Goal: Task Accomplishment & Management: Complete application form

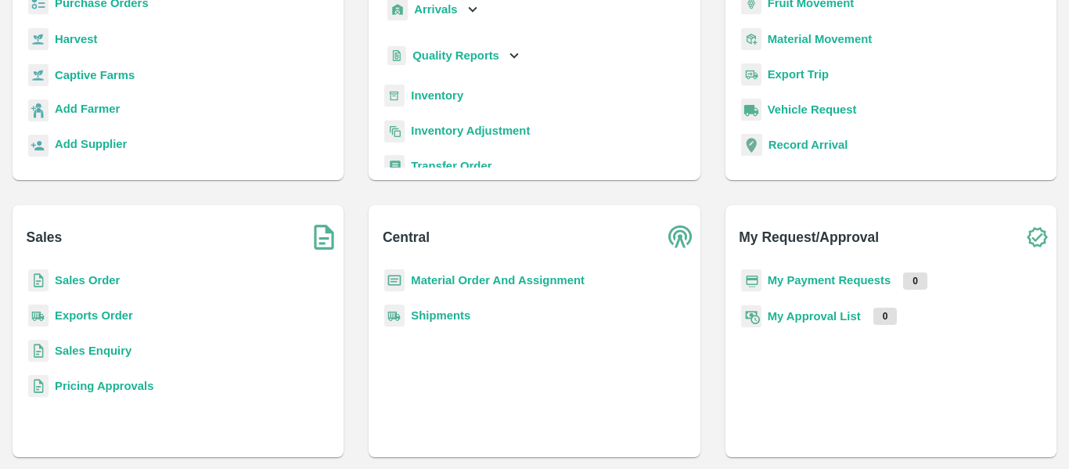
scroll to position [170, 0]
click at [100, 279] on b "Sales Order" at bounding box center [87, 279] width 65 height 13
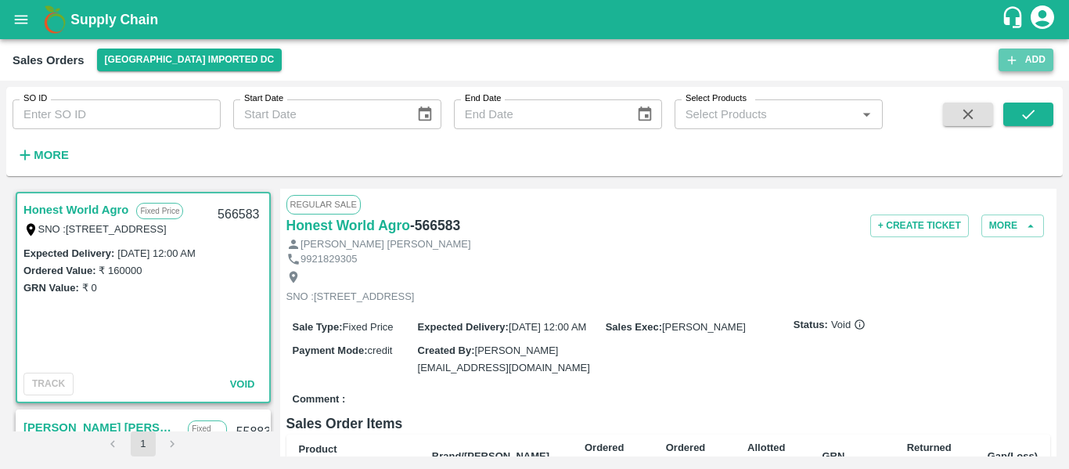
click at [1034, 63] on button "Add" at bounding box center [1026, 60] width 55 height 23
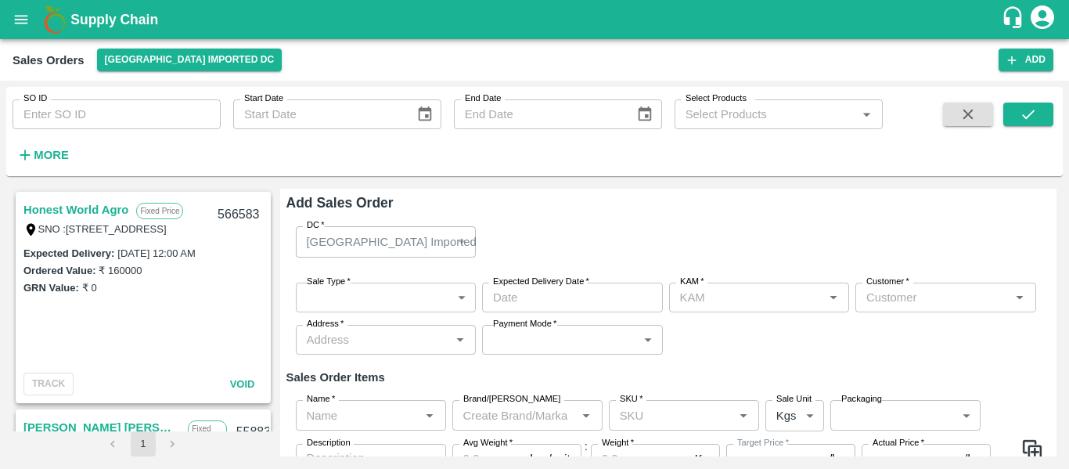
type input "[PERSON_NAME]"
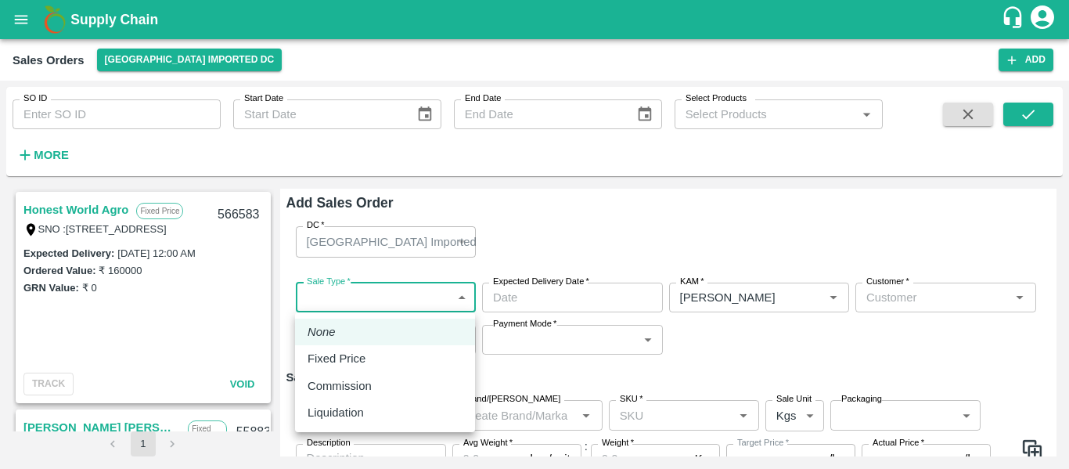
click at [364, 294] on body "Supply Chain Sales Orders [GEOGRAPHIC_DATA] Imported DC Add SO ID SO ID Start D…" at bounding box center [534, 234] width 1069 height 469
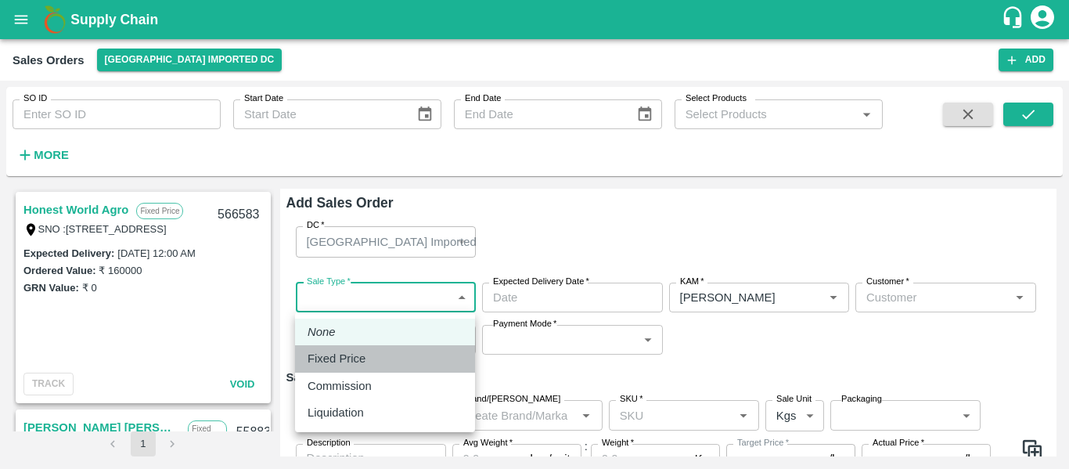
click at [344, 359] on p "Fixed Price" at bounding box center [337, 358] width 58 height 17
type input "1"
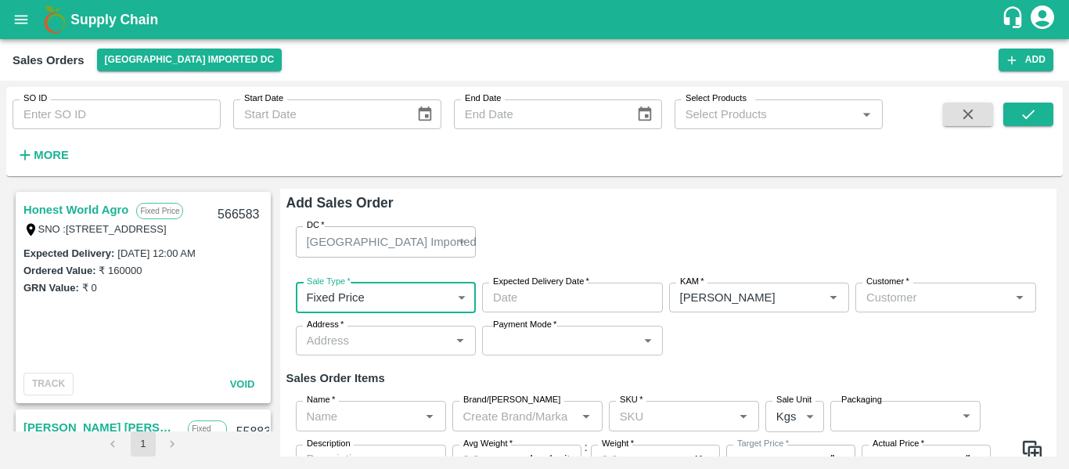
scroll to position [85, 0]
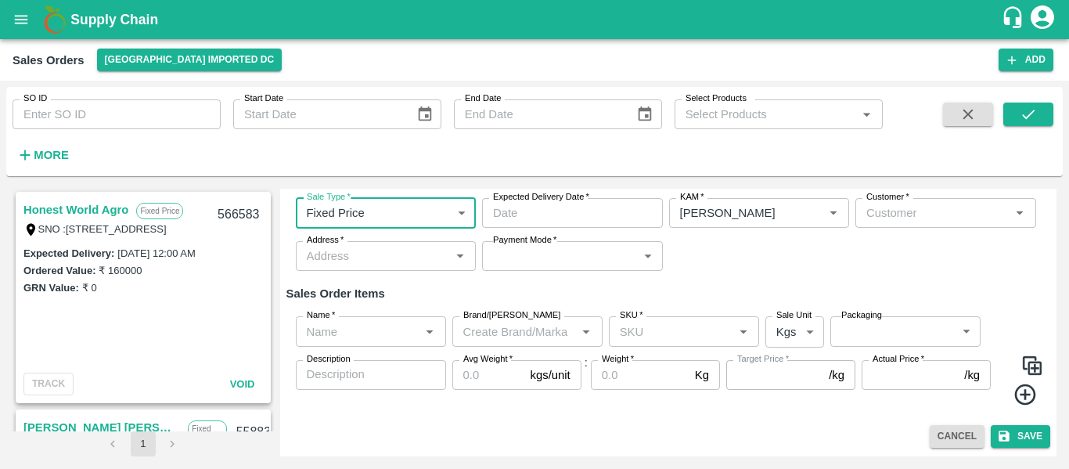
type input "DD/MM/YYYY hh:mm aa"
click at [539, 214] on input "DD/MM/YYYY hh:mm aa" at bounding box center [567, 213] width 170 height 30
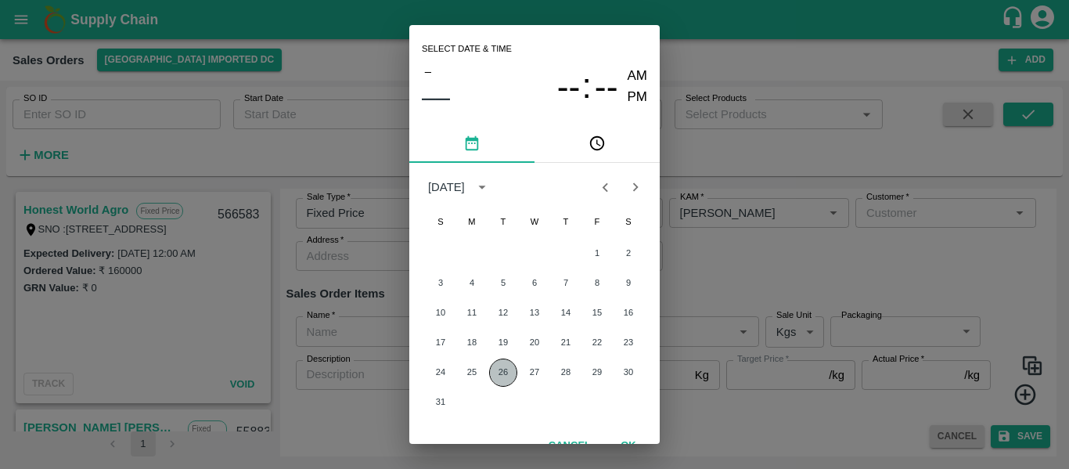
click at [510, 369] on button "26" at bounding box center [503, 373] width 28 height 28
type input "[DATE] 12:00 AM"
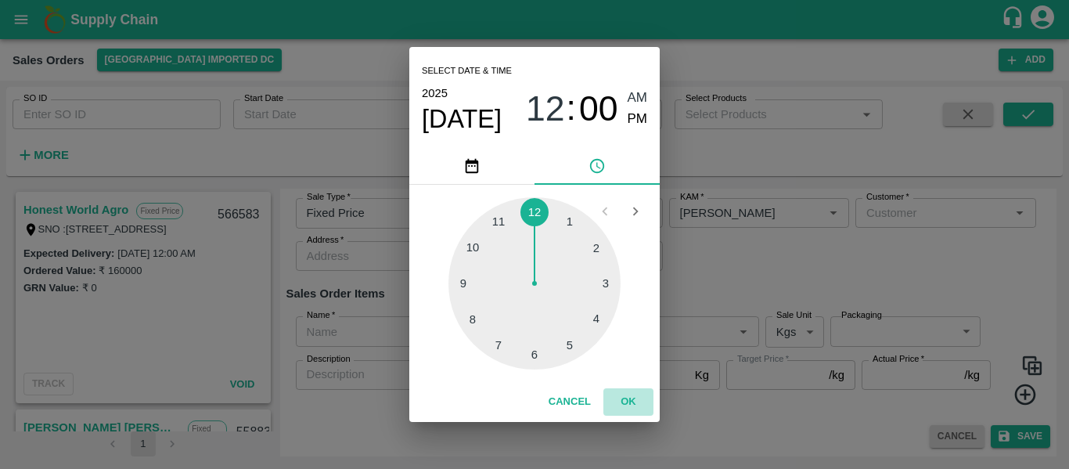
click at [627, 396] on button "OK" at bounding box center [629, 401] width 50 height 27
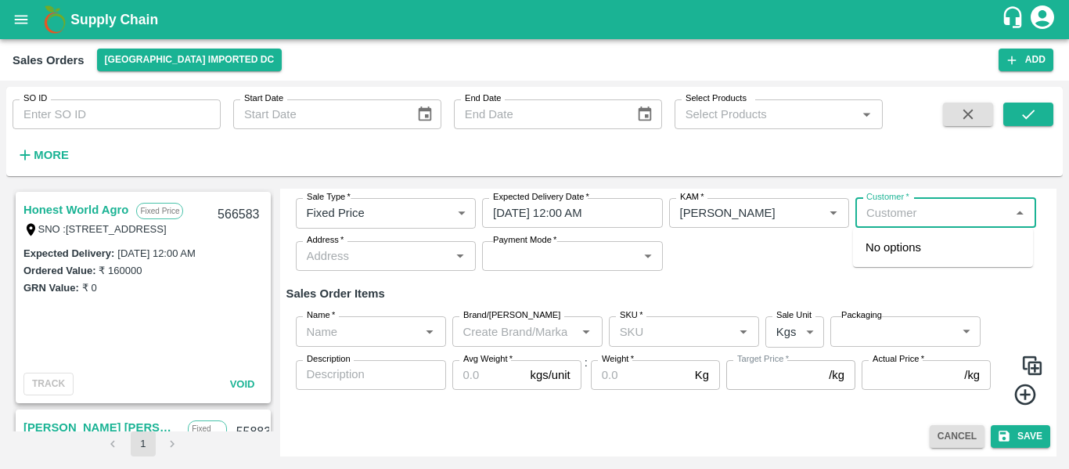
click at [862, 217] on input "Customer   *" at bounding box center [933, 213] width 146 height 20
click at [903, 240] on p "Nexgen Fresh Pvt. Ltd." at bounding box center [925, 247] width 119 height 17
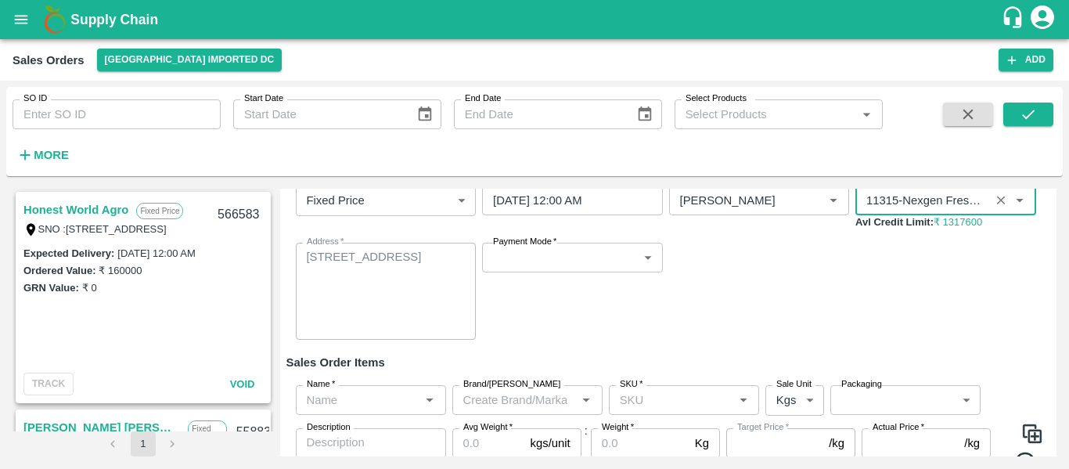
scroll to position [98, 0]
type input "11315-Nexgen Fresh Pvt. Ltd."
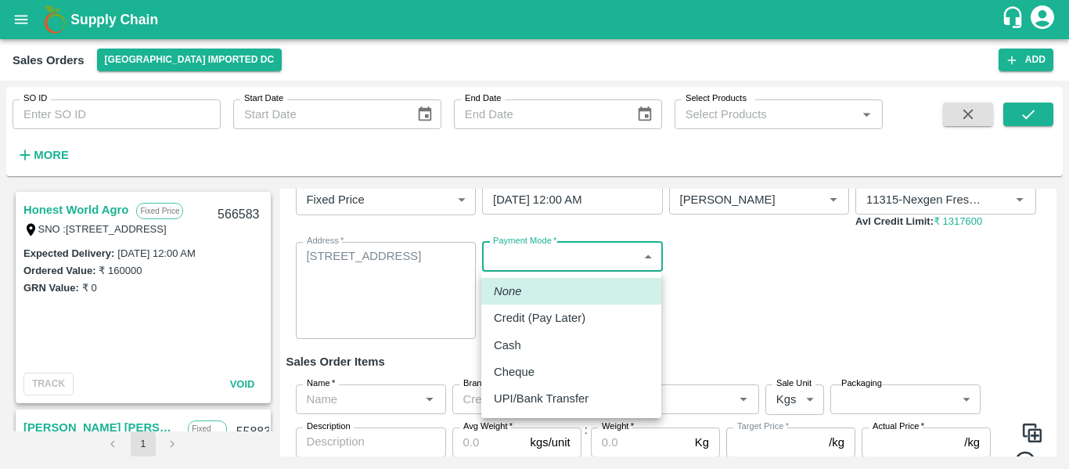
click at [499, 250] on body "Supply Chain Sales Orders [GEOGRAPHIC_DATA] Imported DC Add SO ID SO ID Start D…" at bounding box center [534, 234] width 1069 height 469
click at [554, 398] on p "UPI/Bank Transfer" at bounding box center [541, 398] width 95 height 17
type input "Direct Transfer"
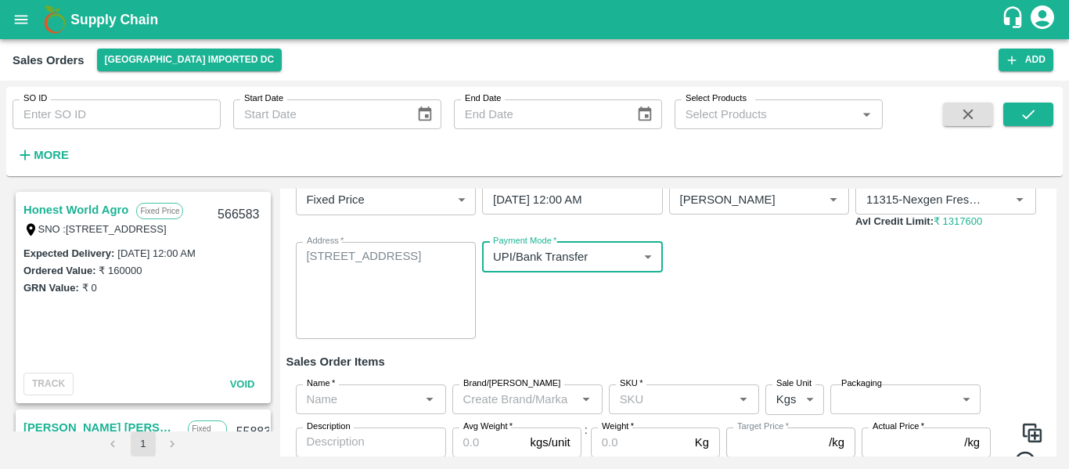
scroll to position [166, 0]
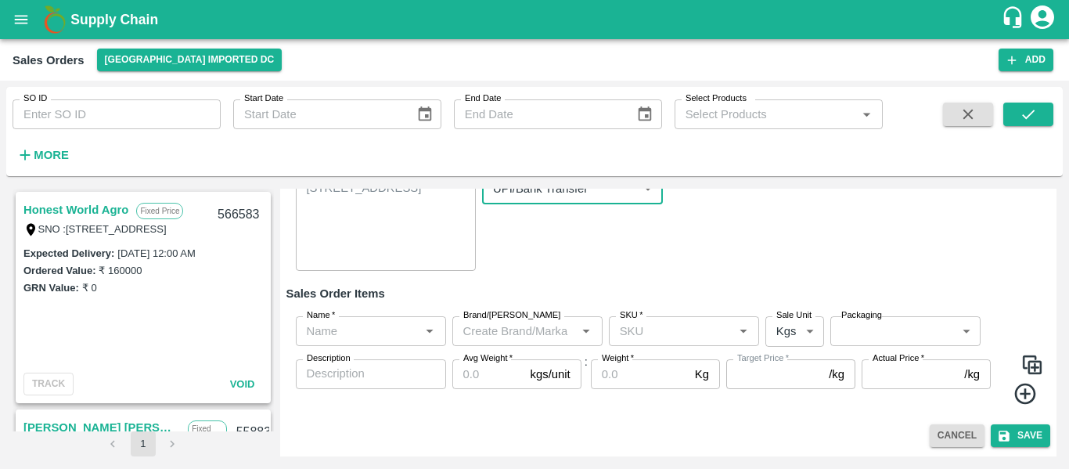
click at [366, 318] on div "Name   *" at bounding box center [371, 331] width 150 height 30
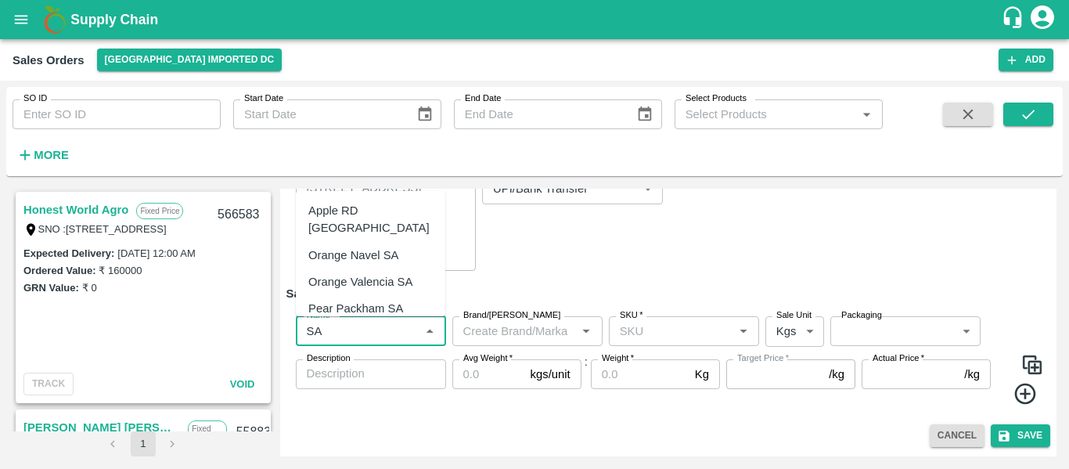
type input "S"
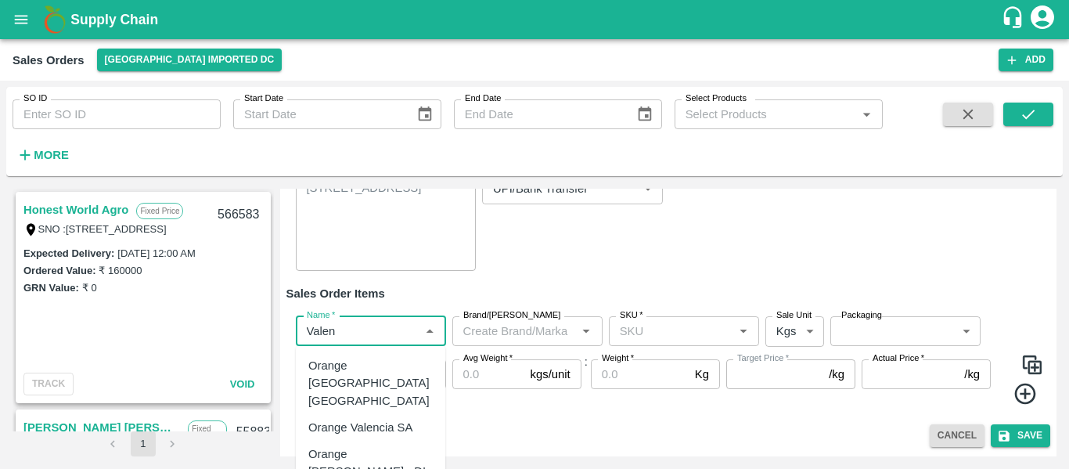
click at [374, 419] on div "Orange Valencia SA" at bounding box center [360, 427] width 104 height 17
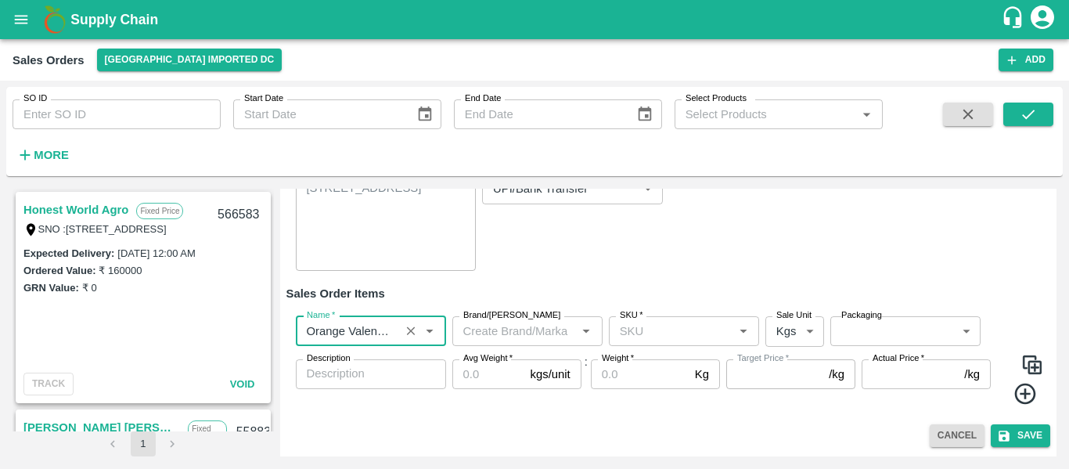
type input "Orange Valencia SA"
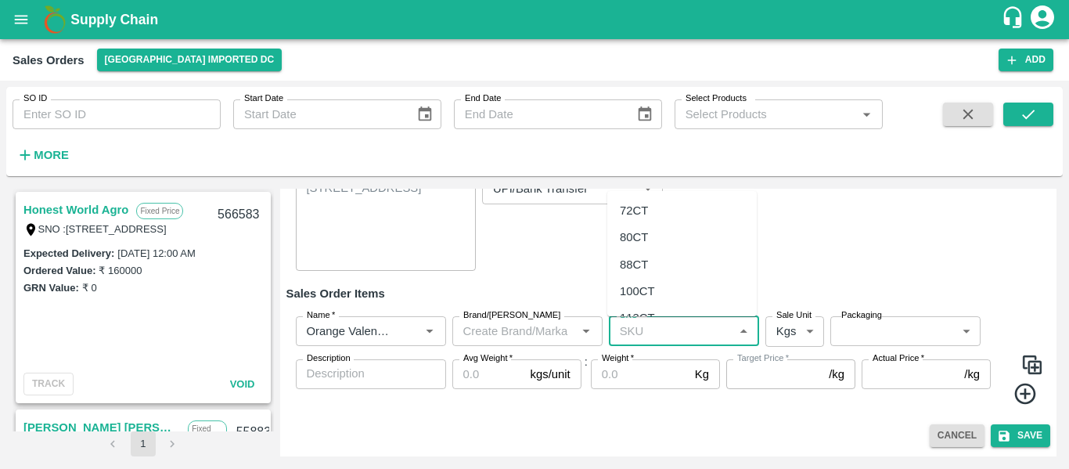
click at [656, 326] on input "SKU   *" at bounding box center [671, 331] width 115 height 20
click at [637, 203] on div "72CT" at bounding box center [634, 210] width 28 height 17
type input "72CT"
type input "NA"
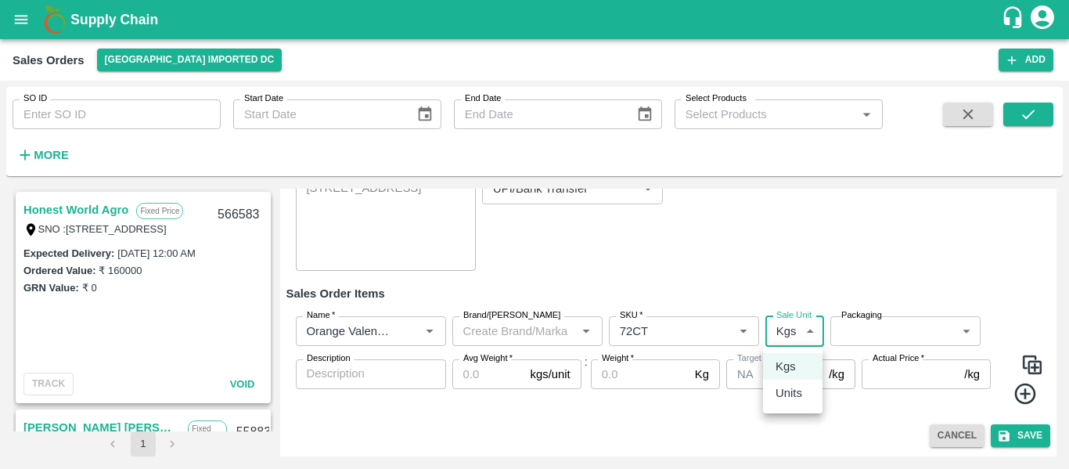
click at [784, 334] on body "Supply Chain Sales Orders [GEOGRAPHIC_DATA] Imported DC Add SO ID SO ID Start D…" at bounding box center [534, 234] width 1069 height 469
click at [791, 393] on p "Units" at bounding box center [789, 392] width 27 height 17
type input "2"
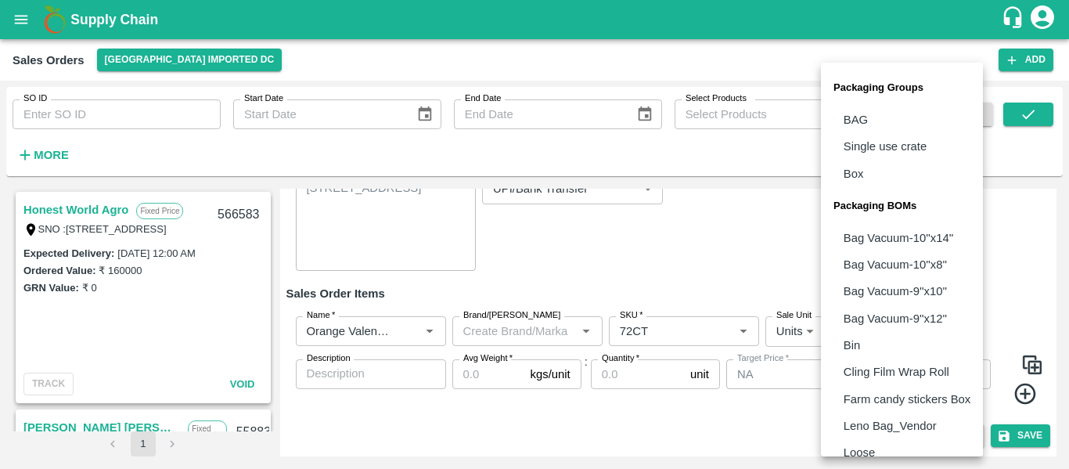
click at [877, 336] on body "Supply Chain Sales Orders [GEOGRAPHIC_DATA] Imported DC Add SO ID SO ID Start D…" at bounding box center [534, 234] width 1069 height 469
click at [871, 175] on li "Box" at bounding box center [902, 173] width 162 height 27
type input "GRP/1"
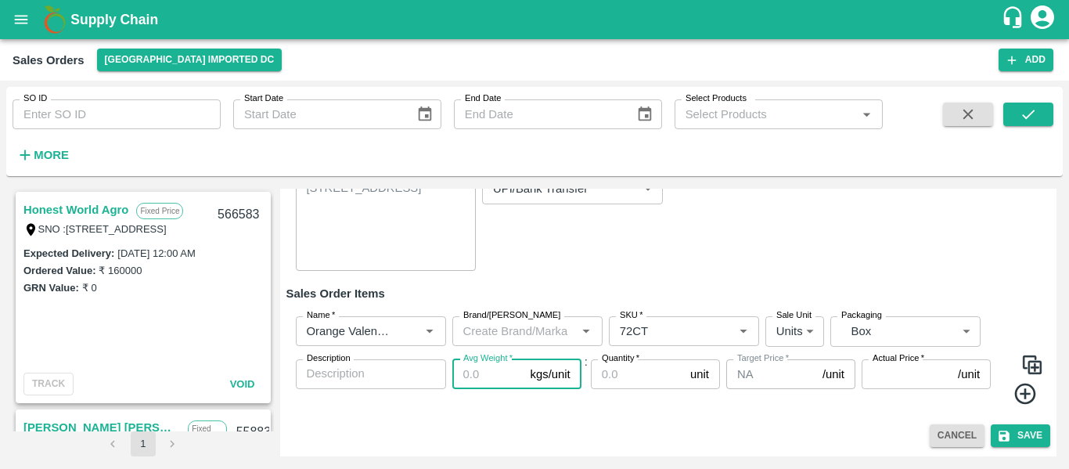
click at [485, 377] on input "Avg Weight   *" at bounding box center [488, 374] width 72 height 30
type input "15"
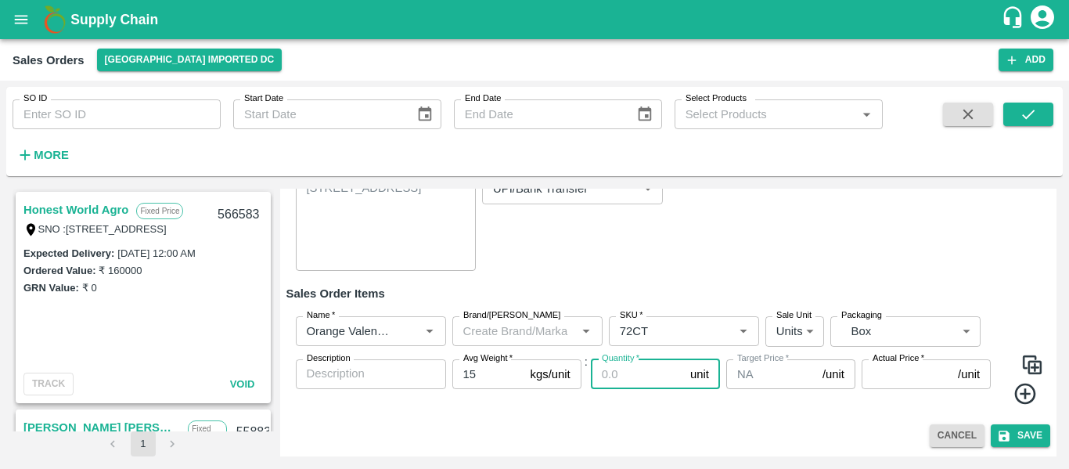
click at [644, 370] on input "Quantity   *" at bounding box center [637, 374] width 93 height 30
type input "219"
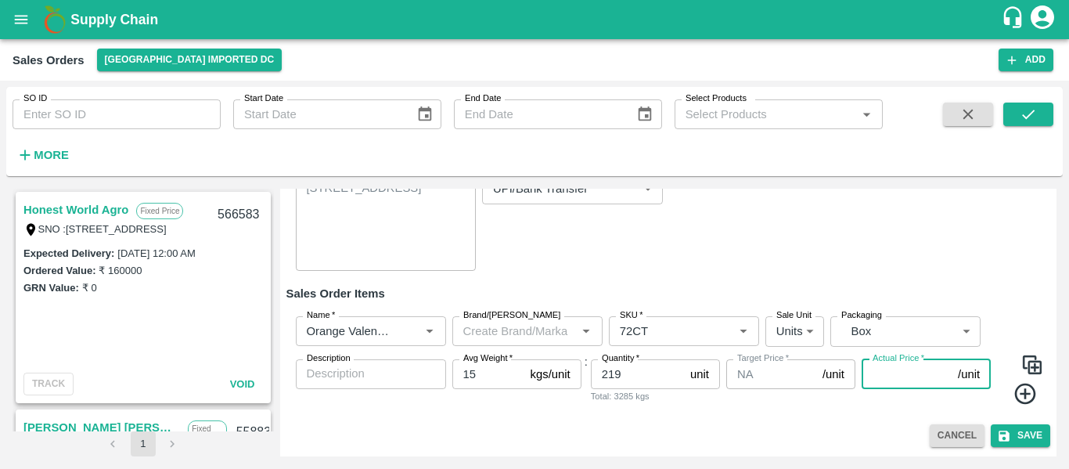
click at [893, 373] on input "Actual Price   *" at bounding box center [907, 374] width 90 height 30
type input "2400"
click at [1021, 398] on icon at bounding box center [1026, 394] width 26 height 26
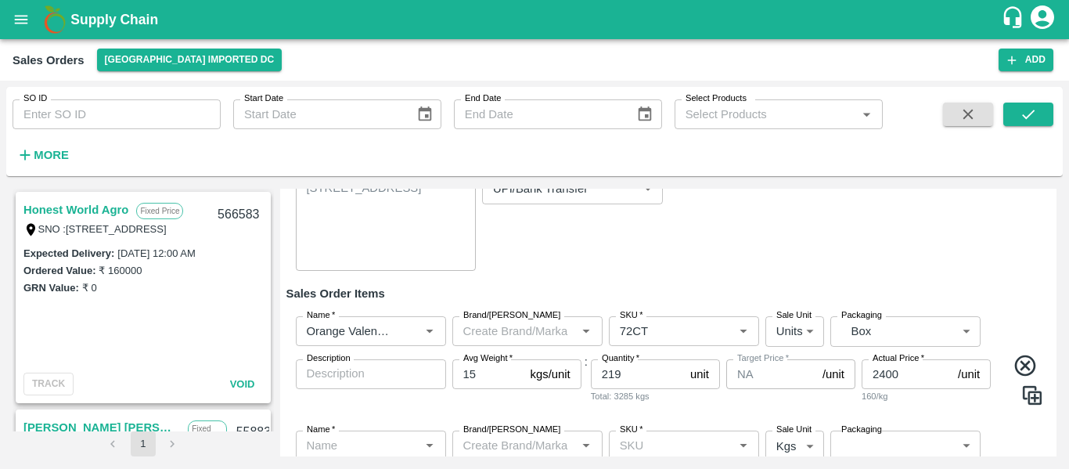
scroll to position [263, 0]
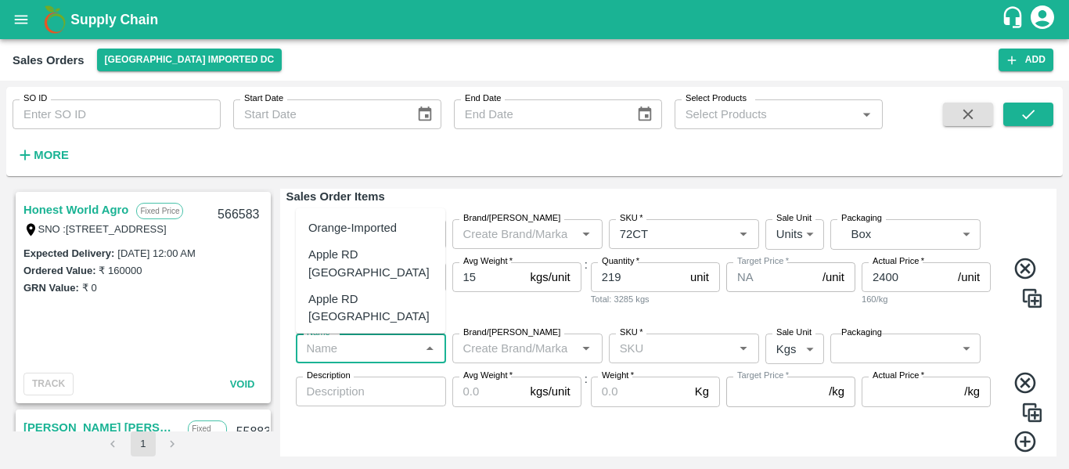
click at [305, 354] on input "Name   *" at bounding box center [358, 348] width 115 height 20
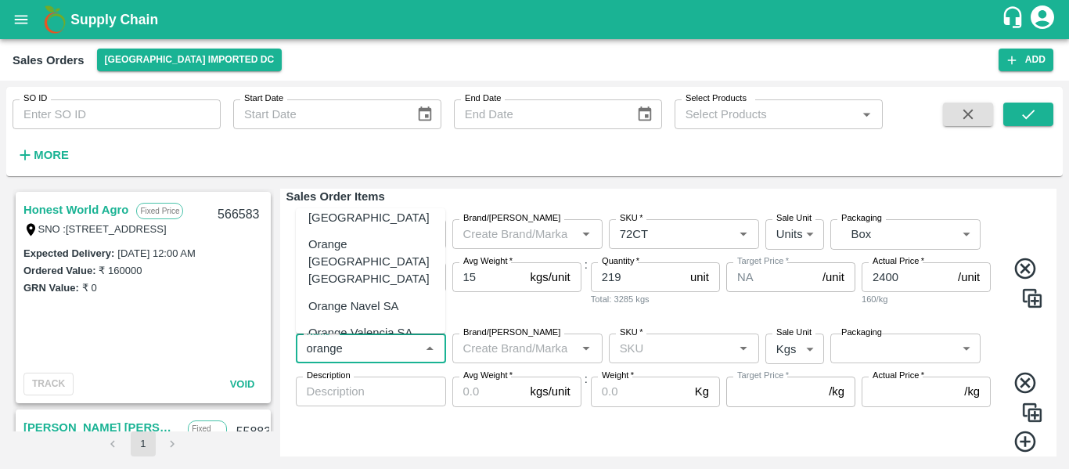
scroll to position [56, 0]
click at [363, 323] on div "Orange Valencia SA" at bounding box center [360, 331] width 104 height 17
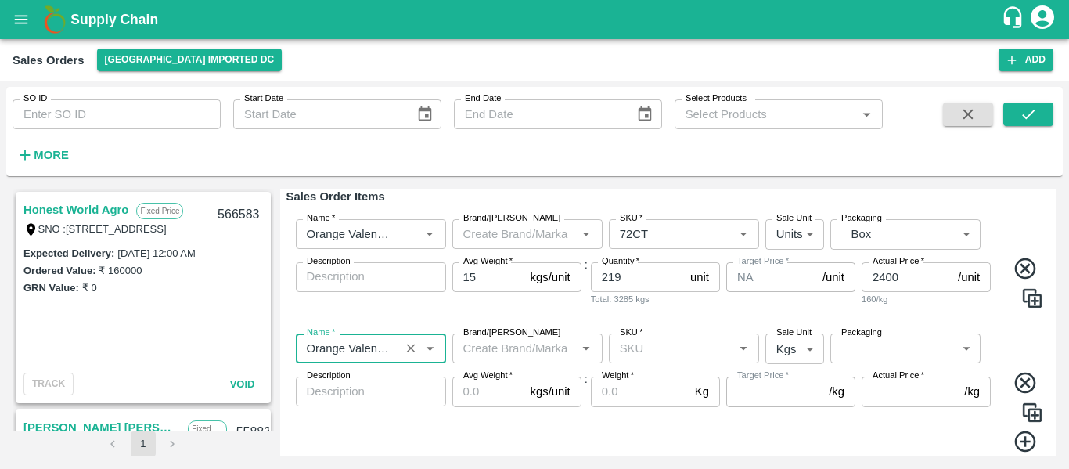
type input "Orange Valencia SA"
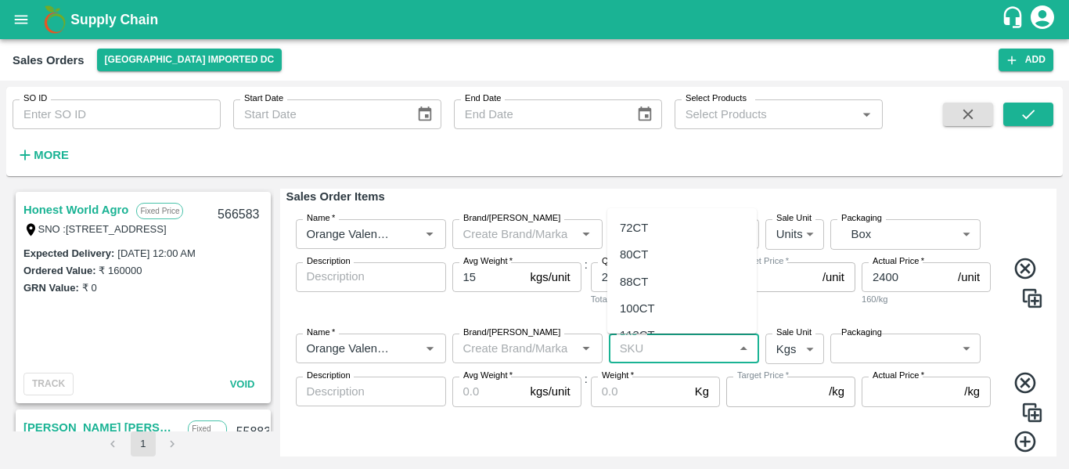
click at [653, 353] on input "SKU   *" at bounding box center [671, 348] width 115 height 20
click at [633, 290] on div "88CT" at bounding box center [634, 281] width 28 height 17
type input "88CT"
type input "NA"
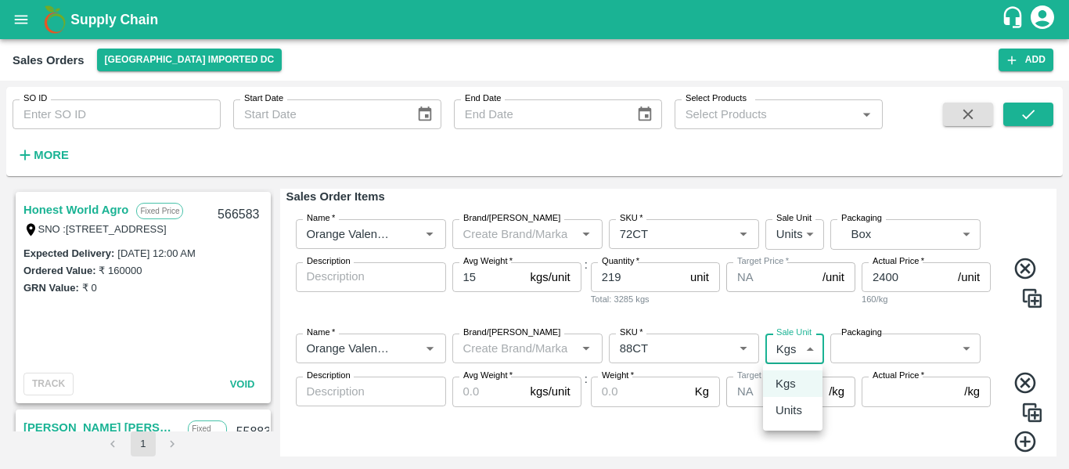
click at [793, 354] on body "Supply Chain Sales Orders [GEOGRAPHIC_DATA] Imported DC Add SO ID SO ID Start D…" at bounding box center [534, 234] width 1069 height 469
click at [790, 405] on p "Units" at bounding box center [789, 410] width 27 height 17
type input "2"
click at [849, 367] on div "Name   * Name   * Brand/[PERSON_NAME]/[PERSON_NAME]   * SKU   * Sale Unit Units…" at bounding box center [669, 393] width 765 height 145
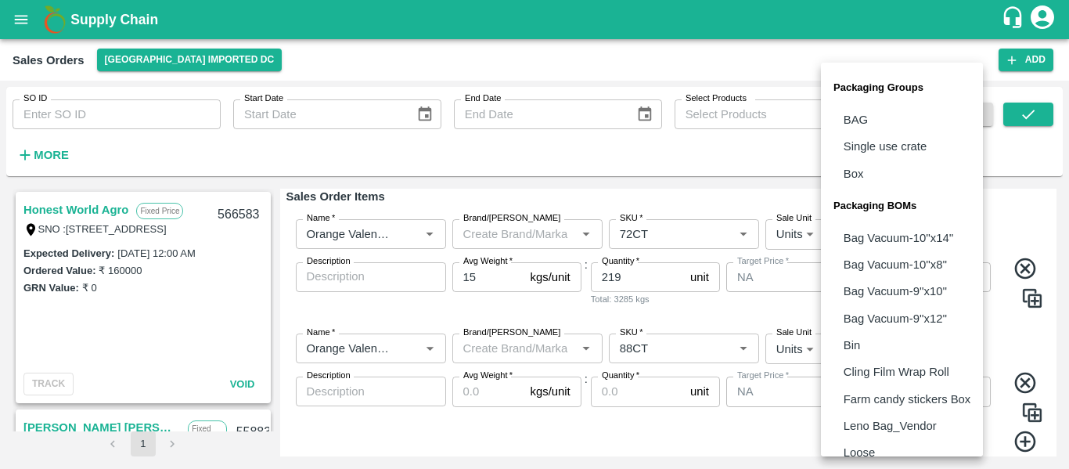
click at [858, 355] on body "Supply Chain Sales Orders [GEOGRAPHIC_DATA] Imported DC Add SO ID SO ID Start D…" at bounding box center [534, 234] width 1069 height 469
click at [855, 174] on p "Box" at bounding box center [854, 173] width 20 height 17
type input "GRP/1"
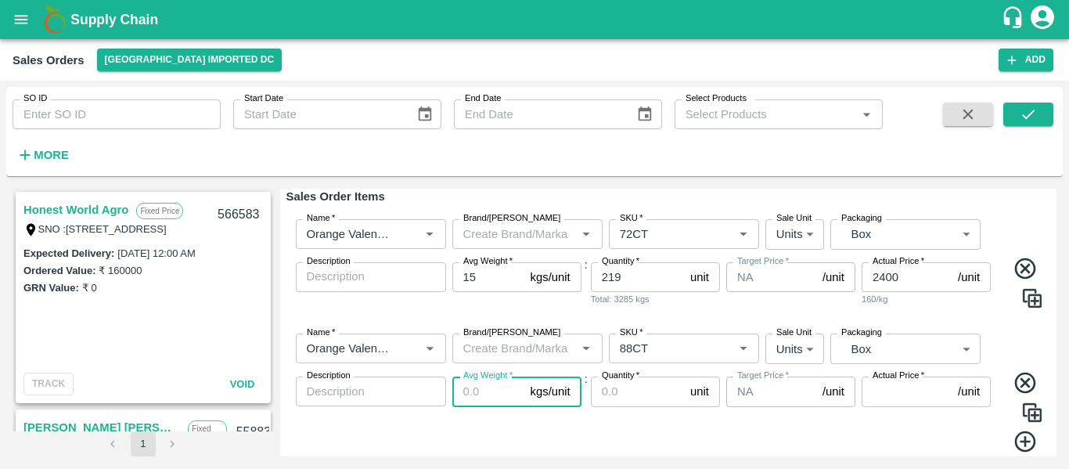
click at [489, 398] on input "Avg Weight   *" at bounding box center [488, 392] width 72 height 30
type input "15"
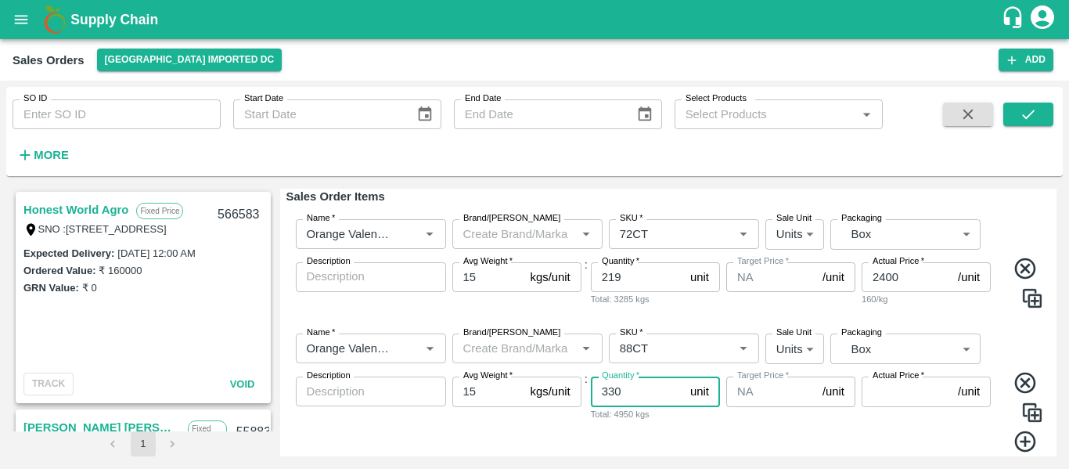
type input "330"
click at [898, 388] on input "Actual Price   *" at bounding box center [907, 392] width 90 height 30
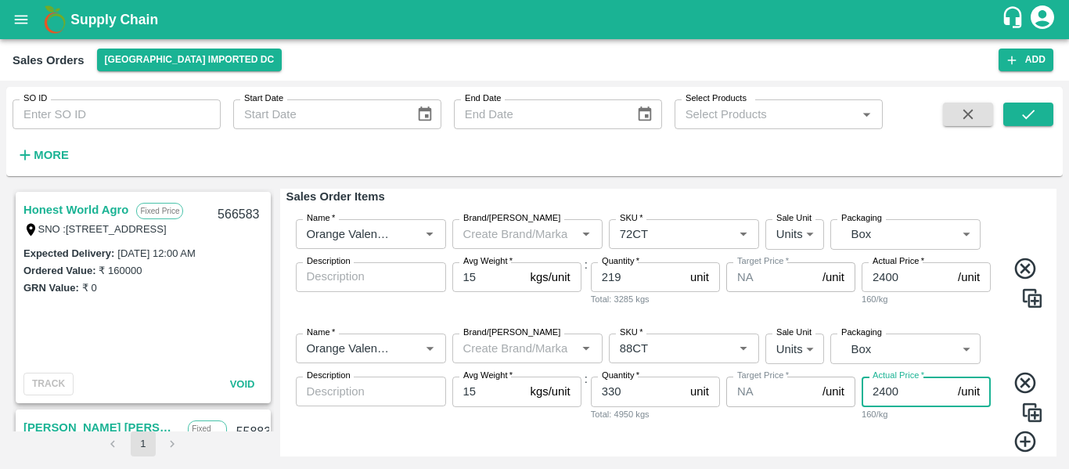
scroll to position [311, 0]
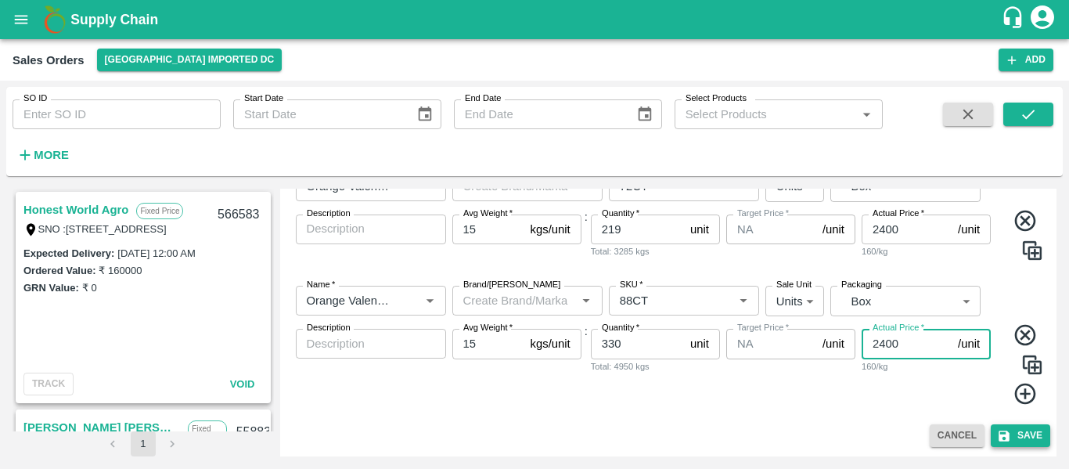
type input "2400"
click at [1009, 437] on button "Save" at bounding box center [1020, 435] width 59 height 23
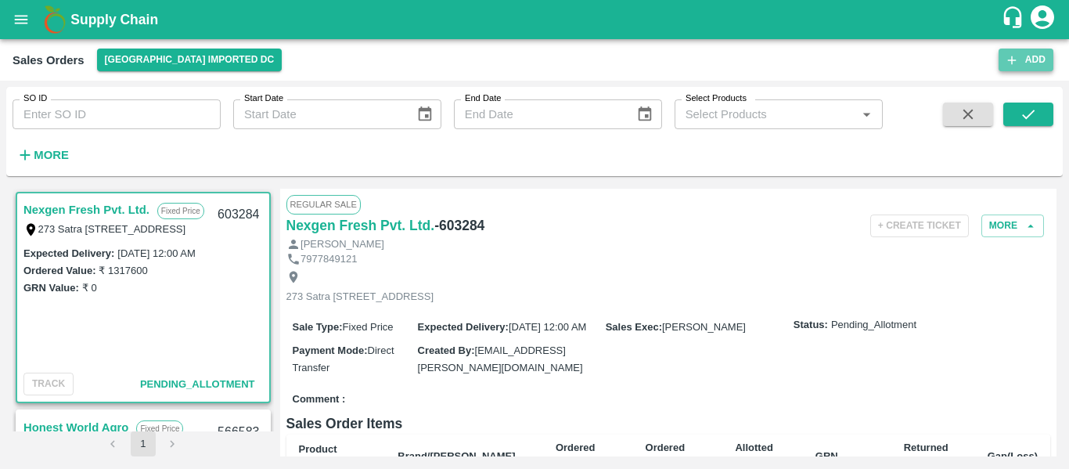
click at [1028, 66] on button "Add" at bounding box center [1026, 60] width 55 height 23
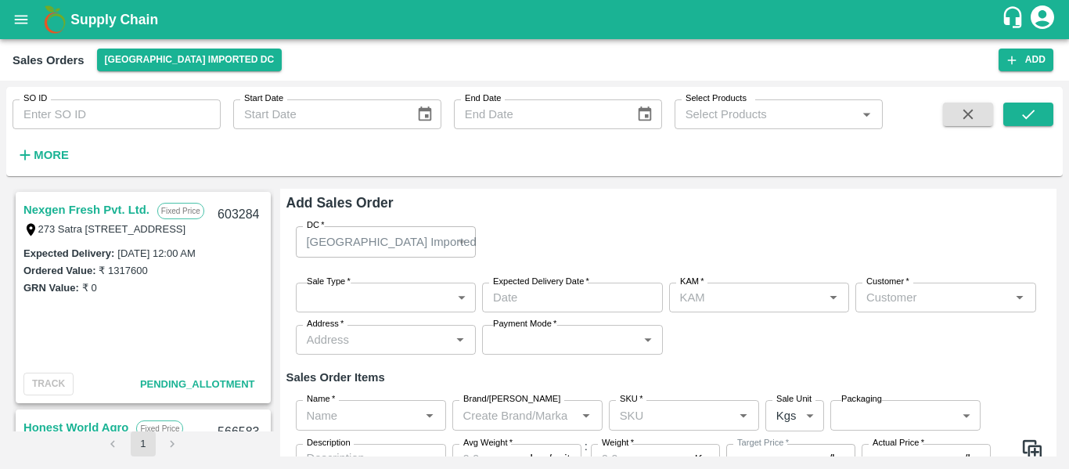
type input "[PERSON_NAME]"
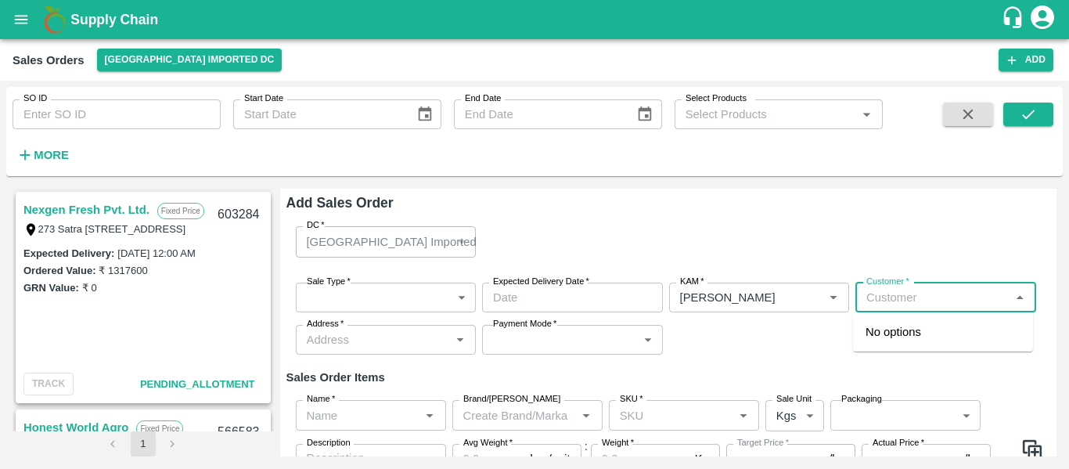
click at [881, 291] on input "Customer   *" at bounding box center [933, 297] width 146 height 20
type input "F"
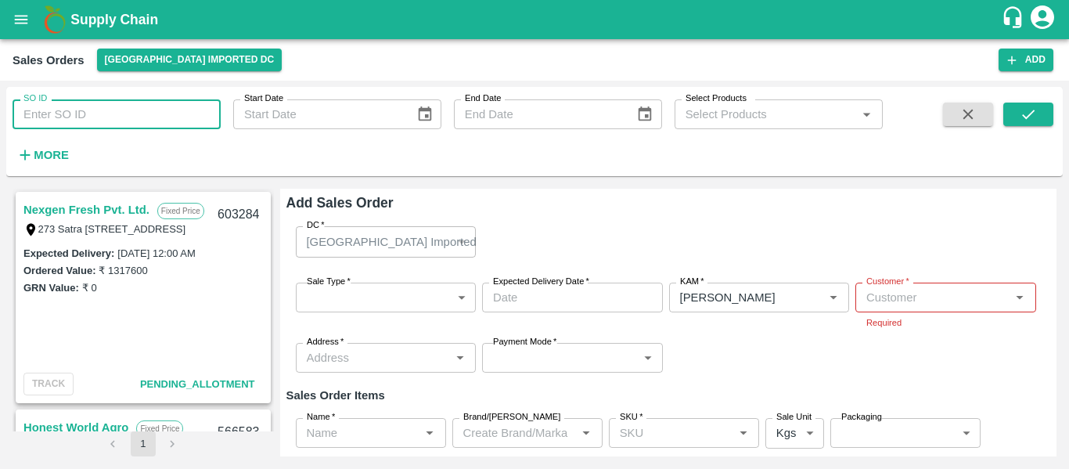
click at [100, 113] on input "SO ID" at bounding box center [117, 114] width 208 height 30
paste input "593600"
type input "593600"
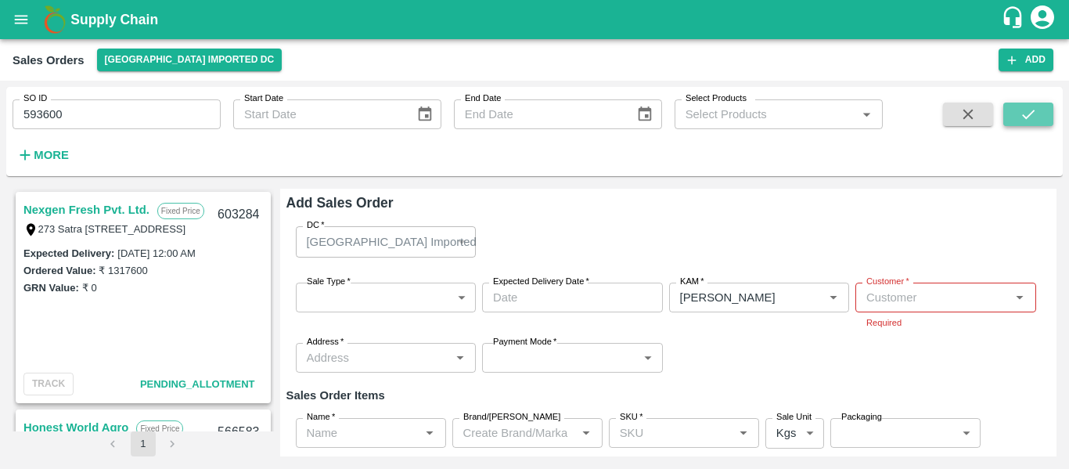
click at [1040, 112] on button "submit" at bounding box center [1029, 114] width 50 height 23
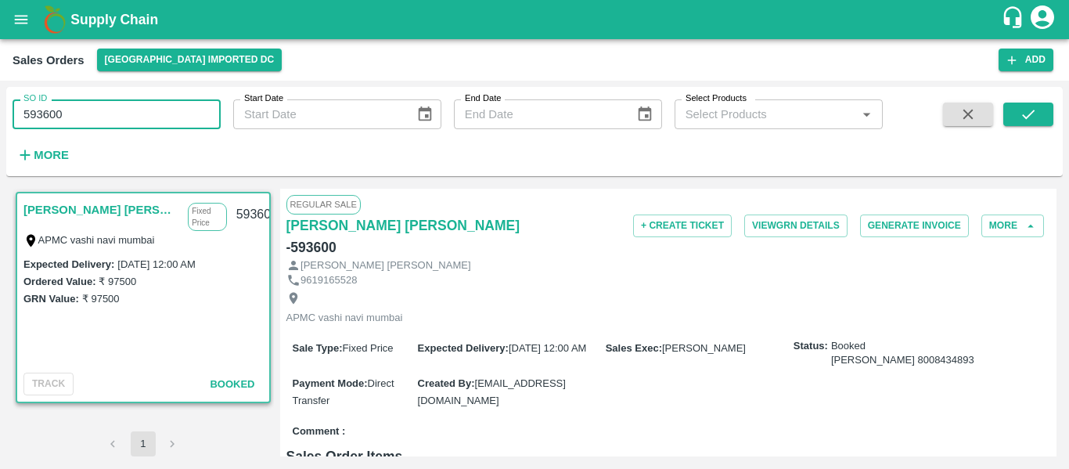
drag, startPoint x: 131, startPoint y: 119, endPoint x: 0, endPoint y: 114, distance: 130.9
click at [0, 114] on div "SO ID 593600 SO ID Start Date Start Date End Date End Date Select Products Sele…" at bounding box center [534, 275] width 1069 height 388
paste input "text"
type input "594242"
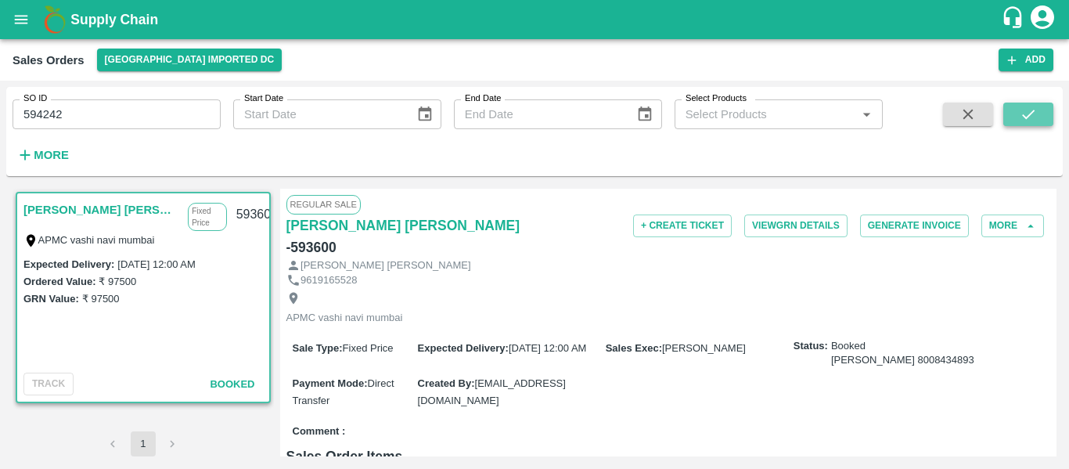
click at [1033, 124] on button "submit" at bounding box center [1029, 114] width 50 height 23
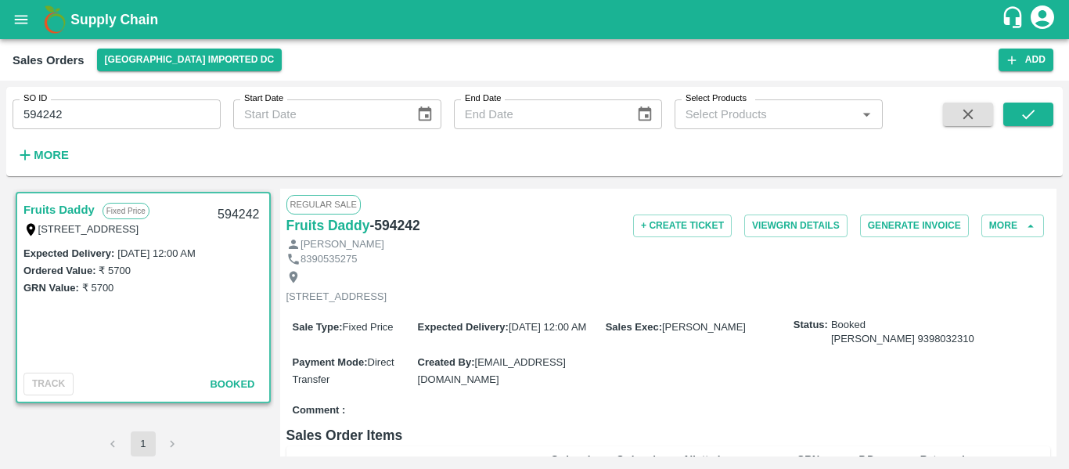
click at [1016, 41] on div "Sales Orders [GEOGRAPHIC_DATA] Imported [GEOGRAPHIC_DATA] Add" at bounding box center [534, 59] width 1069 height 41
click at [1018, 56] on icon "button" at bounding box center [1012, 60] width 14 height 14
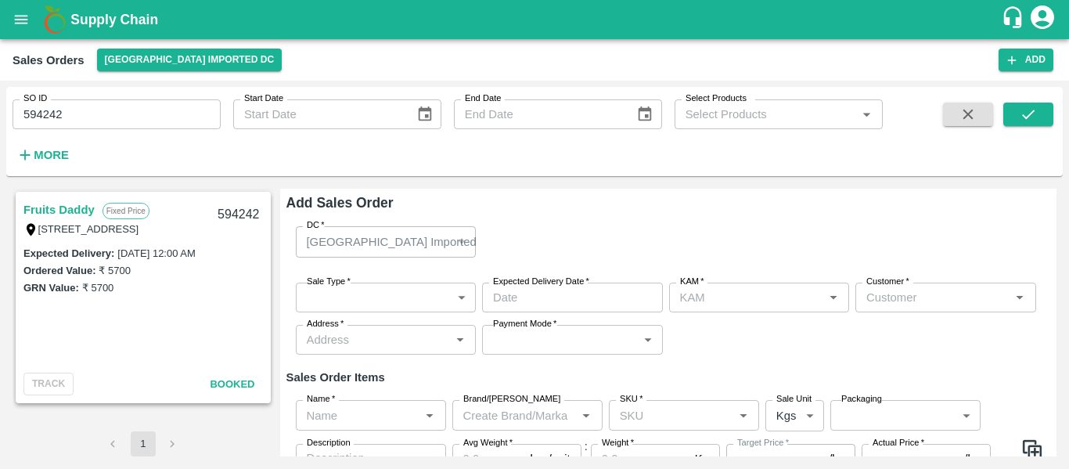
type input "[PERSON_NAME]"
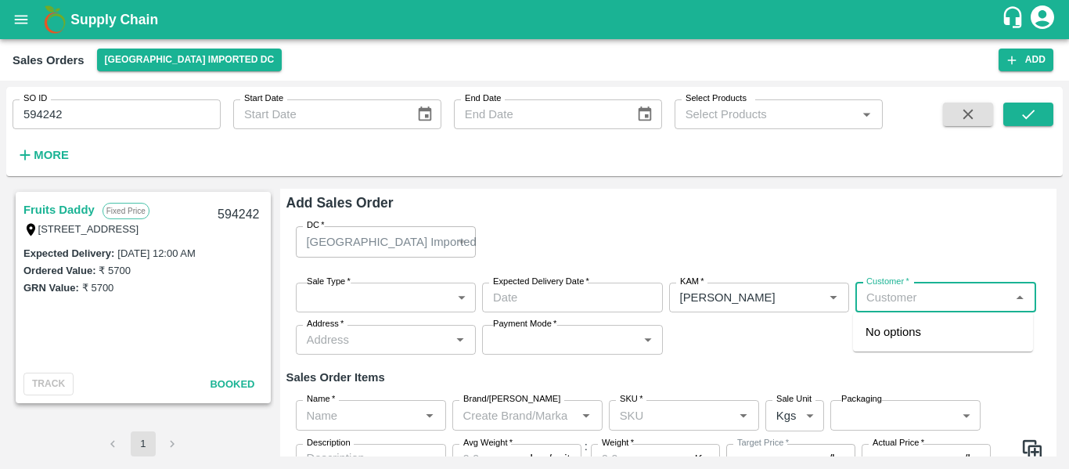
click at [889, 299] on input "Customer   *" at bounding box center [933, 297] width 146 height 20
click at [899, 346] on ul "Fruits Daddy" at bounding box center [943, 331] width 180 height 39
click at [908, 333] on p "Fruits Daddy" at bounding box center [899, 331] width 66 height 17
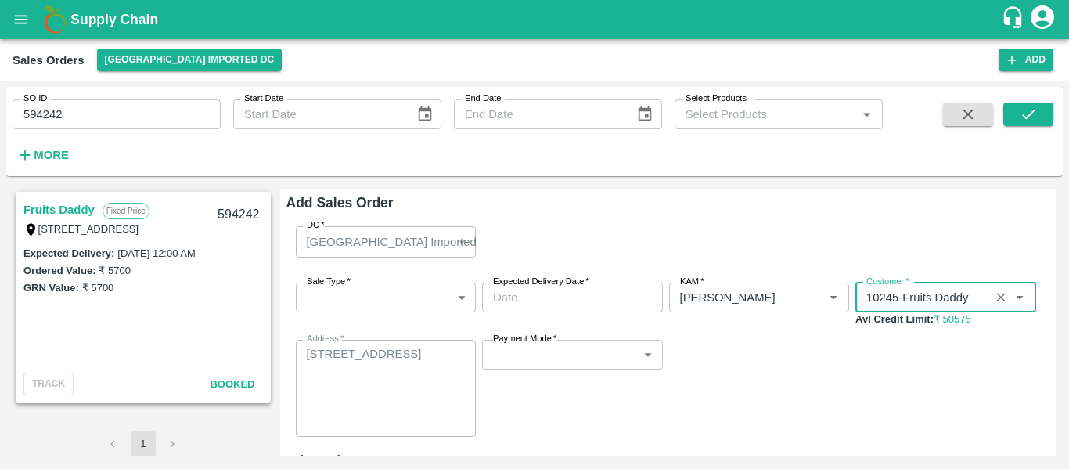
type input "10245-Fruits Daddy"
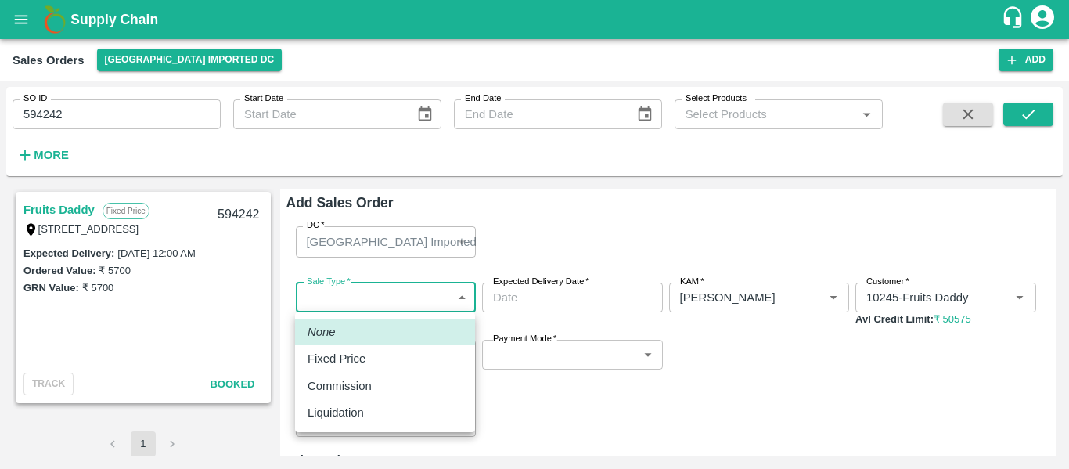
click at [399, 298] on body "Supply Chain Sales Orders [GEOGRAPHIC_DATA] Imported [GEOGRAPHIC_DATA] Add SO I…" at bounding box center [534, 234] width 1069 height 469
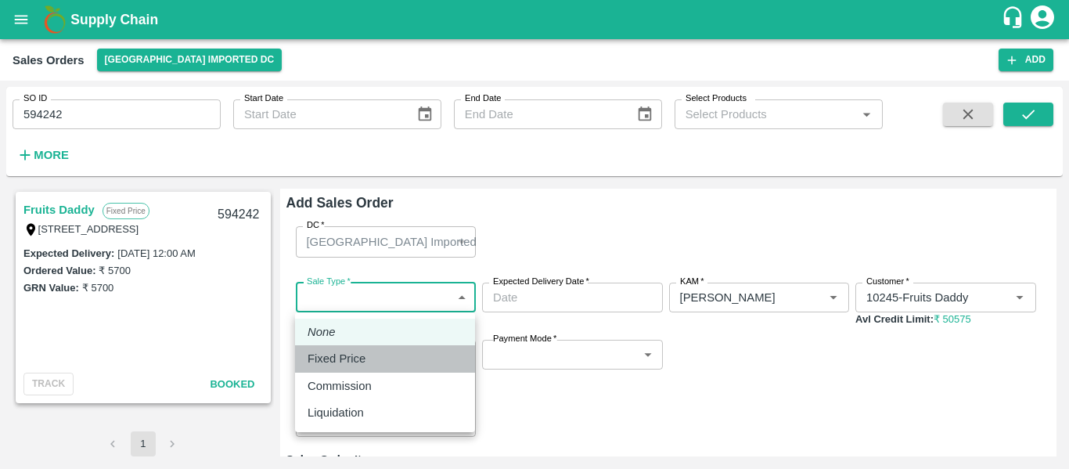
click at [351, 345] on li "Fixed Price" at bounding box center [385, 358] width 180 height 27
type input "1"
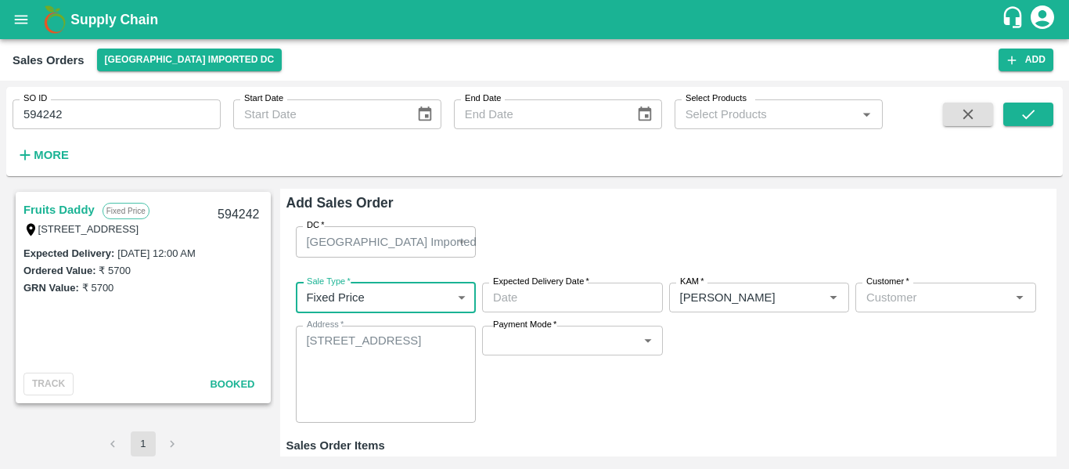
type input "DD/MM/YYYY hh:mm aa"
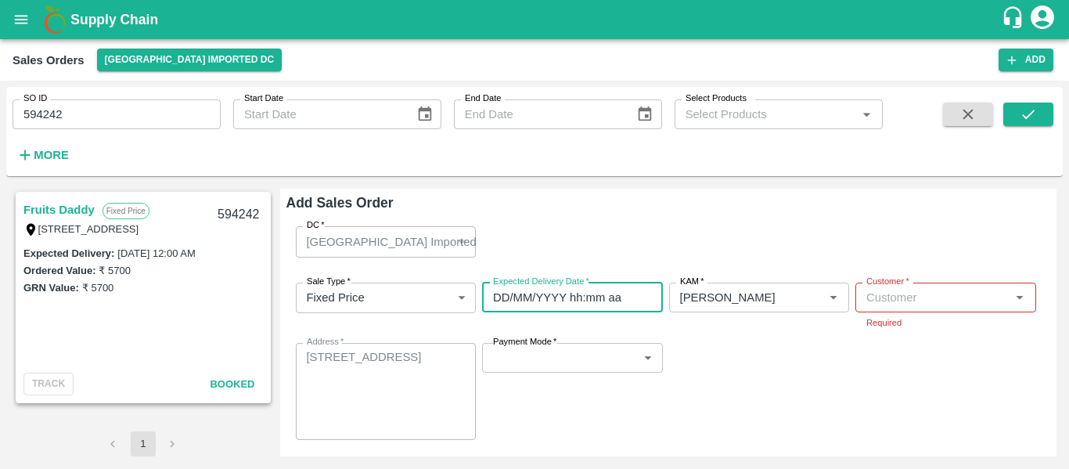
click at [523, 297] on input "DD/MM/YYYY hh:mm aa" at bounding box center [567, 298] width 170 height 30
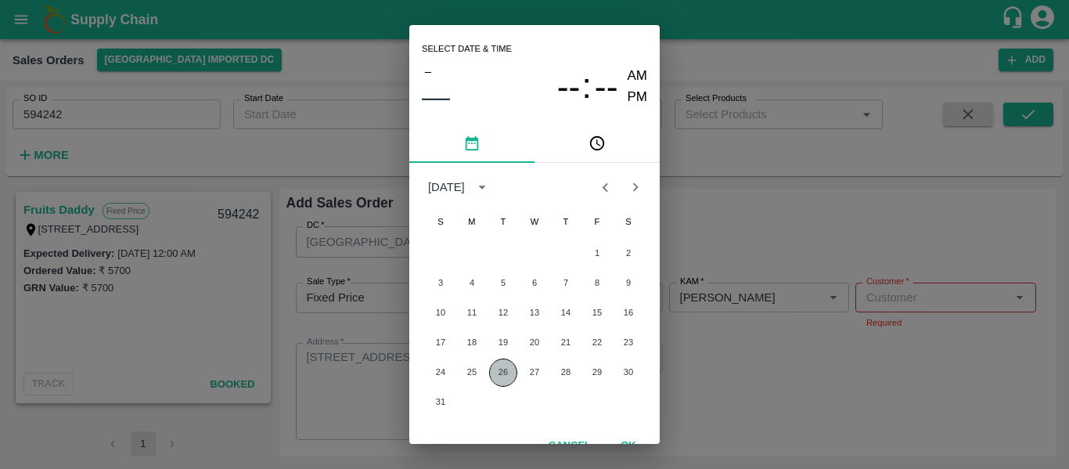
click at [503, 377] on button "26" at bounding box center [503, 373] width 28 height 28
type input "[DATE] 12:00 AM"
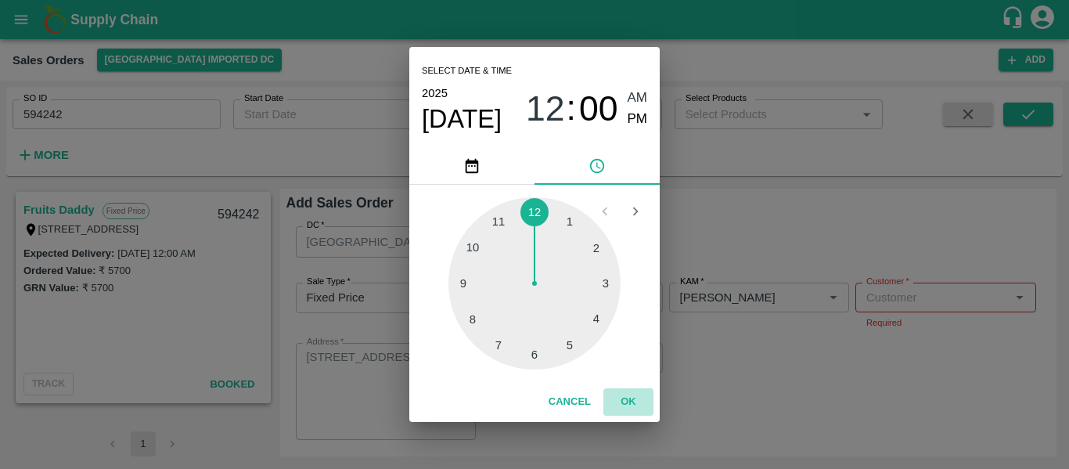
click at [632, 399] on button "OK" at bounding box center [629, 401] width 50 height 27
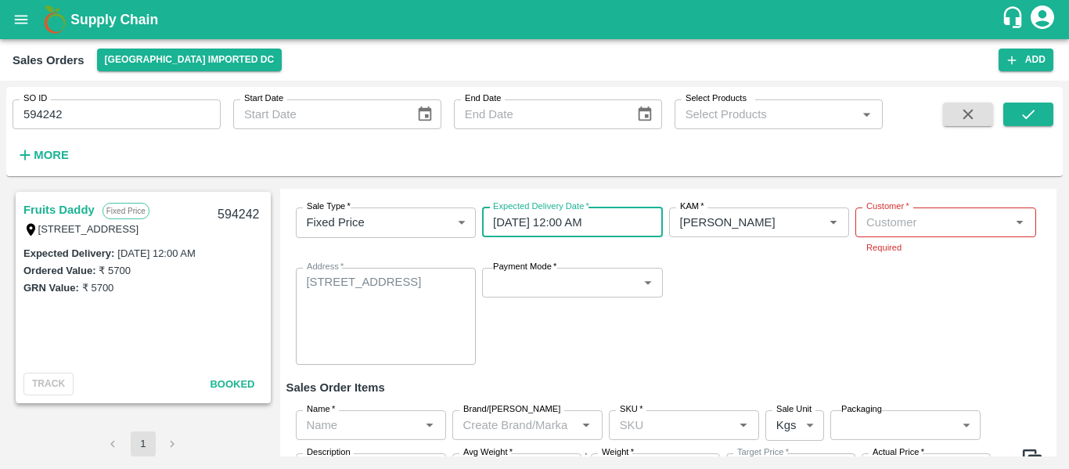
scroll to position [78, 0]
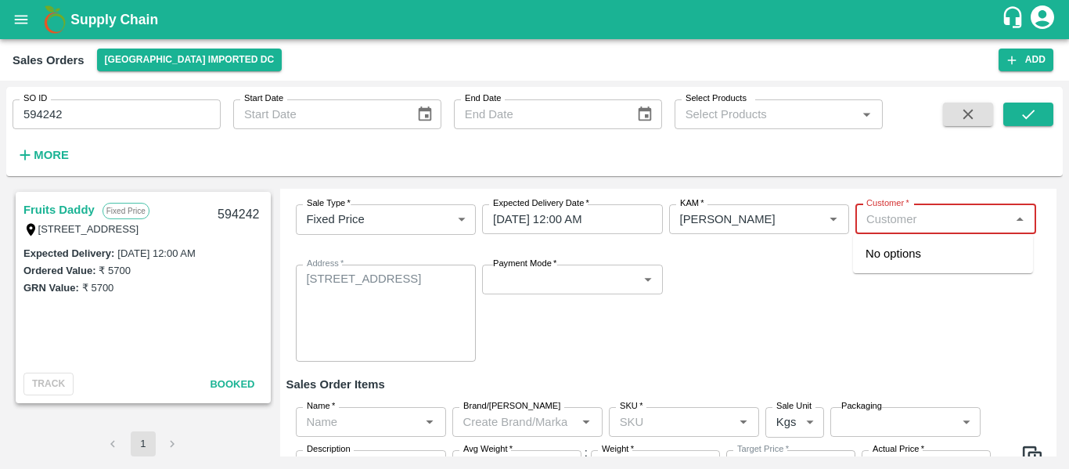
click at [895, 220] on input "Customer   *" at bounding box center [933, 219] width 146 height 20
click at [907, 259] on p "Fruits Daddy" at bounding box center [899, 253] width 66 height 17
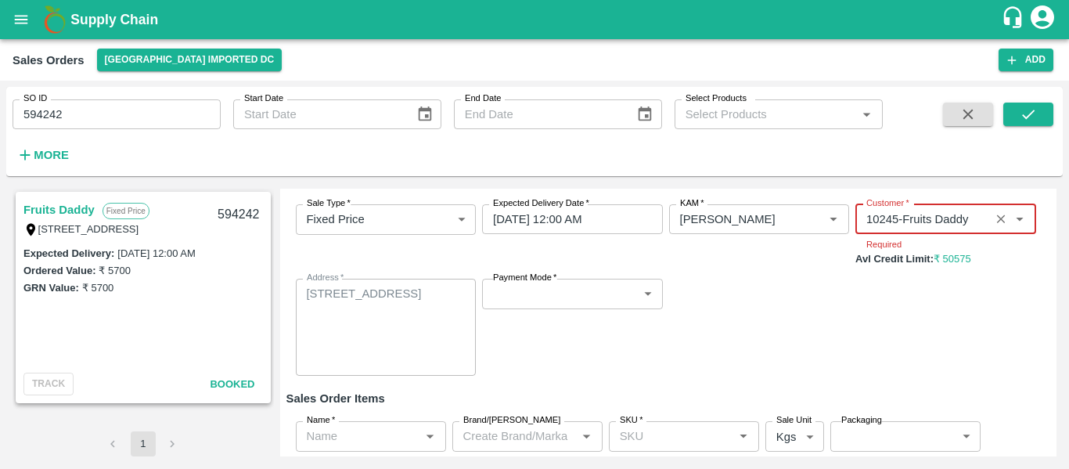
type input "10245-Fruits Daddy"
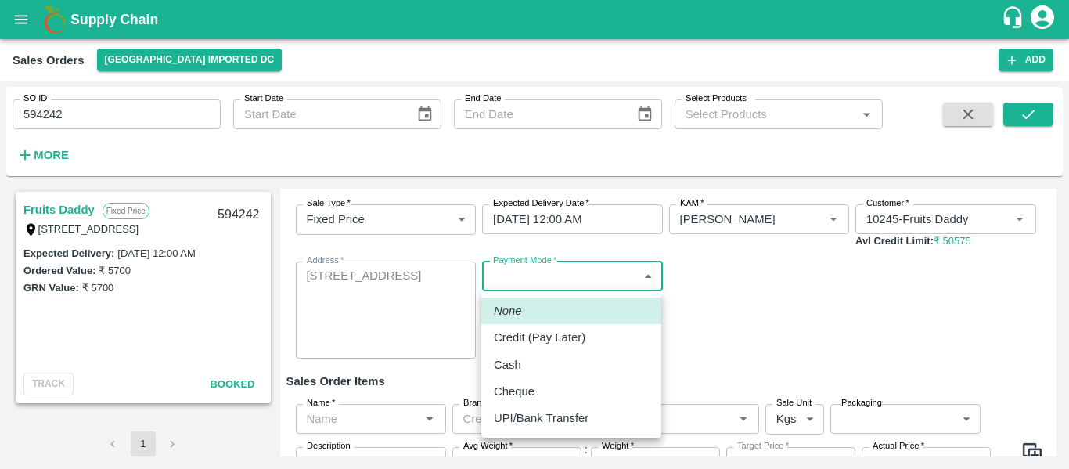
click at [609, 294] on body "Supply Chain Sales Orders [GEOGRAPHIC_DATA] Imported [GEOGRAPHIC_DATA] Add SO I…" at bounding box center [534, 234] width 1069 height 469
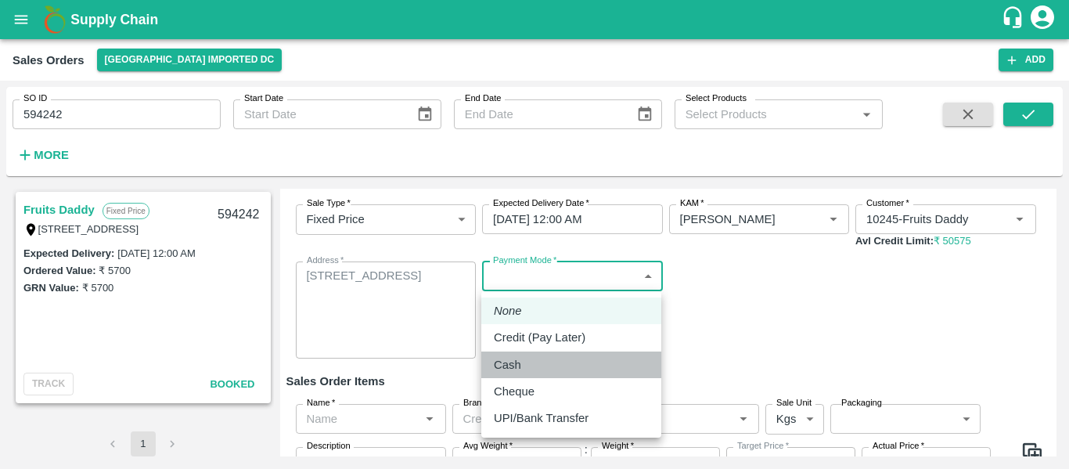
click at [512, 365] on p "Cash" at bounding box center [507, 364] width 27 height 17
type input "cash"
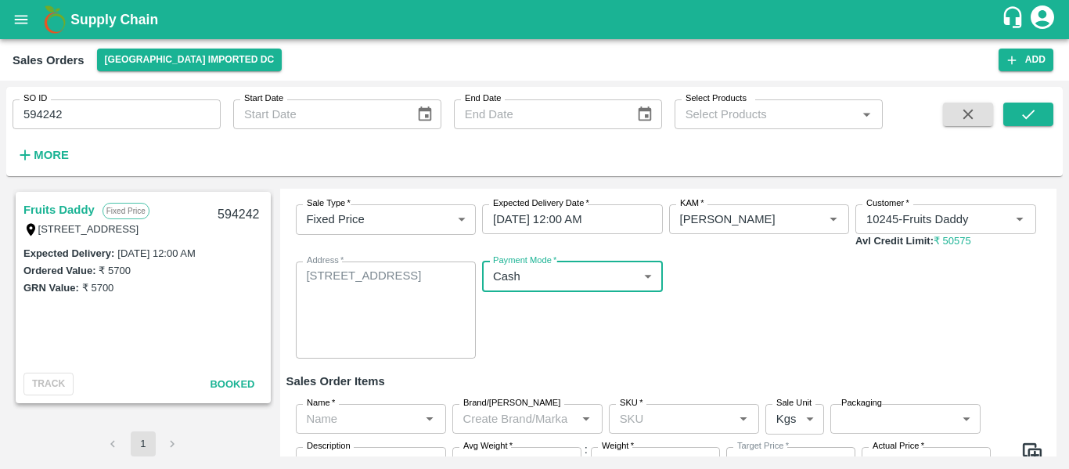
scroll to position [166, 0]
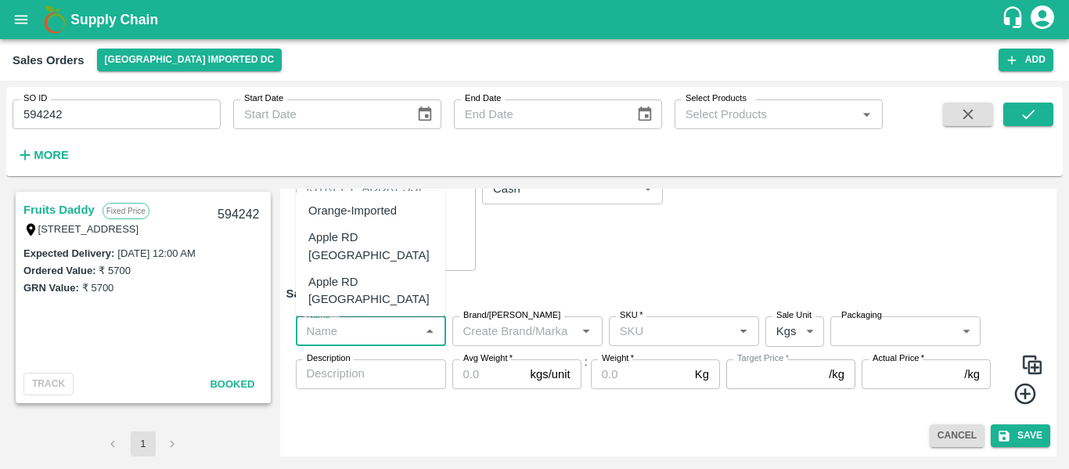
click at [342, 337] on input "Name   *" at bounding box center [358, 331] width 115 height 20
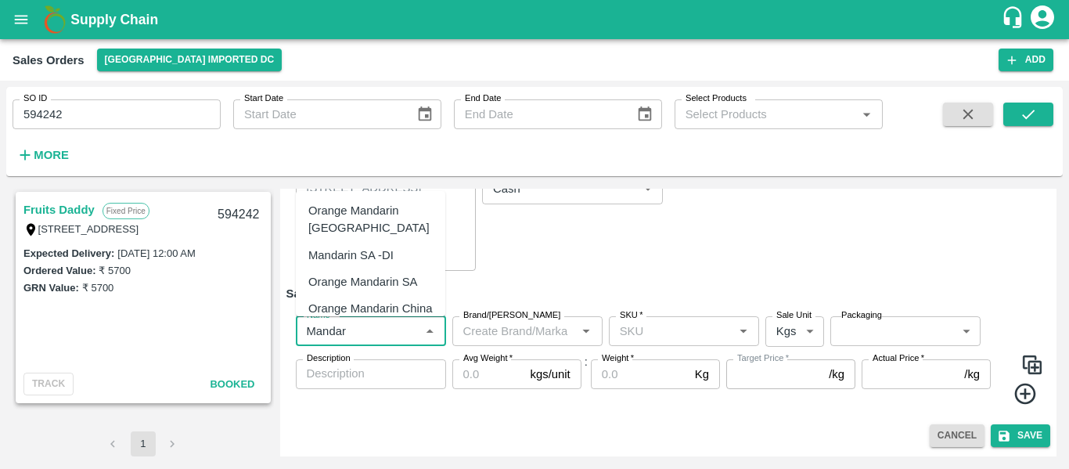
click at [375, 254] on div "Mandarin SA -DI" at bounding box center [350, 255] width 85 height 17
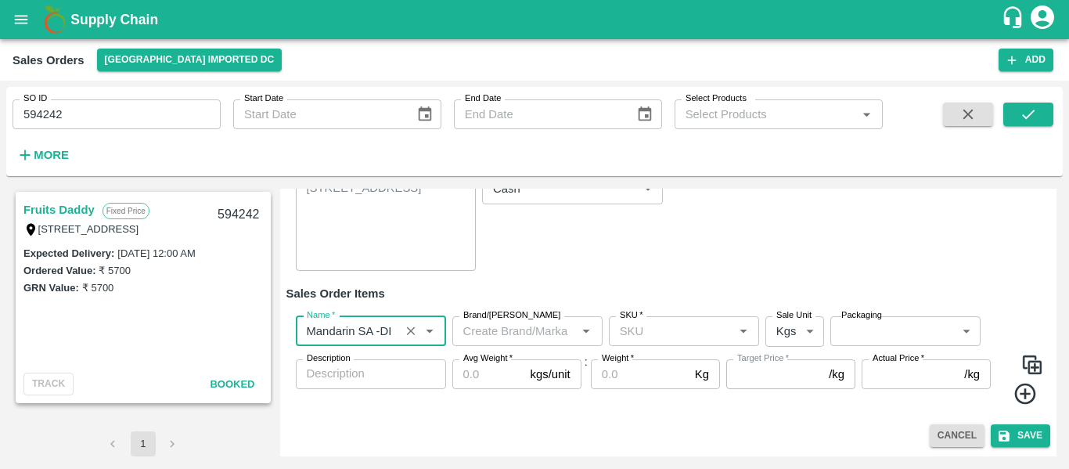
type input "Mandarin SA -DI"
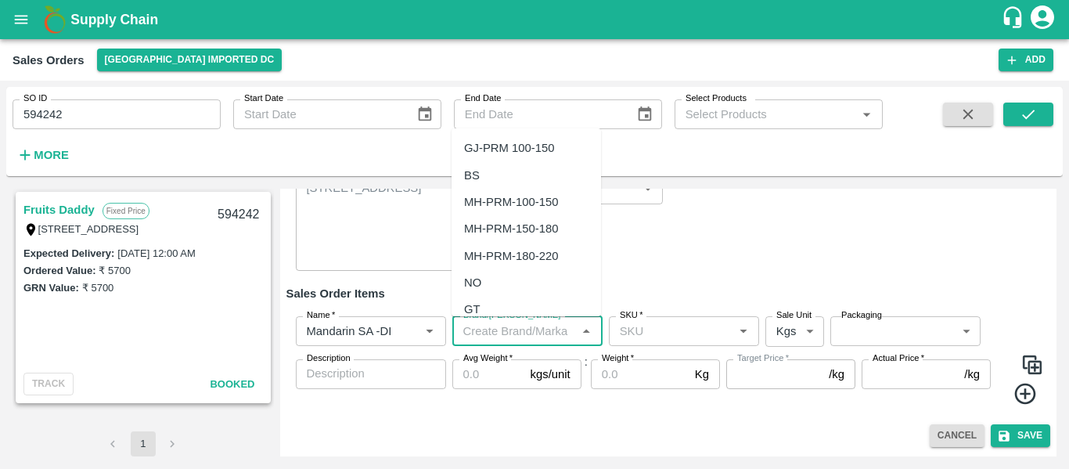
click at [531, 331] on input "Brand/[PERSON_NAME]" at bounding box center [514, 331] width 115 height 20
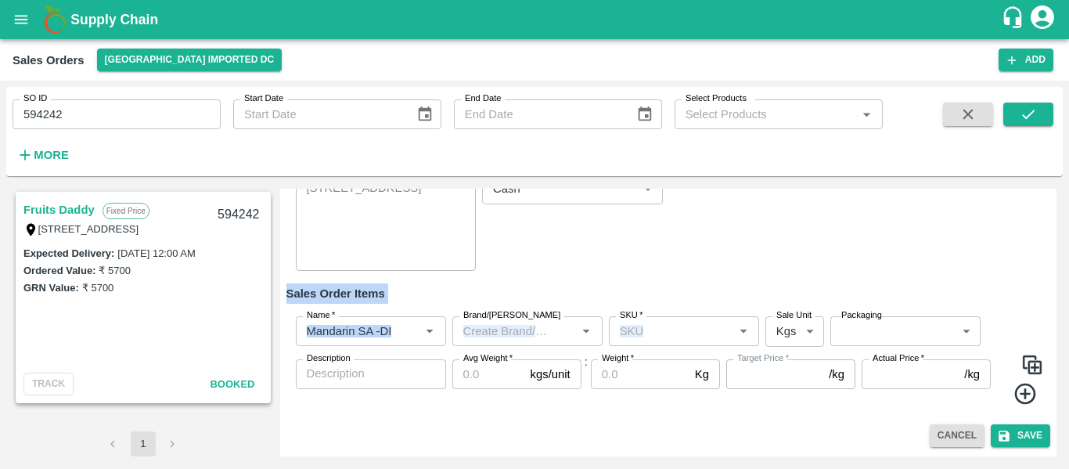
drag, startPoint x: 713, startPoint y: 250, endPoint x: 689, endPoint y: 348, distance: 100.8
click at [689, 348] on div "DC   * [GEOGRAPHIC_DATA] Imported DC 56 DC Sale Type   * Fixed Price 1 Sale Typ…" at bounding box center [669, 233] width 765 height 370
click at [689, 348] on div "Name   * Name   * Brand/[PERSON_NAME]/[PERSON_NAME]   * SKU   * Sale Unit Kgs 1…" at bounding box center [669, 361] width 765 height 114
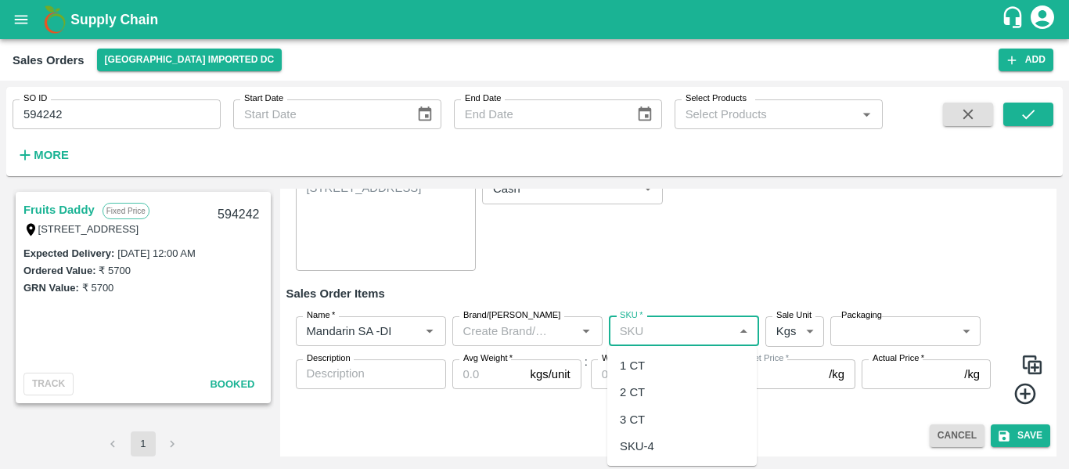
click at [674, 331] on input "SKU   *" at bounding box center [671, 331] width 115 height 20
click at [640, 430] on div "3 CT" at bounding box center [682, 419] width 150 height 27
type input "3 CT"
type input "NA"
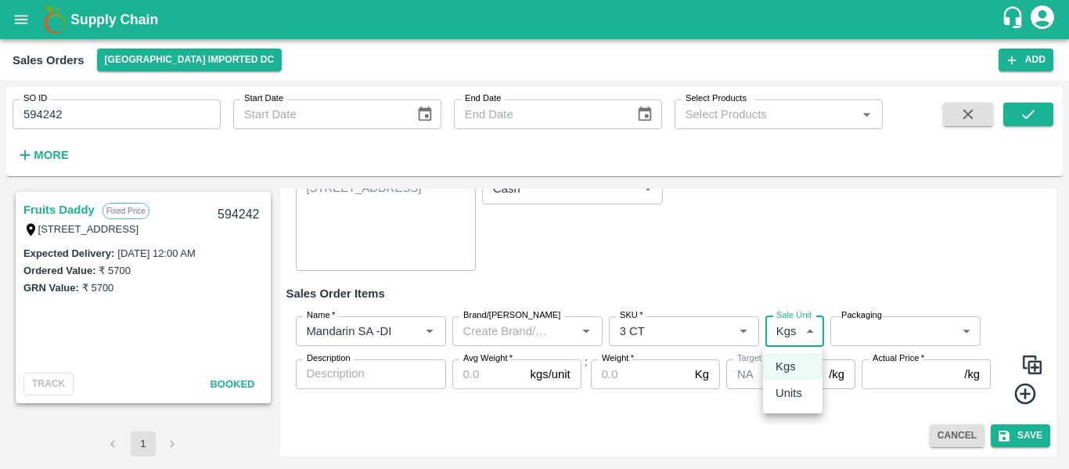
click at [785, 334] on body "Supply Chain Sales Orders [GEOGRAPHIC_DATA] Imported [GEOGRAPHIC_DATA] Add SO I…" at bounding box center [534, 234] width 1069 height 469
click at [784, 397] on p "Units" at bounding box center [789, 392] width 27 height 17
type input "2"
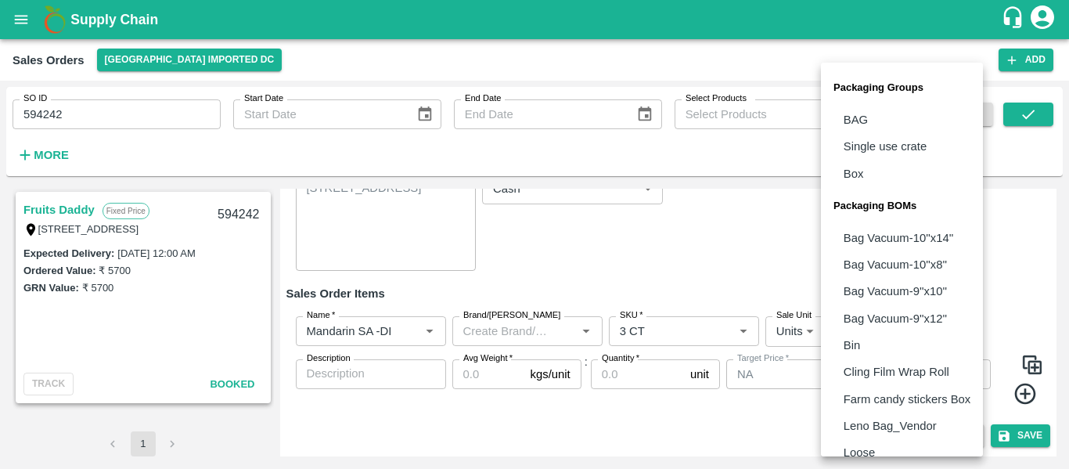
click at [853, 338] on body "Supply Chain Sales Orders [GEOGRAPHIC_DATA] Imported [GEOGRAPHIC_DATA] Add SO I…" at bounding box center [534, 234] width 1069 height 469
click at [867, 170] on li "Box" at bounding box center [902, 173] width 162 height 27
type input "GRP/1"
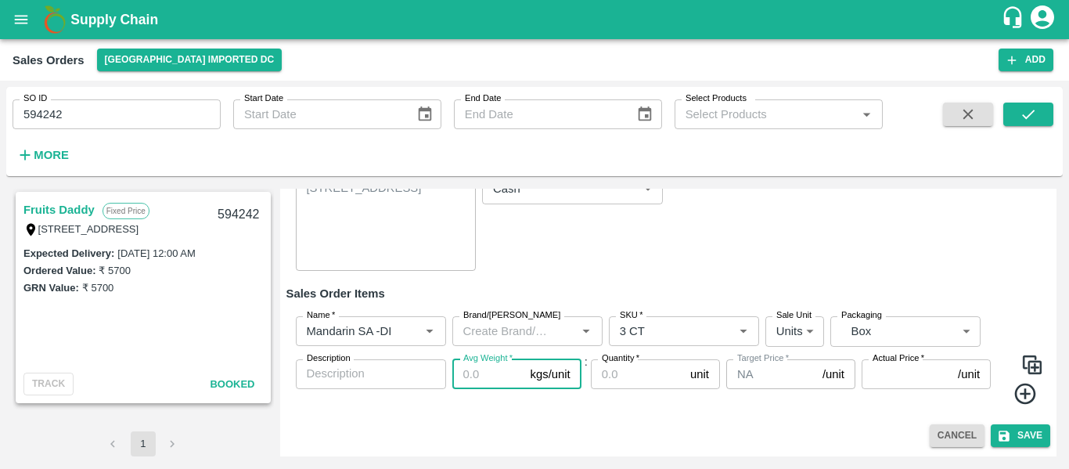
click at [485, 380] on input "Avg Weight   *" at bounding box center [488, 374] width 72 height 30
type input "10"
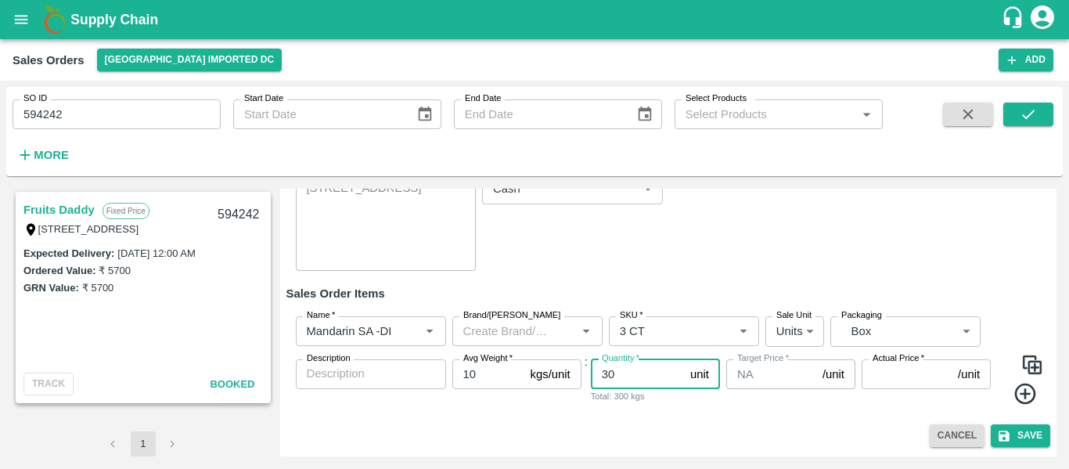
type input "30"
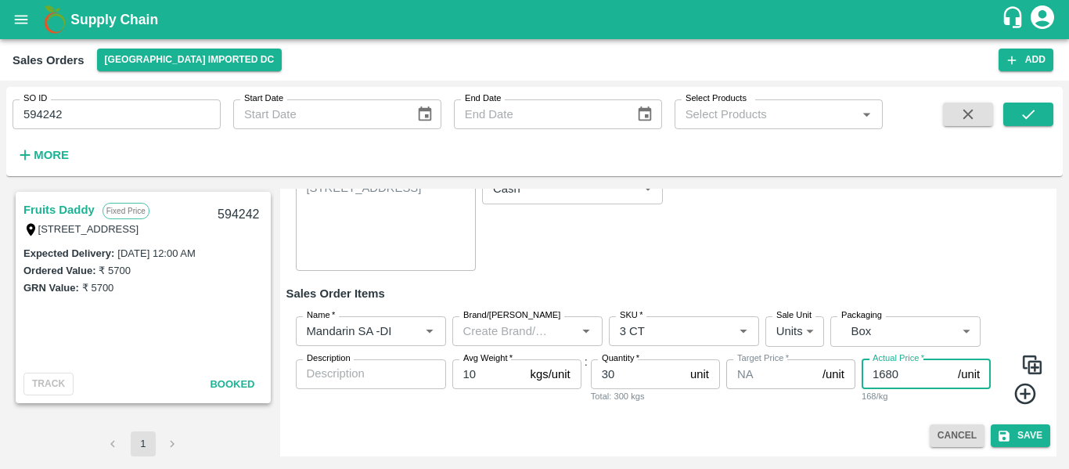
type input "1680"
click at [1009, 434] on button "Save" at bounding box center [1020, 435] width 59 height 23
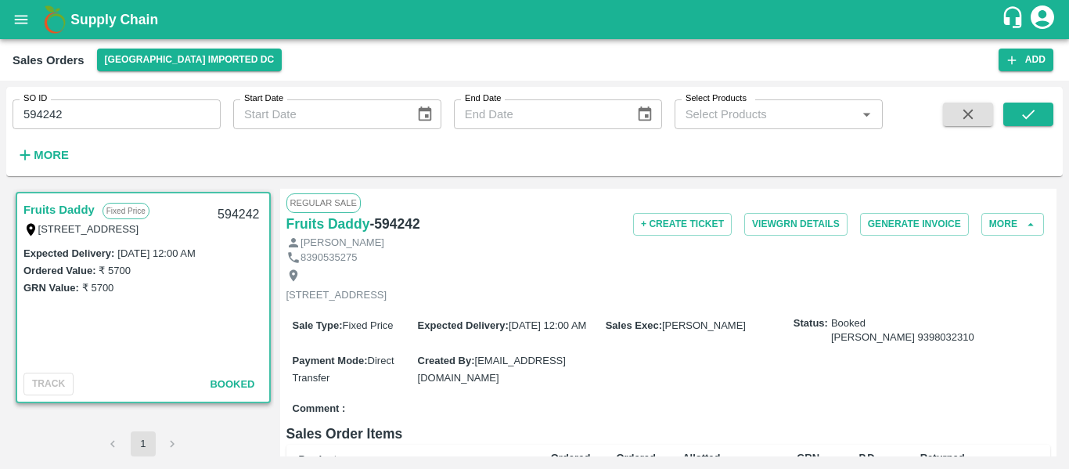
scroll to position [2, 0]
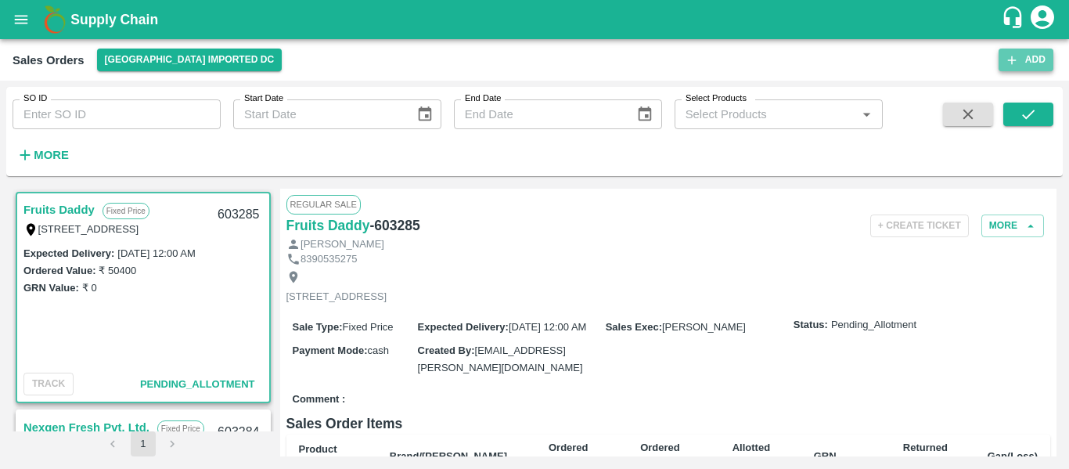
click at [1041, 68] on button "Add" at bounding box center [1026, 60] width 55 height 23
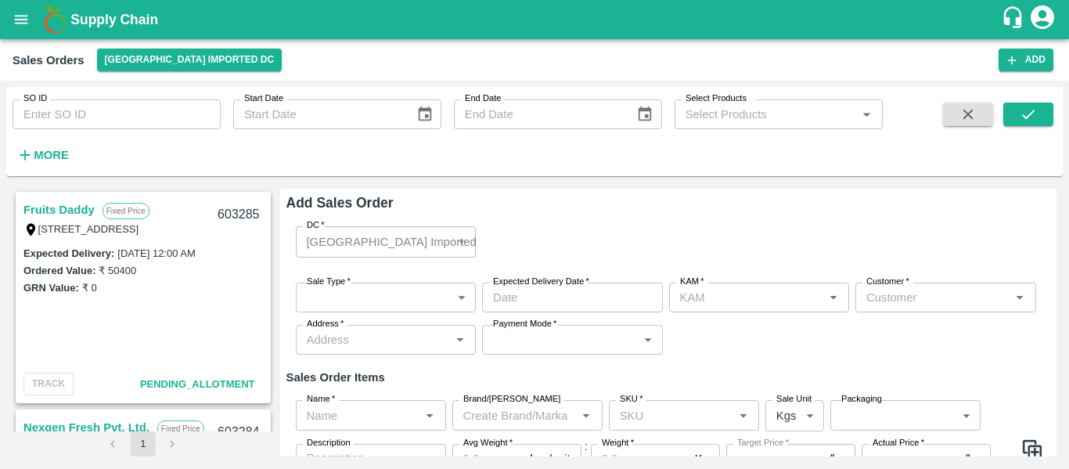
type input "[PERSON_NAME]"
click at [1029, 63] on button "Add" at bounding box center [1026, 60] width 55 height 23
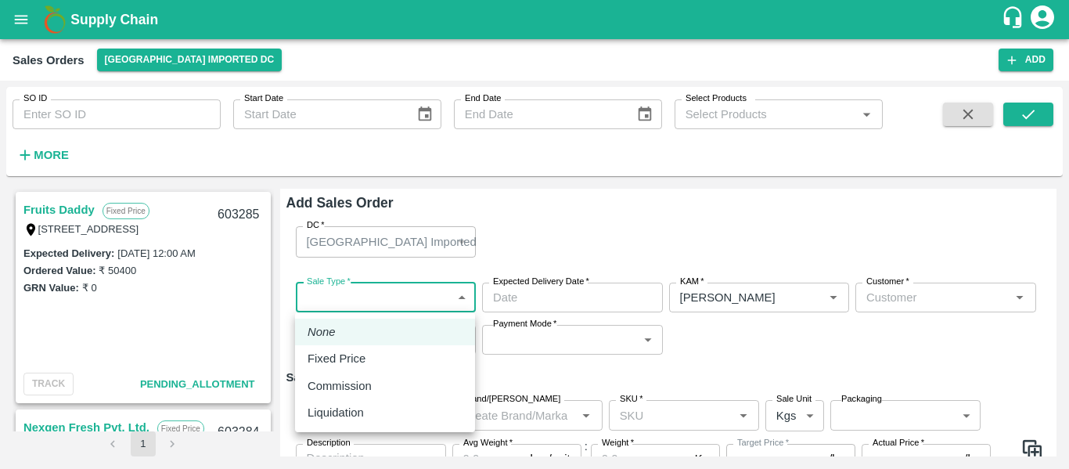
click at [369, 301] on body "Supply Chain Sales Orders Mumbai Imported DC Add SO ID SO ID Start Date Start D…" at bounding box center [534, 234] width 1069 height 469
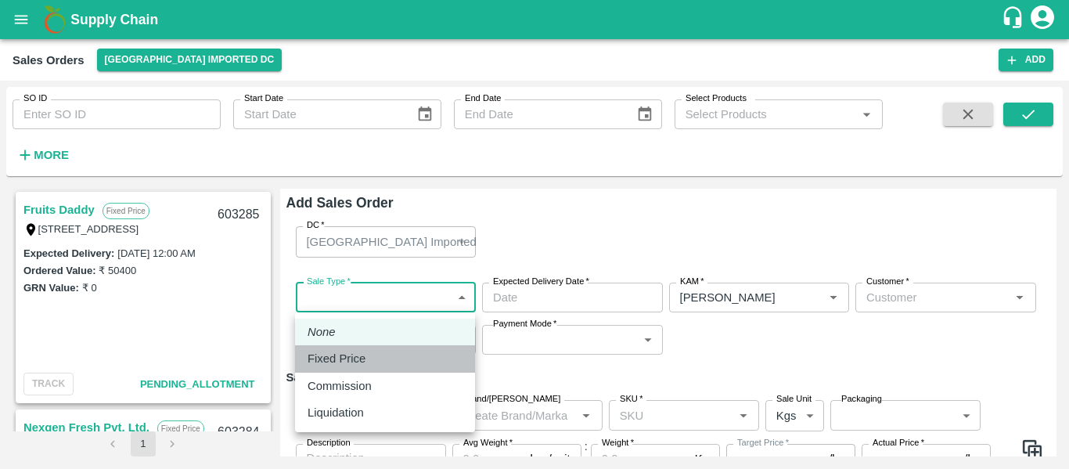
click at [350, 356] on p "Fixed Price" at bounding box center [337, 358] width 58 height 17
type input "1"
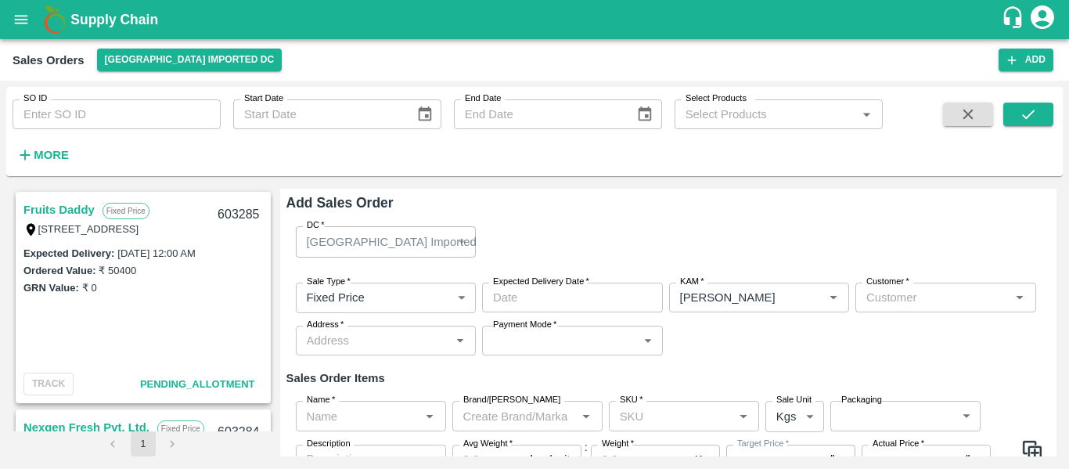
click at [539, 286] on label "Expected Delivery Date   *" at bounding box center [541, 282] width 96 height 13
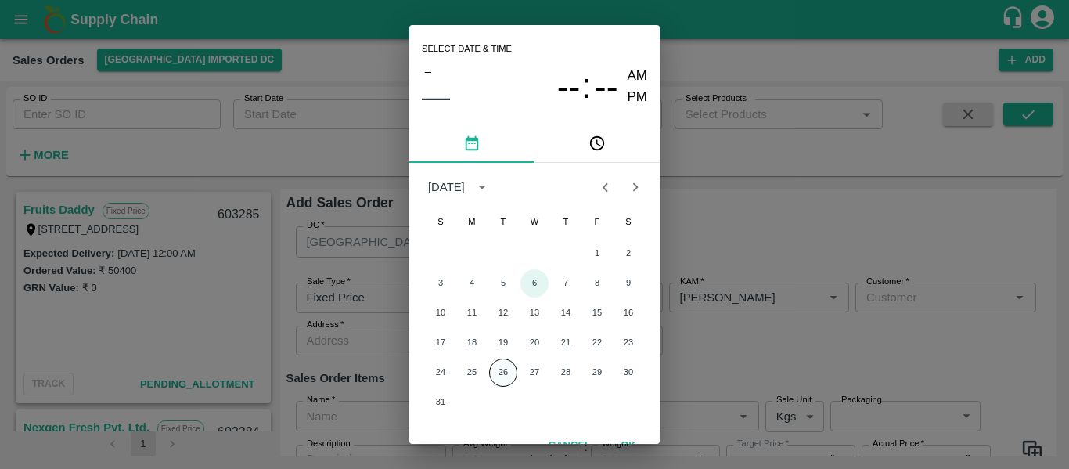
drag, startPoint x: 539, startPoint y: 296, endPoint x: 507, endPoint y: 368, distance: 78.9
click at [507, 368] on div "1 2 3 4 5 6 7 8 9 10 11 12 13 14 15 16 17 18 19 20 21 22 23 24 25 26 27 28 29 3…" at bounding box center [534, 328] width 251 height 180
click at [507, 368] on button "26" at bounding box center [503, 373] width 28 height 28
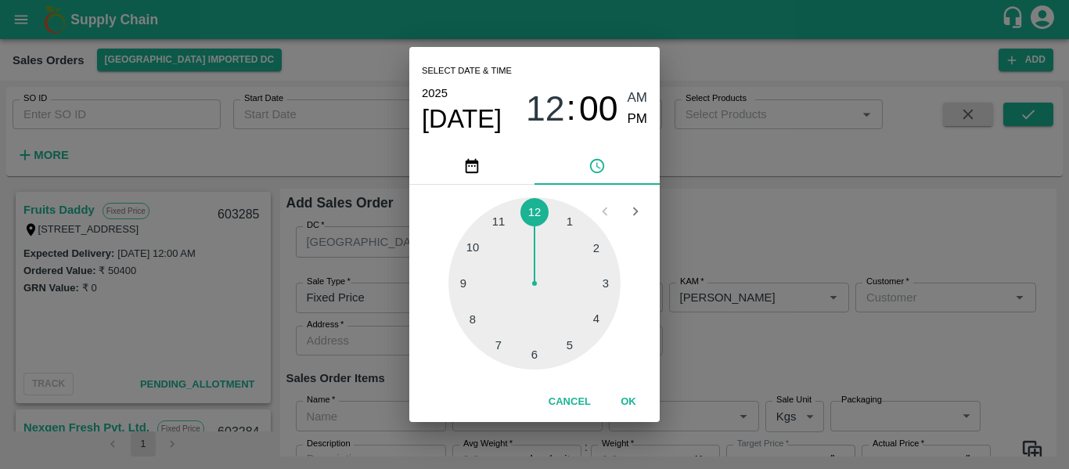
click at [507, 368] on div "1 2 3 4 5 6 7 8 9 10 11 12" at bounding box center [534, 283] width 225 height 172
click at [538, 351] on div at bounding box center [535, 283] width 172 height 172
type input "26/08/2025 06:00 AM"
click at [628, 402] on button "OK" at bounding box center [629, 401] width 50 height 27
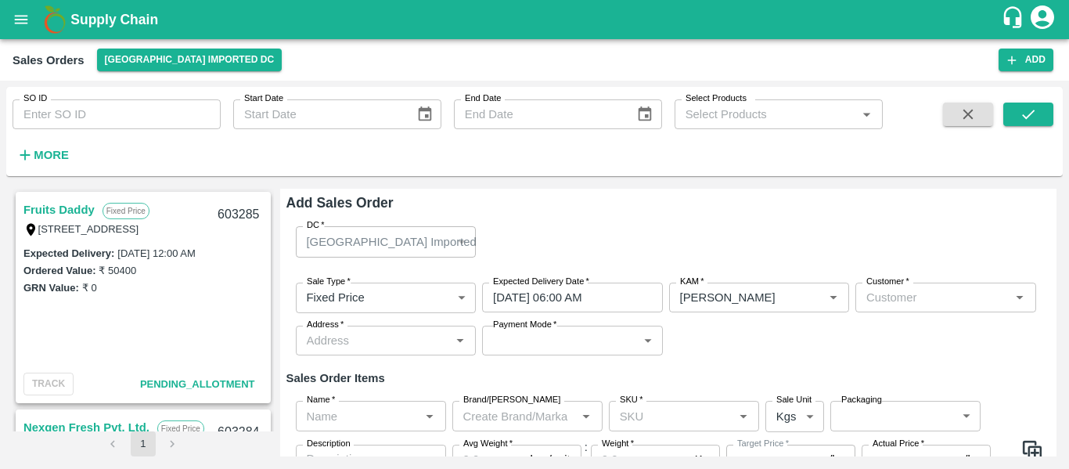
click at [912, 295] on input "Customer   *" at bounding box center [933, 297] width 146 height 20
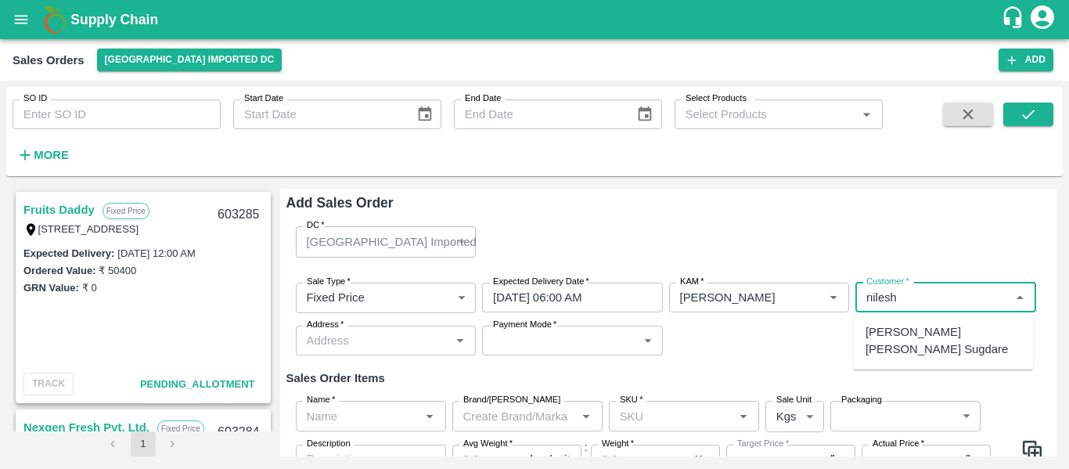
click at [911, 330] on p "Nilesh Dinesh Sugdare" at bounding box center [943, 340] width 155 height 35
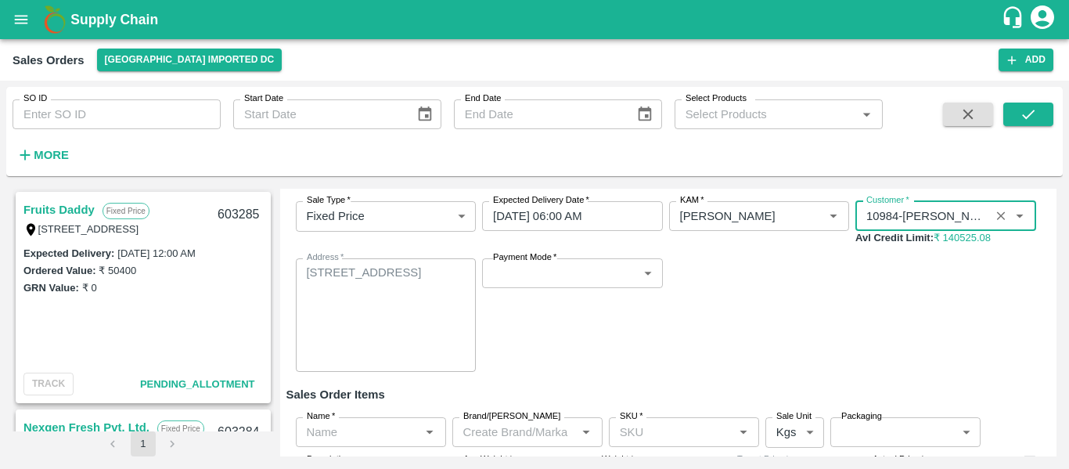
scroll to position [82, 0]
type input "10984-Nilesh Dinesh Sugdare"
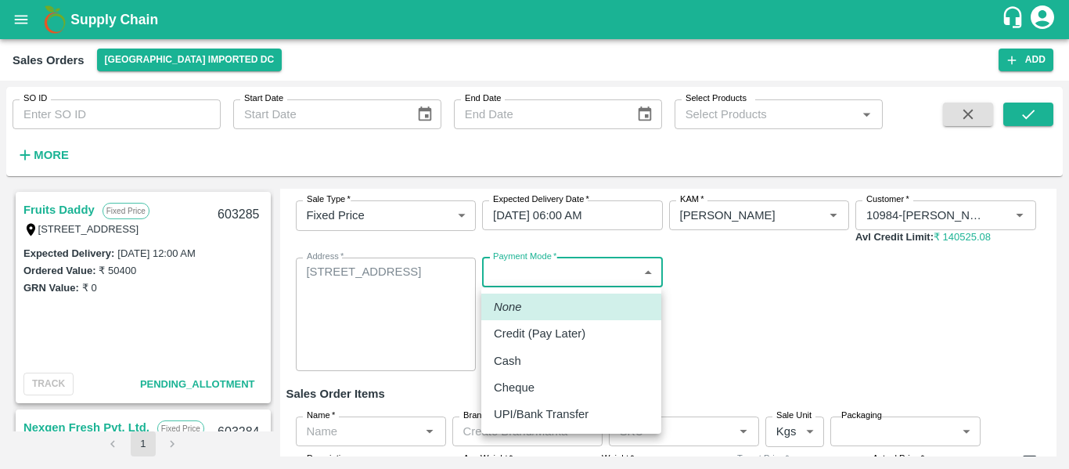
click at [527, 280] on body "Supply Chain Sales Orders Mumbai Imported DC Add SO ID SO ID Start Date Start D…" at bounding box center [534, 234] width 1069 height 469
click at [539, 333] on p "Credit (Pay Later)" at bounding box center [540, 333] width 92 height 17
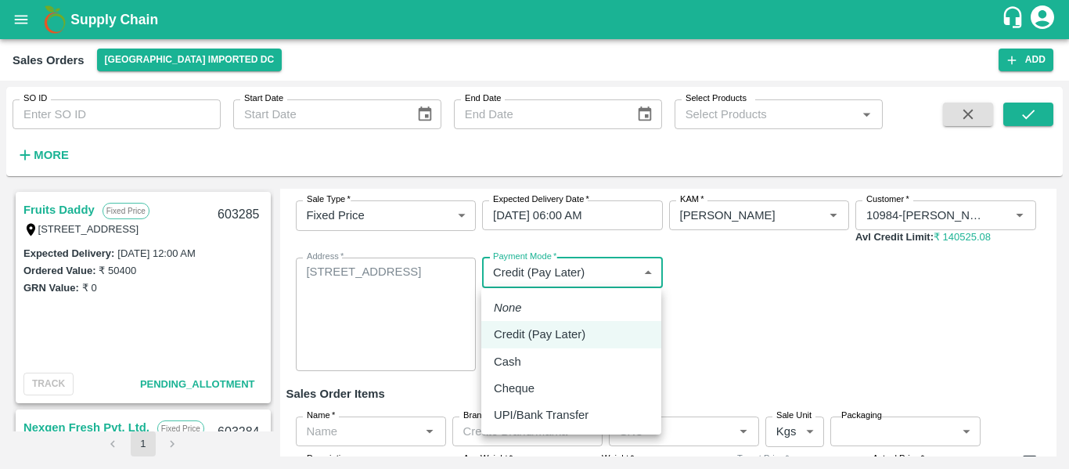
click at [522, 276] on body "Supply Chain Sales Orders Mumbai Imported DC Add SO ID SO ID Start Date Start D…" at bounding box center [534, 234] width 1069 height 469
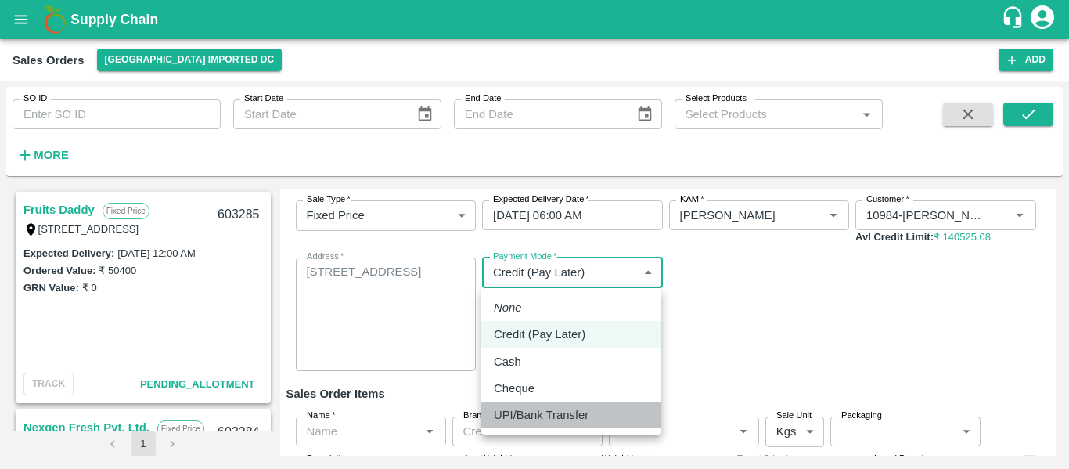
click at [536, 414] on p "UPI/Bank Transfer" at bounding box center [541, 414] width 95 height 17
type input "Direct Transfer"
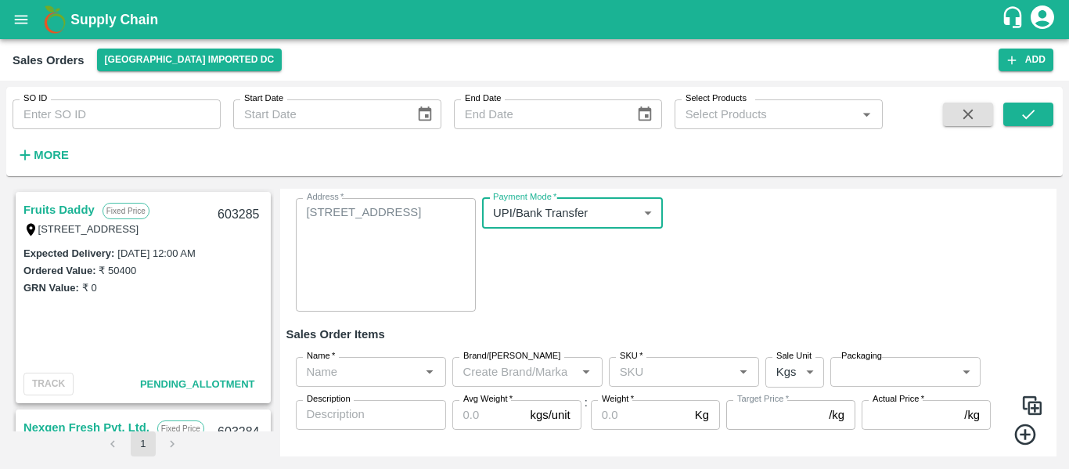
scroll to position [144, 0]
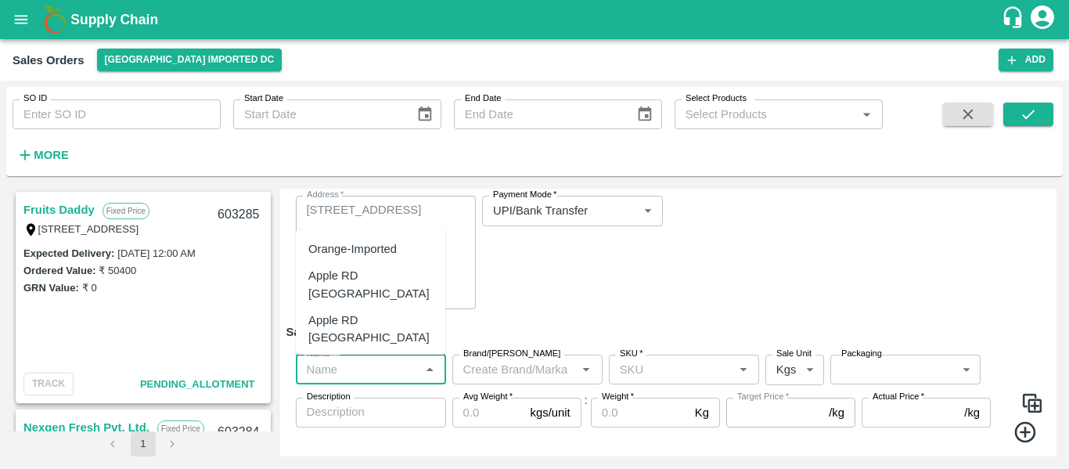
click at [342, 377] on input "Name   *" at bounding box center [358, 369] width 115 height 20
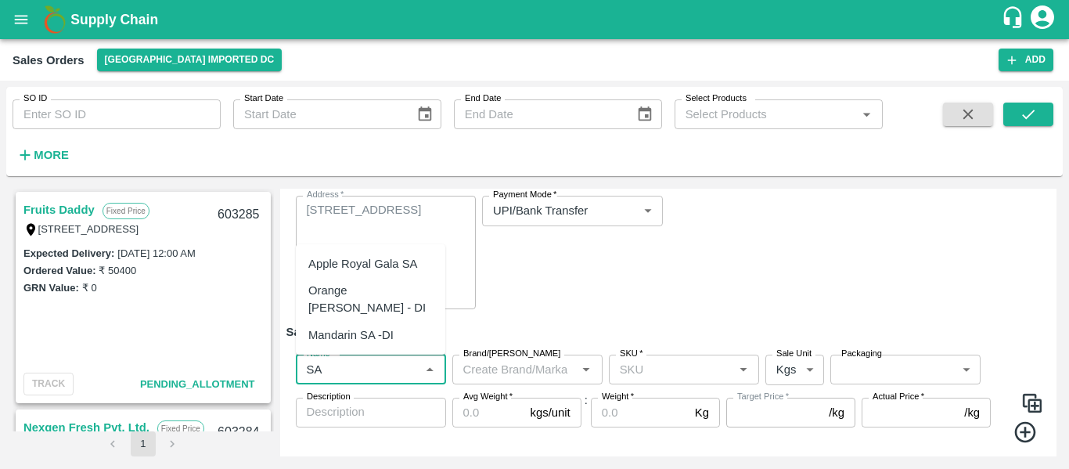
type input "S"
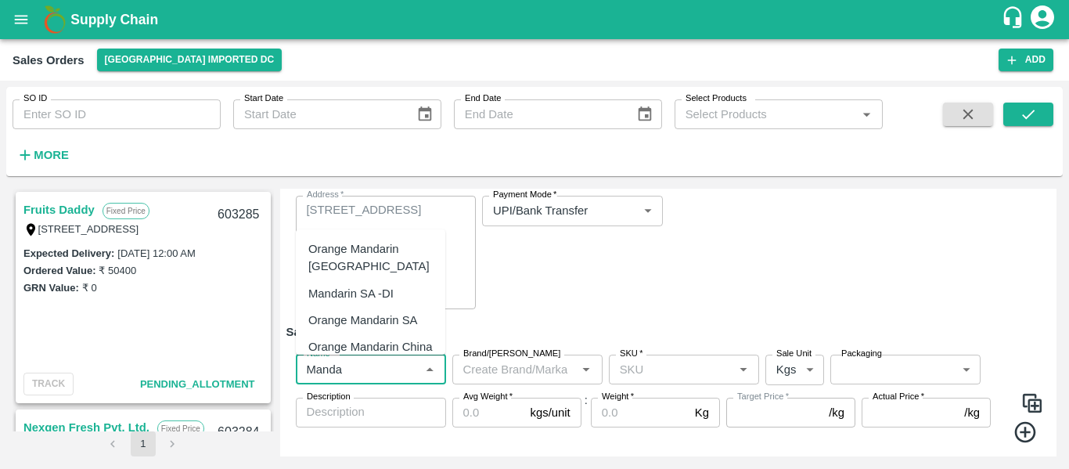
click at [378, 291] on div "Mandarin SA -DI" at bounding box center [350, 293] width 85 height 17
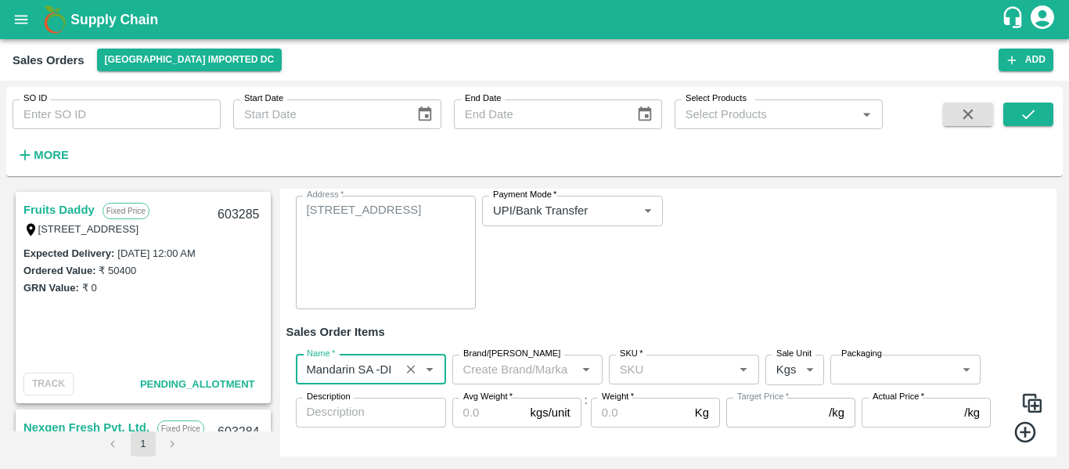
scroll to position [182, 0]
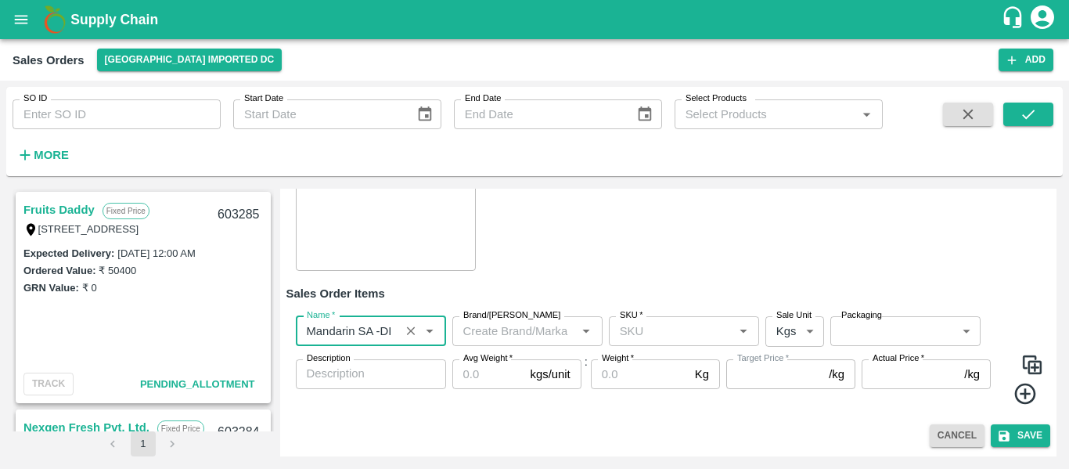
click at [637, 343] on div "SKU   *" at bounding box center [684, 331] width 150 height 30
type input "Mandarin SA -DI"
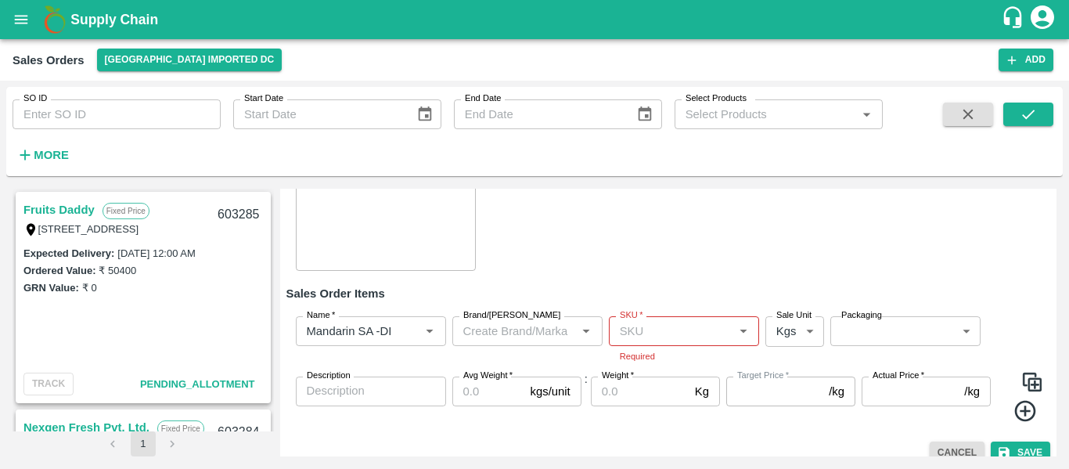
click at [651, 272] on div "Sale Type   * Fixed Price 1 Sale Type Expected Delivery Date   * 26/08/2025 06:…" at bounding box center [669, 186] width 765 height 196
click at [660, 326] on input "SKU   *" at bounding box center [671, 331] width 115 height 20
click at [642, 412] on div "3 CT" at bounding box center [632, 419] width 25 height 17
type input "3 CT"
type input "NA"
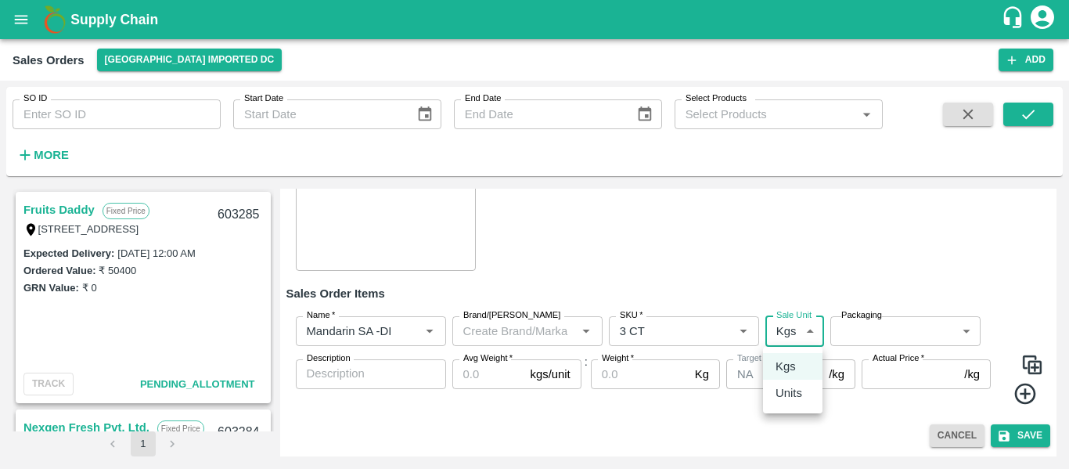
click at [809, 330] on body "Supply Chain Sales Orders Mumbai Imported DC Add SO ID SO ID Start Date Start D…" at bounding box center [534, 234] width 1069 height 469
click at [793, 391] on p "Units" at bounding box center [789, 392] width 27 height 17
type input "2"
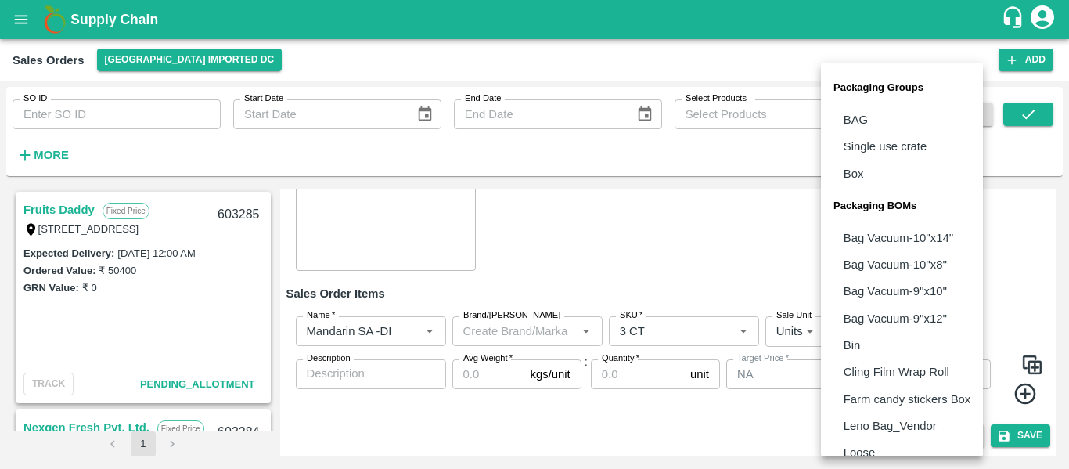
click at [867, 330] on body "Supply Chain Sales Orders Mumbai Imported DC Add SO ID SO ID Start Date Start D…" at bounding box center [534, 234] width 1069 height 469
click at [861, 177] on p "Box" at bounding box center [854, 173] width 20 height 17
type input "GRP/1"
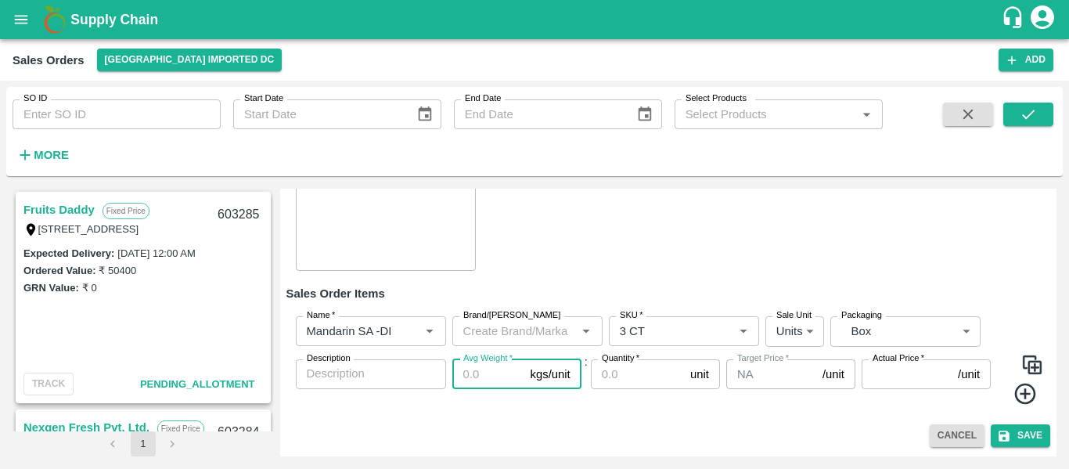
click at [467, 377] on input "Avg Weight   *" at bounding box center [488, 374] width 72 height 30
type input "10"
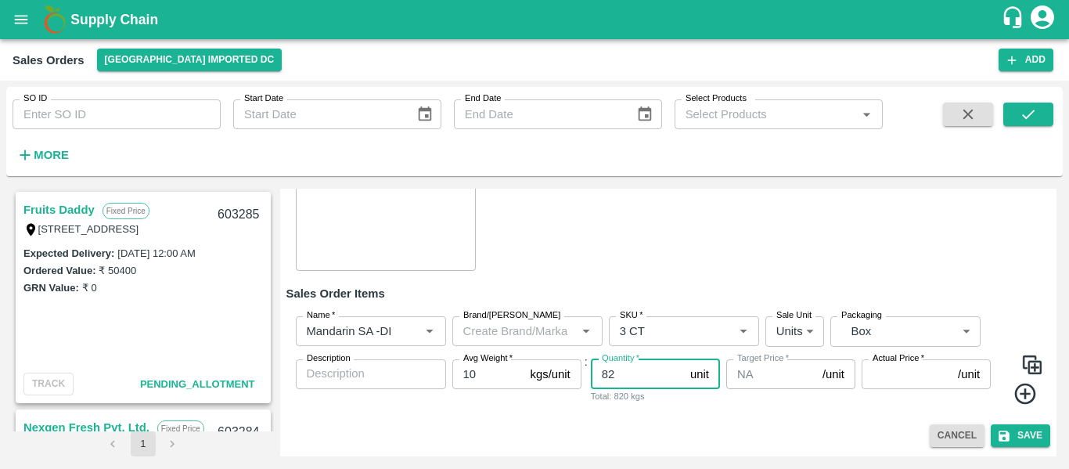
type input "82"
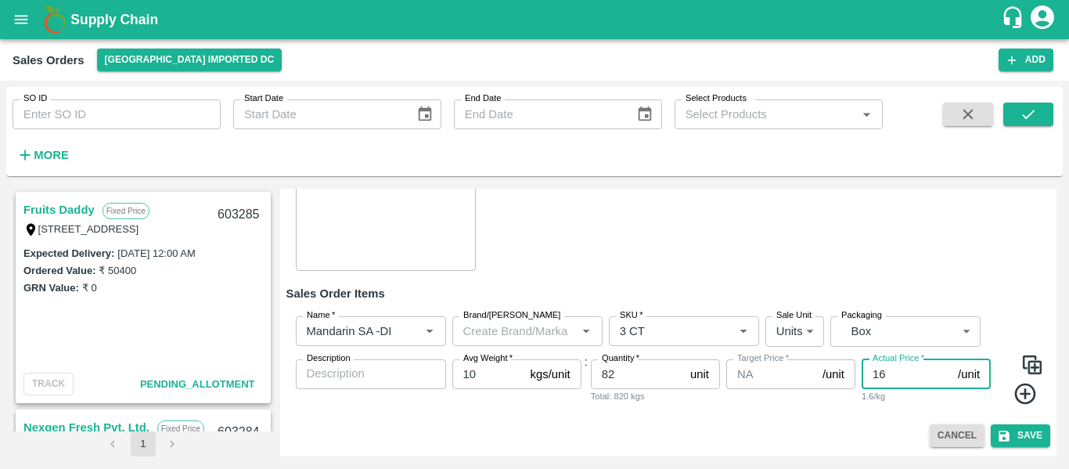
type input "1"
type input "1690"
click at [1024, 394] on icon at bounding box center [1025, 394] width 21 height 21
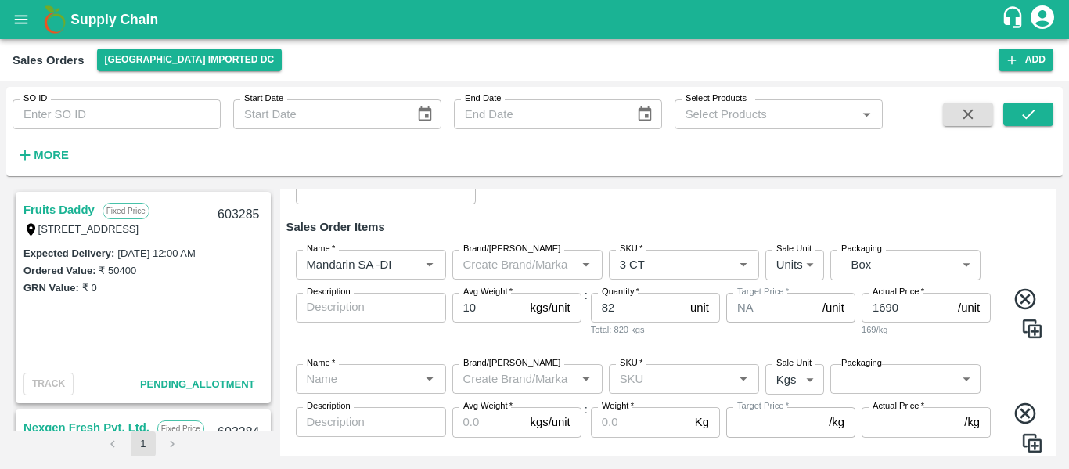
scroll to position [267, 0]
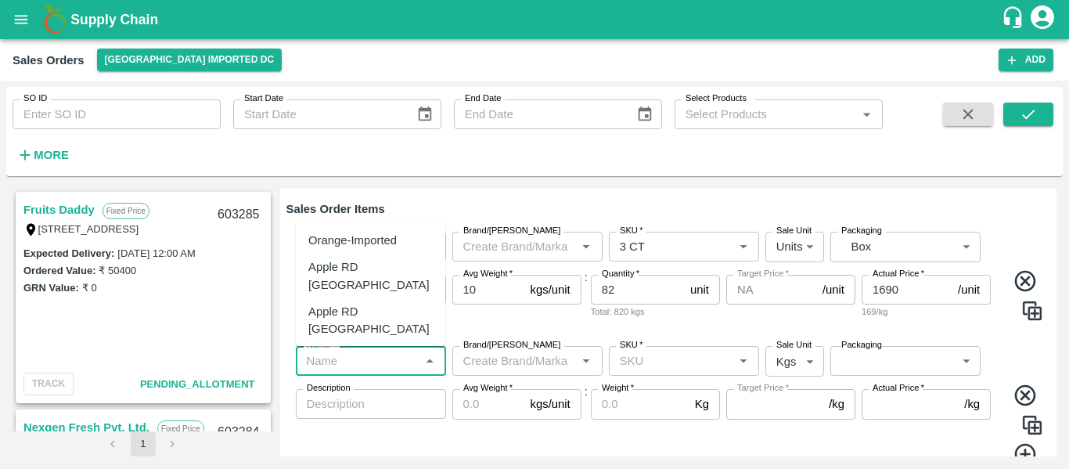
click at [341, 358] on input "Name   *" at bounding box center [358, 361] width 115 height 20
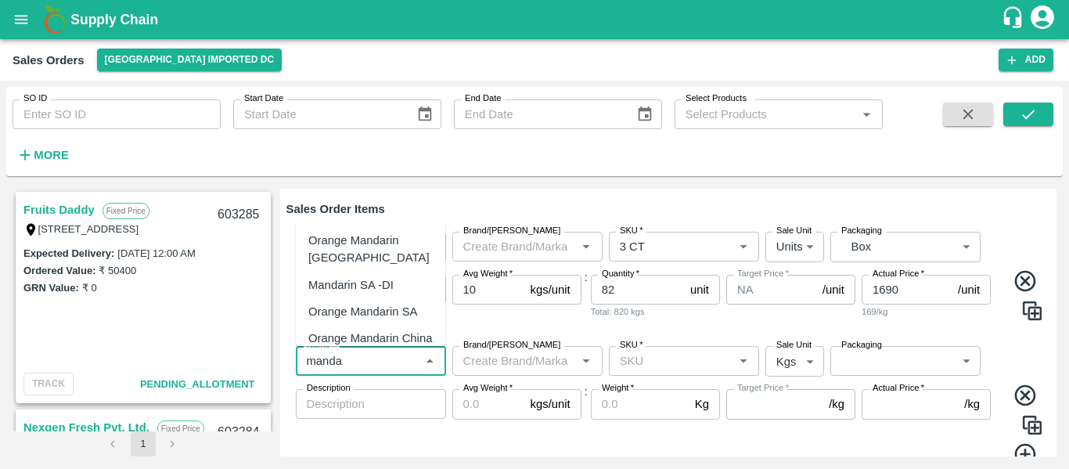
click at [366, 291] on div "Mandarin SA -DI" at bounding box center [350, 284] width 85 height 17
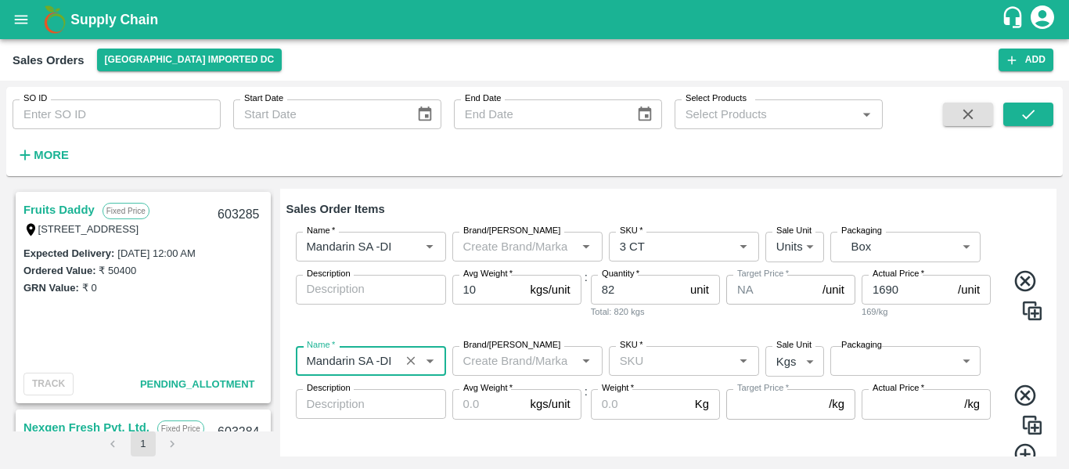
type input "Mandarin SA -DI"
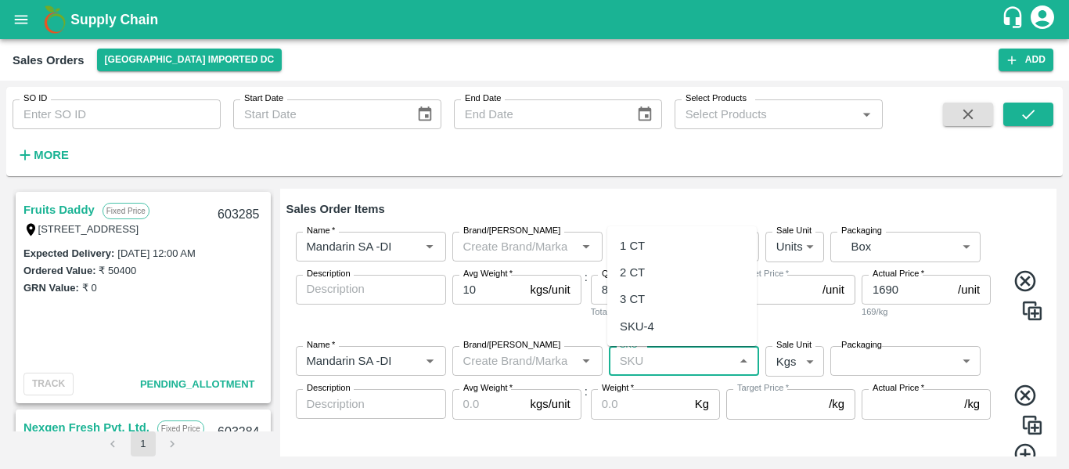
click at [644, 366] on input "SKU   *" at bounding box center [671, 361] width 115 height 20
click at [640, 272] on div "2 CT" at bounding box center [632, 272] width 25 height 17
type input "2 CT"
type input "NA"
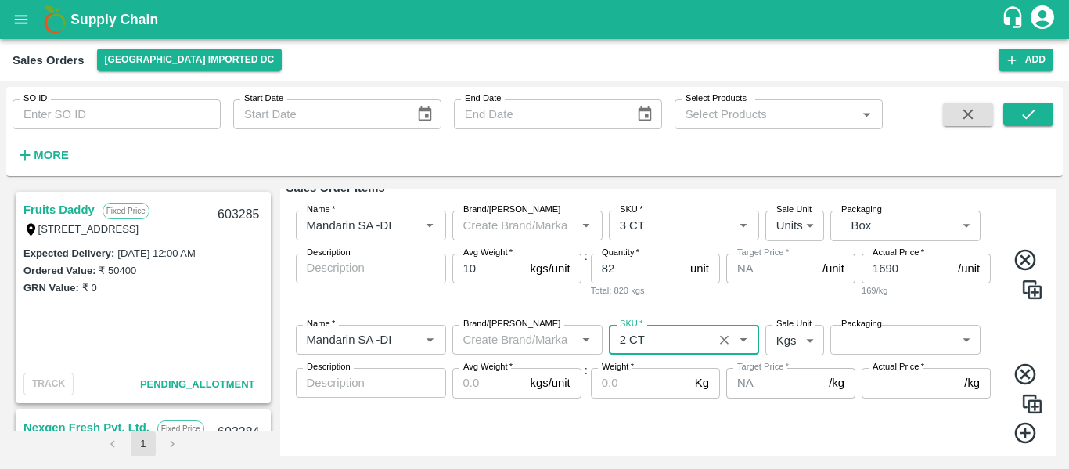
scroll to position [289, 0]
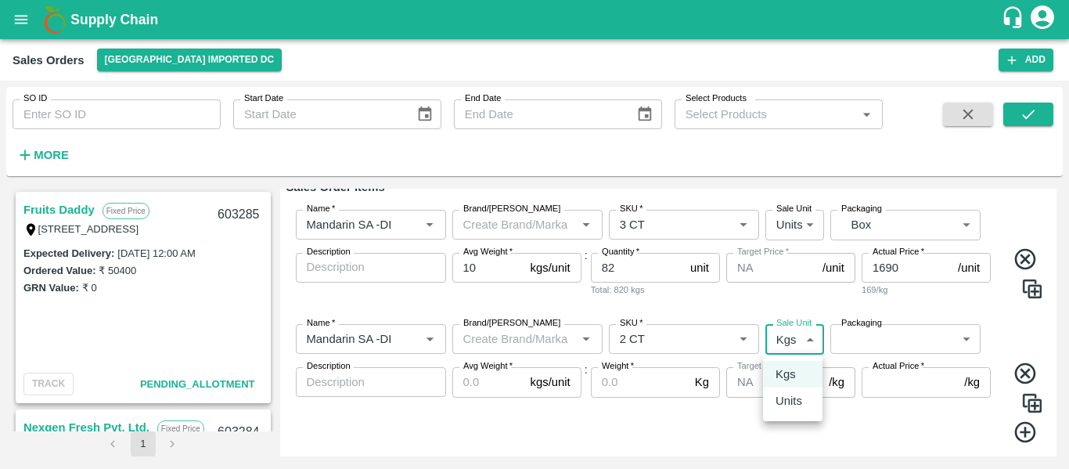
click at [779, 352] on body "Supply Chain Sales Orders Mumbai Imported DC Add SO ID SO ID Start Date Start D…" at bounding box center [534, 234] width 1069 height 469
click at [790, 394] on p "Units" at bounding box center [789, 400] width 27 height 17
type input "2"
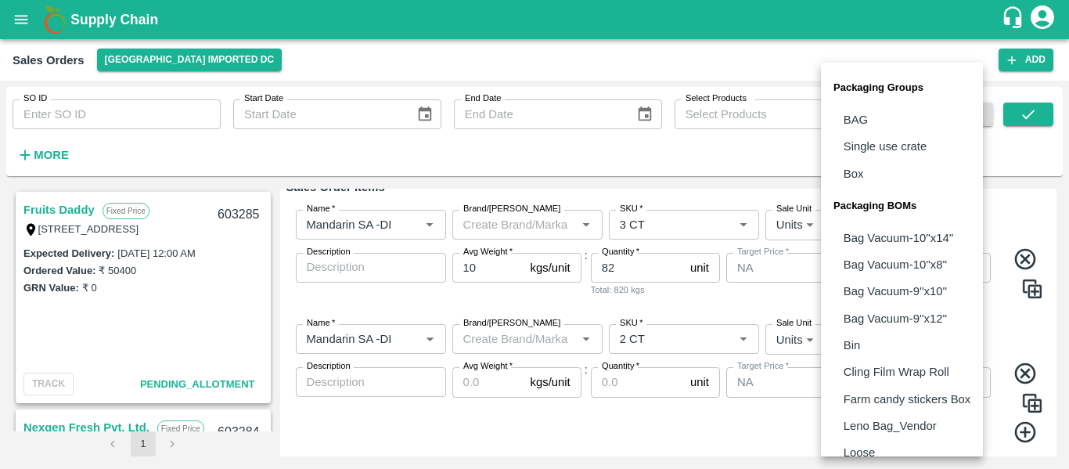
click at [869, 343] on body "Supply Chain Sales Orders Mumbai Imported DC Add SO ID SO ID Start Date Start D…" at bounding box center [534, 234] width 1069 height 469
click at [859, 175] on p "Box" at bounding box center [854, 173] width 20 height 17
type input "GRP/1"
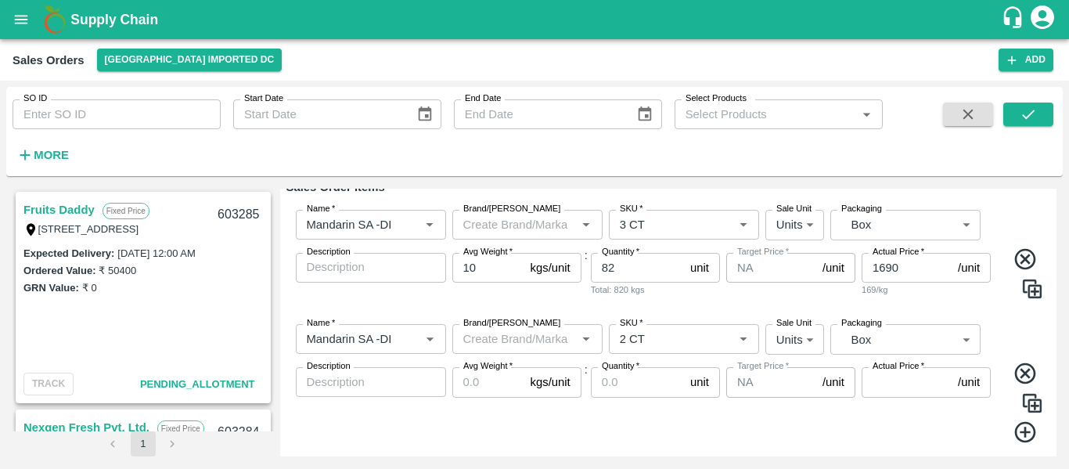
click at [477, 400] on div "Avg Weight   * kgs/unit Avg Weight" at bounding box center [516, 405] width 129 height 77
click at [465, 381] on input "Avg Weight   *" at bounding box center [488, 382] width 72 height 30
type input "10"
click at [644, 387] on input "Quantity   *" at bounding box center [637, 382] width 93 height 30
type input "1"
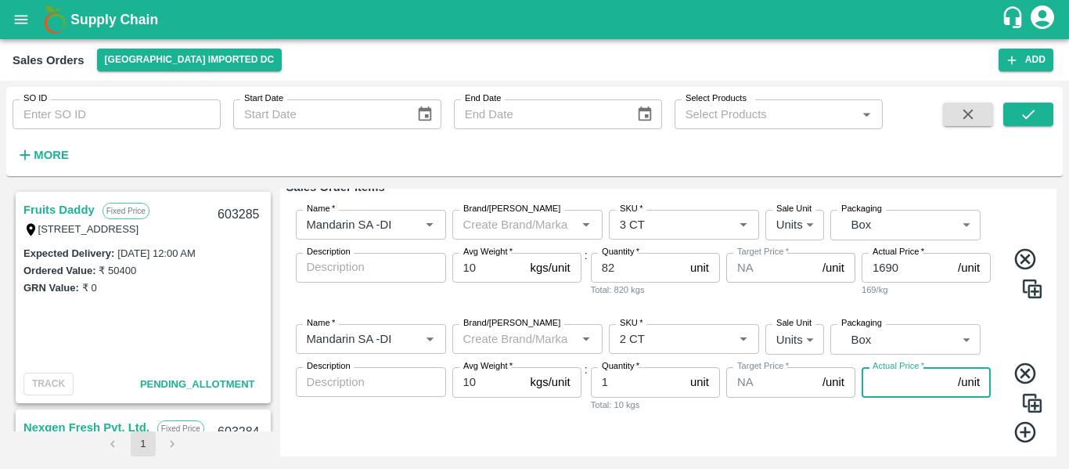
click at [895, 390] on input "Actual Price   *" at bounding box center [907, 382] width 90 height 30
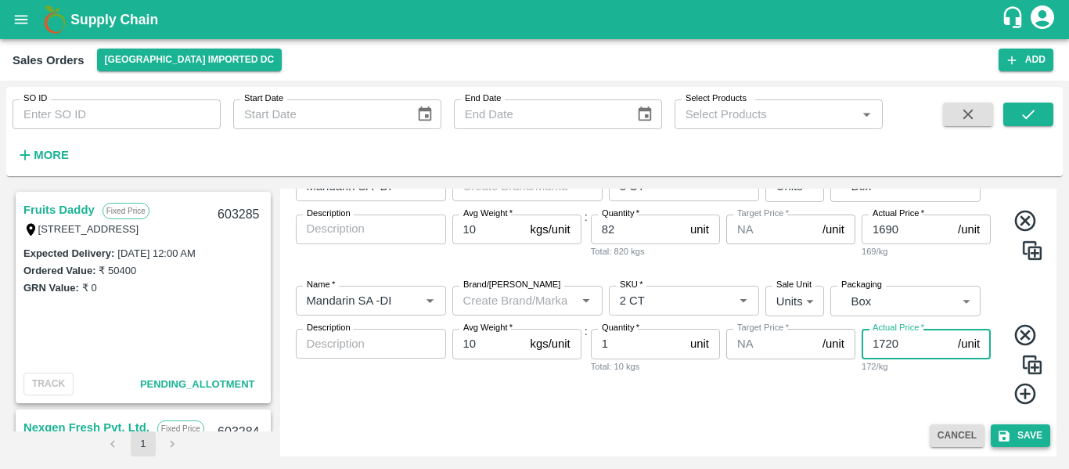
type input "1720"
click at [1022, 434] on button "Save" at bounding box center [1020, 435] width 59 height 23
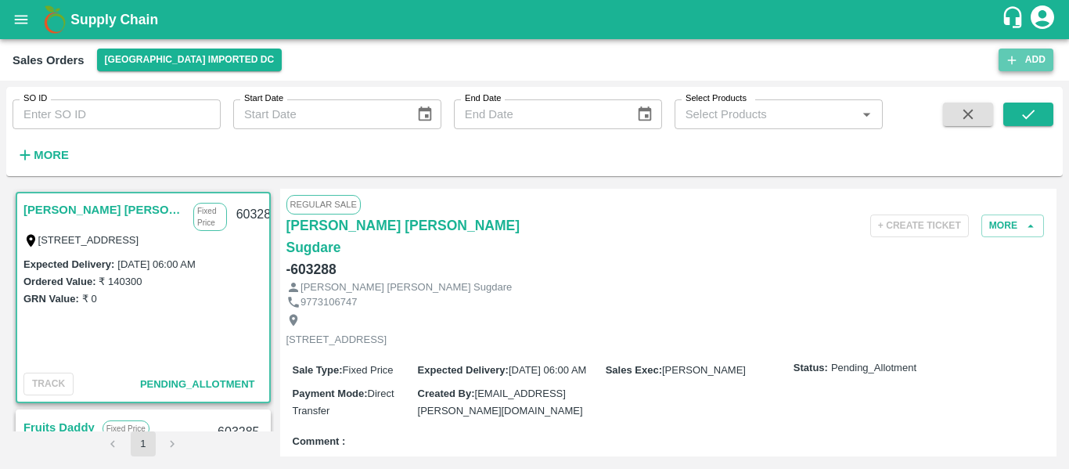
click at [1022, 56] on button "Add" at bounding box center [1026, 60] width 55 height 23
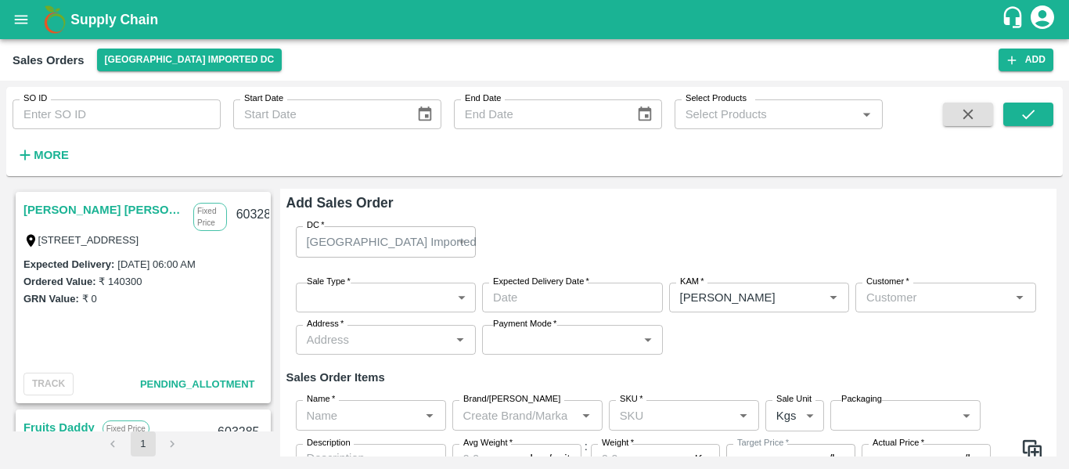
type input "[PERSON_NAME]"
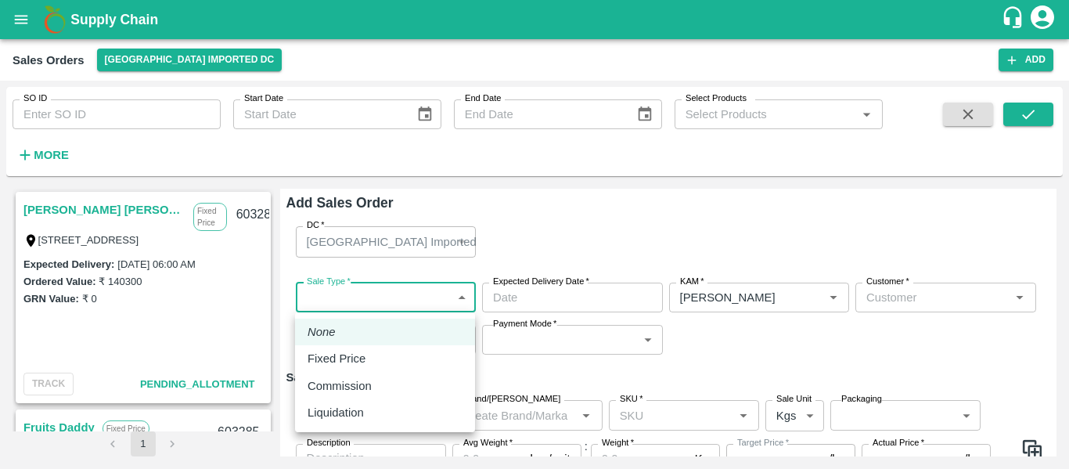
click at [387, 288] on body "Supply Chain Sales Orders Mumbai Imported DC Add SO ID SO ID Start Date Start D…" at bounding box center [534, 234] width 1069 height 469
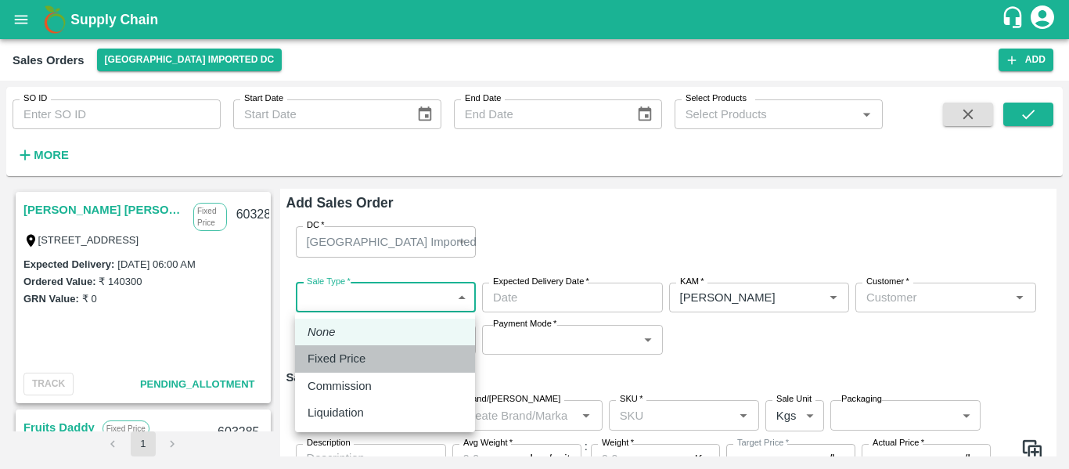
click at [339, 354] on p "Fixed Price" at bounding box center [337, 358] width 58 height 17
type input "1"
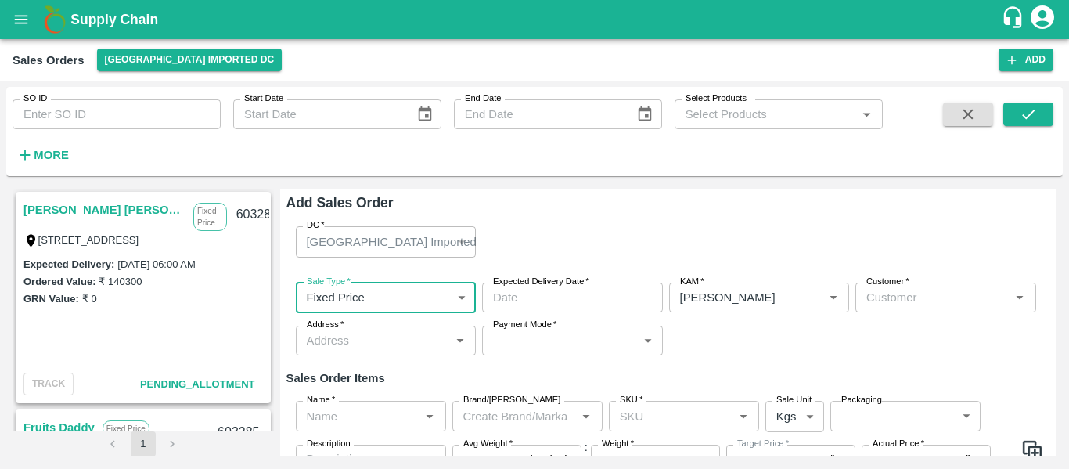
type input "DD/MM/YYYY hh:mm aa"
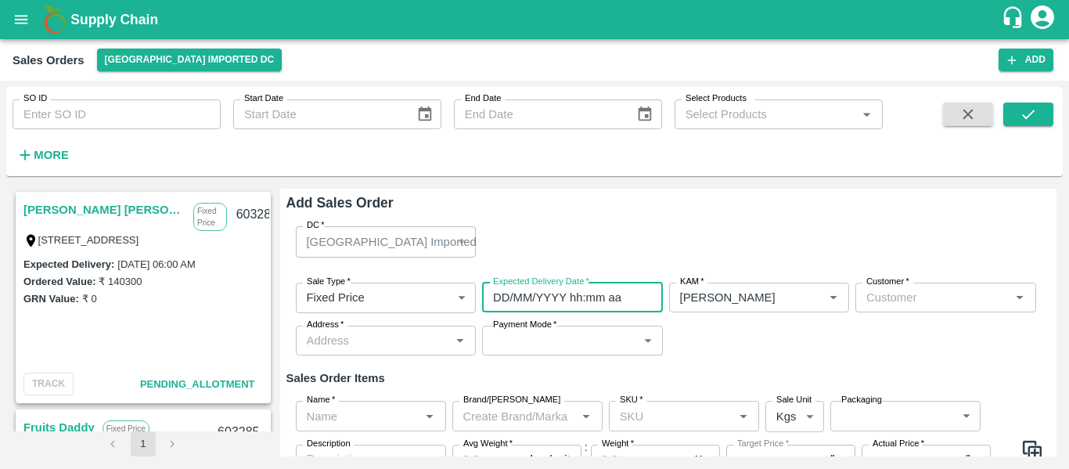
click at [528, 291] on input "DD/MM/YYYY hh:mm aa" at bounding box center [567, 298] width 170 height 30
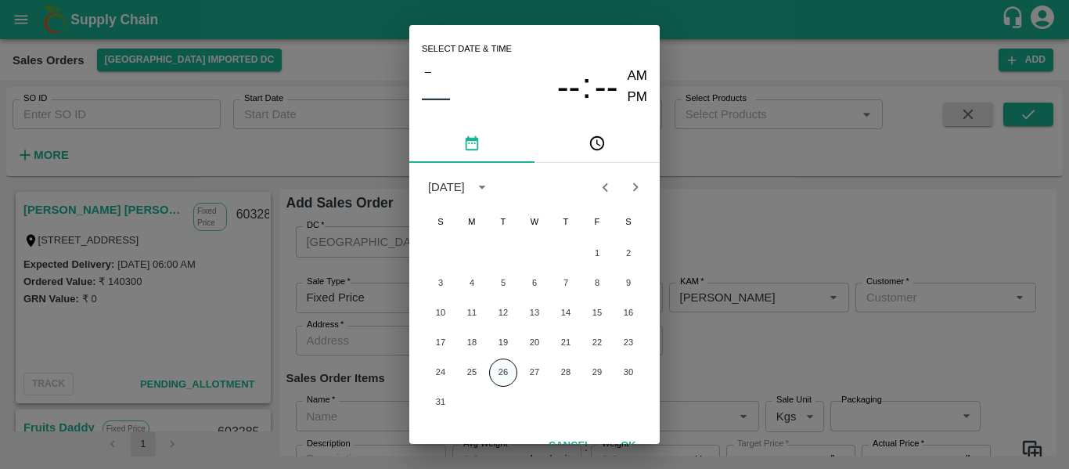
click at [502, 372] on button "26" at bounding box center [503, 373] width 28 height 28
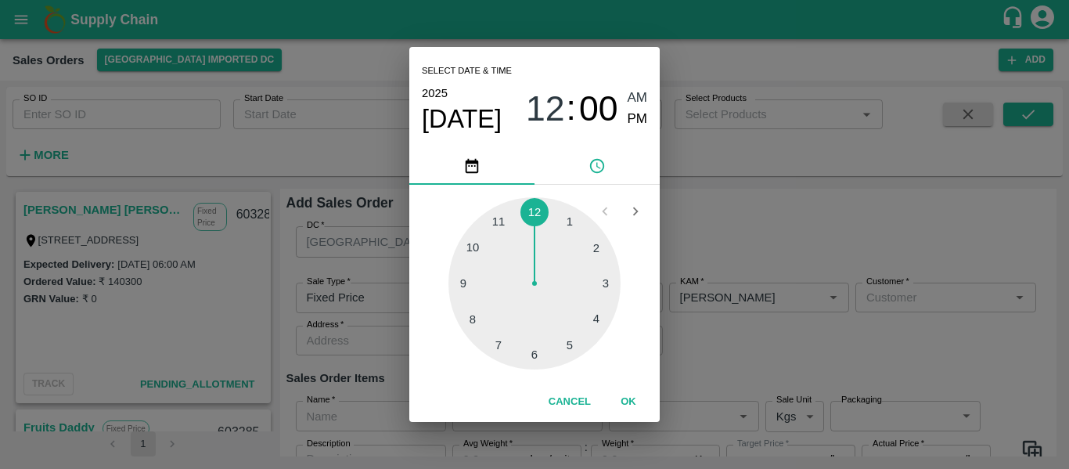
type input "[DATE] 12:00 AM"
click at [632, 399] on button "OK" at bounding box center [629, 401] width 50 height 27
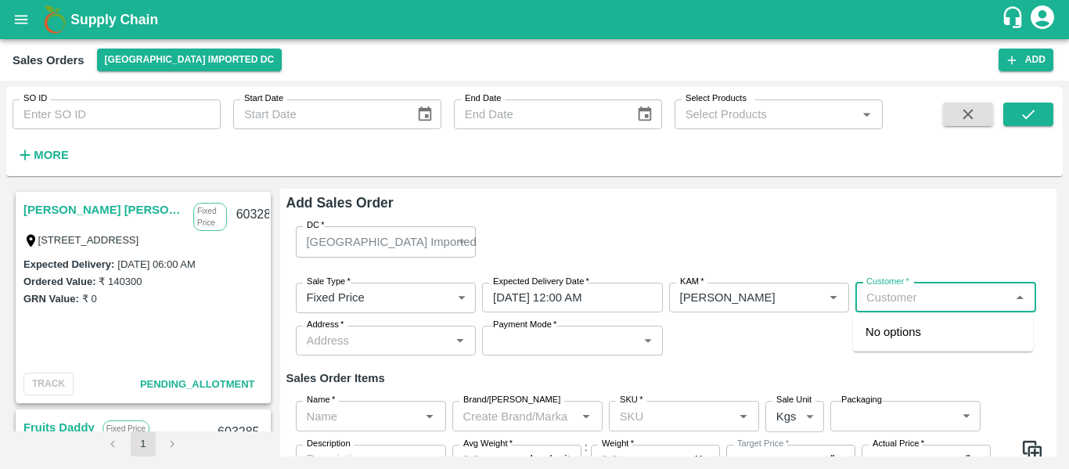
click at [865, 304] on input "Customer   *" at bounding box center [933, 297] width 146 height 20
click at [899, 334] on p "Fruits Daddy" at bounding box center [899, 331] width 66 height 17
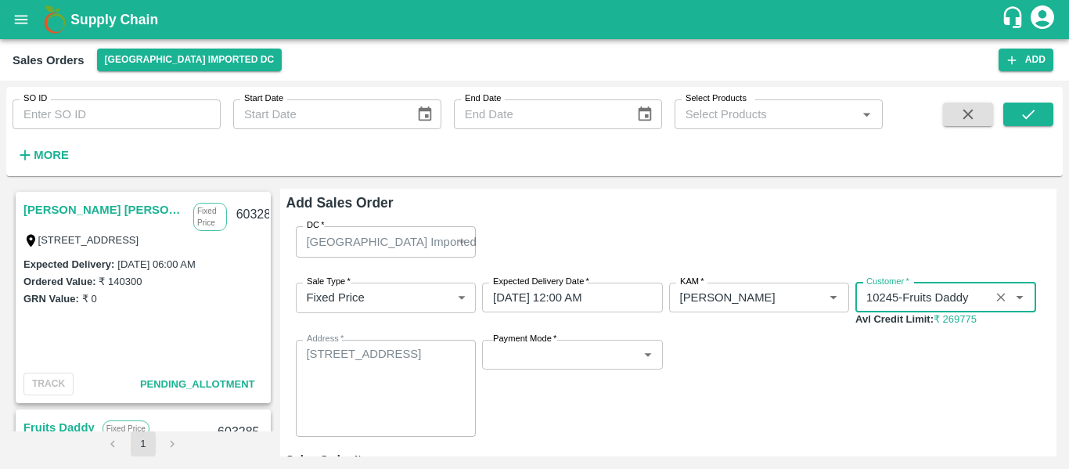
scroll to position [98, 0]
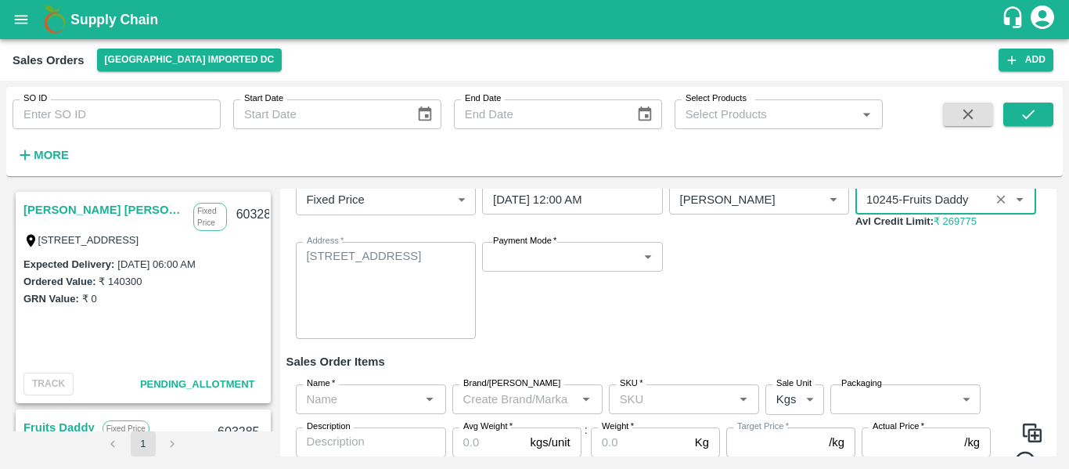
type input "10245-Fruits Daddy"
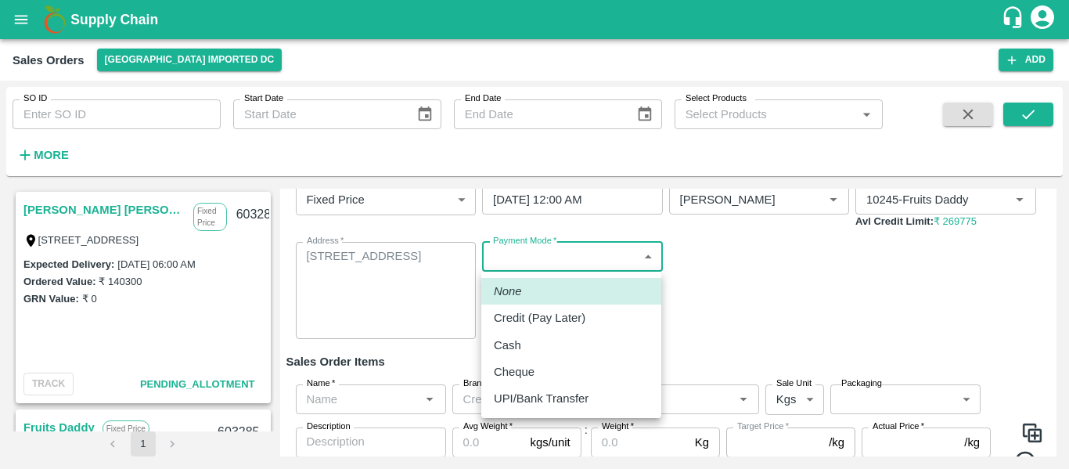
click at [553, 255] on body "Supply Chain Sales Orders Mumbai Imported DC Add SO ID SO ID Start Date Start D…" at bounding box center [534, 234] width 1069 height 469
click at [526, 395] on p "UPI/Bank Transfer" at bounding box center [541, 398] width 95 height 17
type input "Direct Transfer"
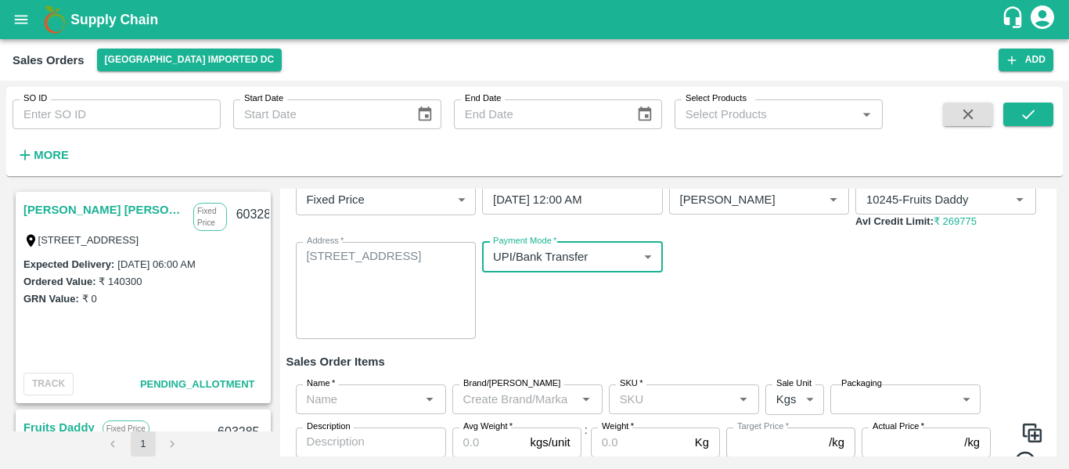
scroll to position [166, 0]
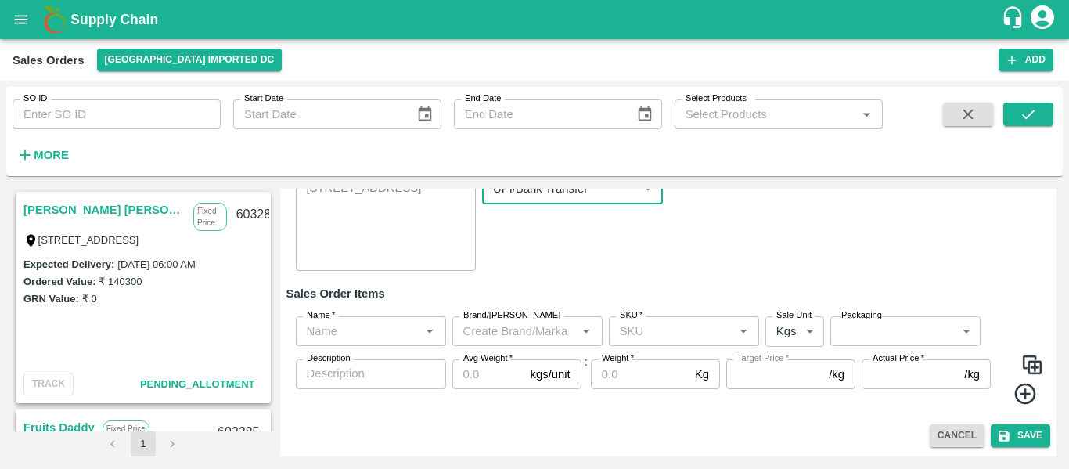
click at [418, 330] on div "Name   *" at bounding box center [371, 331] width 150 height 30
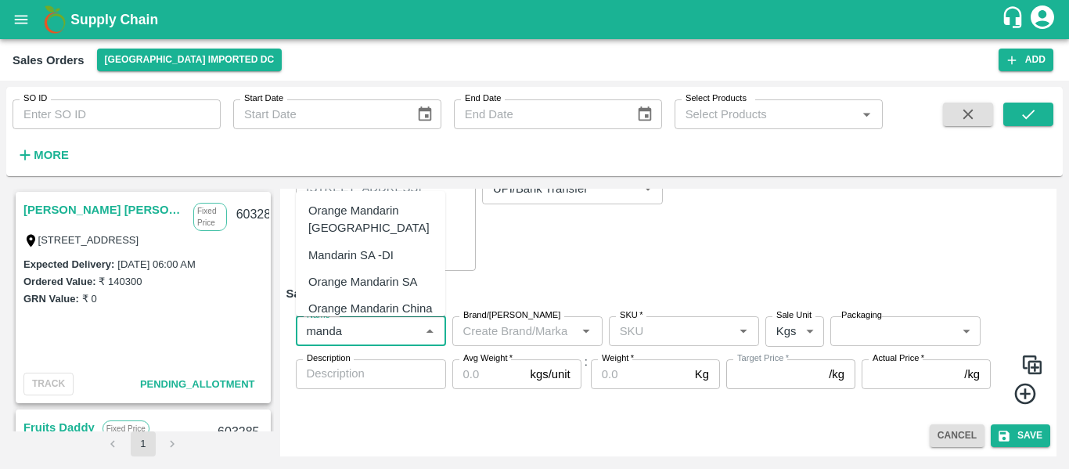
click at [370, 252] on div "Mandarin SA -DI" at bounding box center [350, 255] width 85 height 17
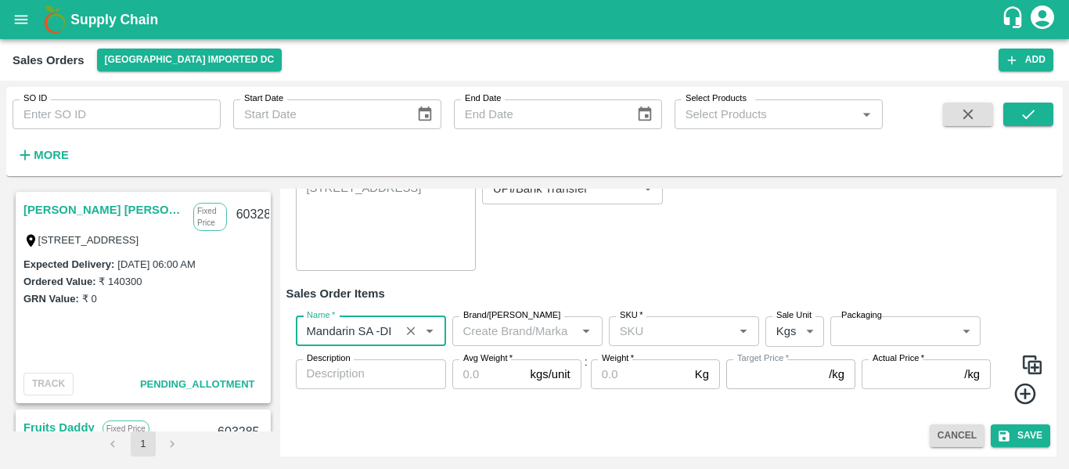
type input "Mandarin SA -DI"
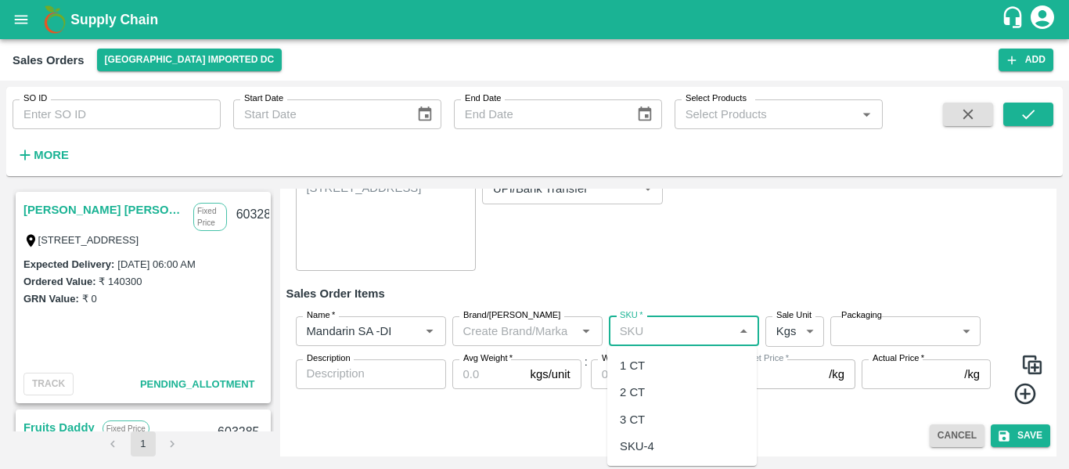
click at [651, 331] on input "SKU   *" at bounding box center [671, 331] width 115 height 20
click at [639, 361] on div "1 CT" at bounding box center [632, 365] width 25 height 17
type input "1 CT"
type input "NA"
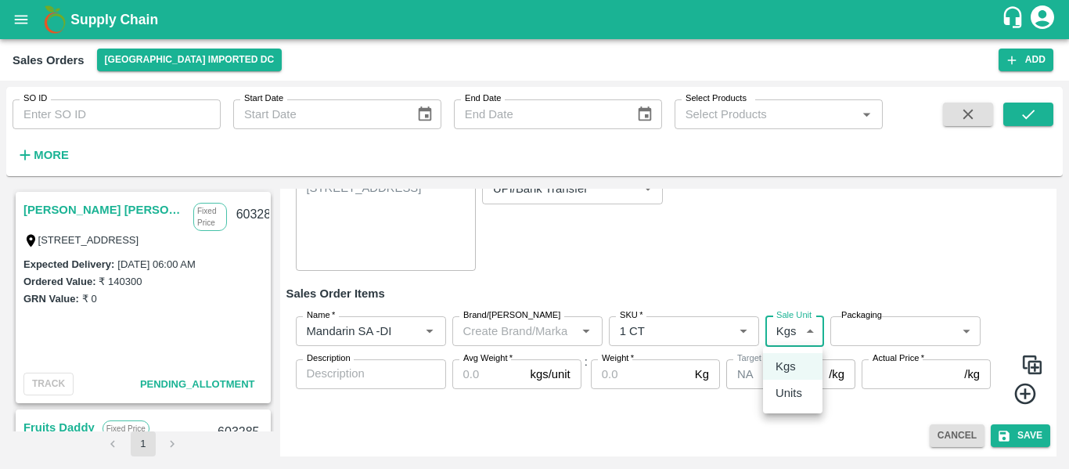
click at [785, 333] on body "Supply Chain Sales Orders Mumbai Imported DC Add SO ID SO ID Start Date Start D…" at bounding box center [534, 234] width 1069 height 469
click at [797, 393] on p "Units" at bounding box center [789, 392] width 27 height 17
type input "2"
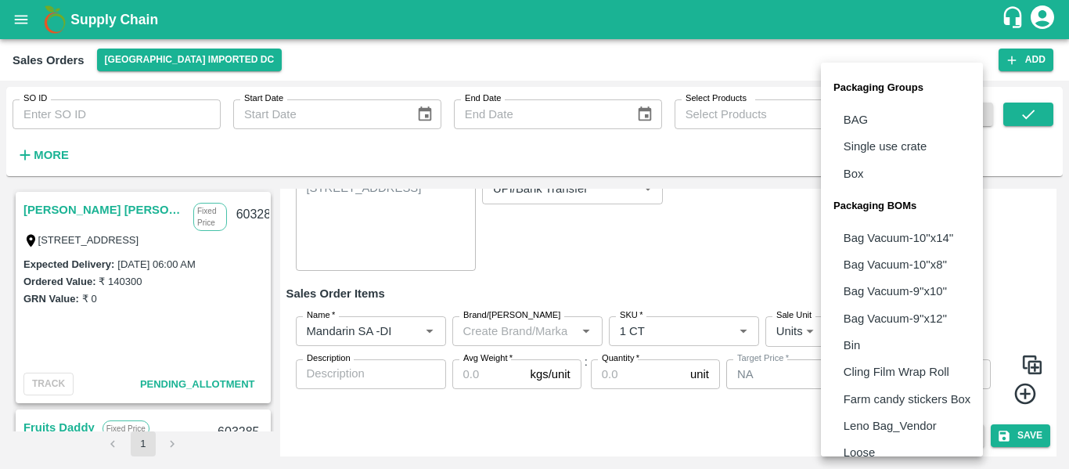
click at [849, 344] on body "Supply Chain Sales Orders Mumbai Imported DC Add SO ID SO ID Start Date Start D…" at bounding box center [534, 234] width 1069 height 469
click at [855, 173] on p "Box" at bounding box center [854, 173] width 20 height 17
type input "GRP/1"
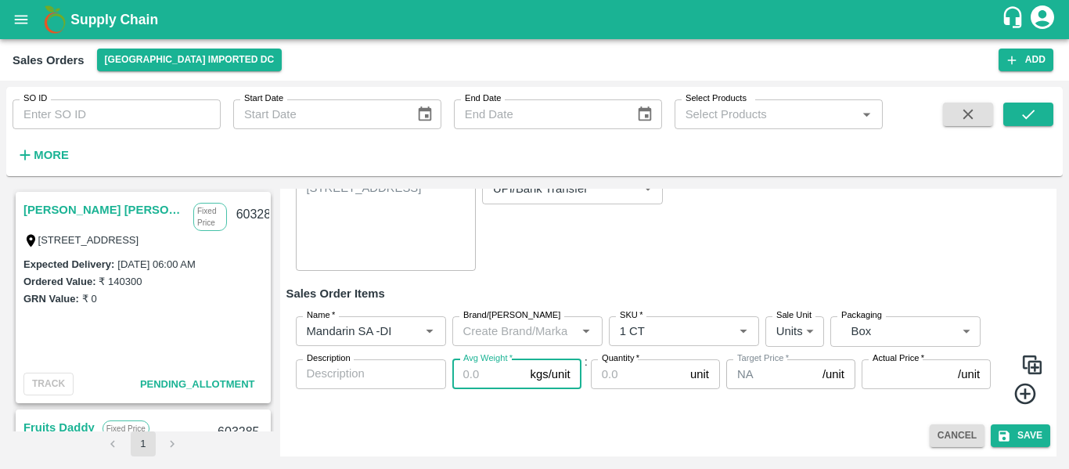
click at [476, 371] on input "Avg Weight   *" at bounding box center [488, 374] width 72 height 30
type input "10"
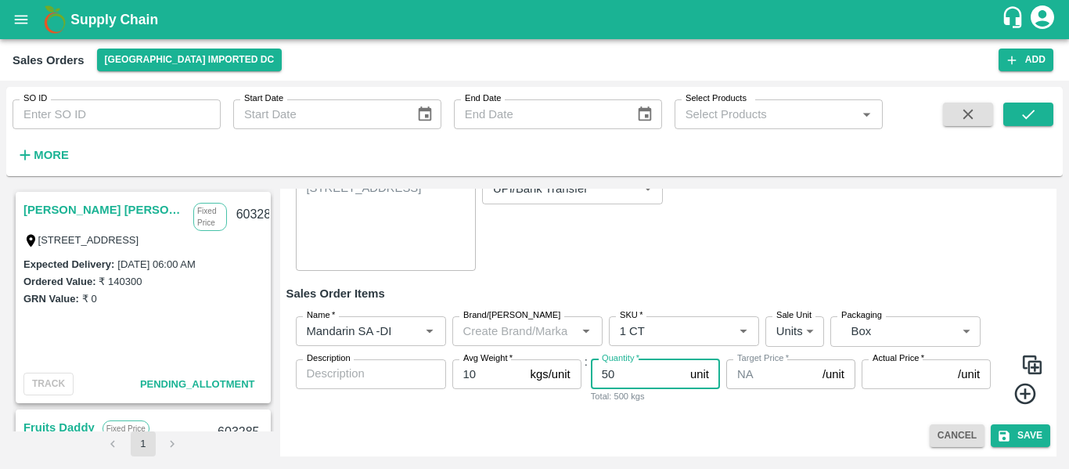
type input "50"
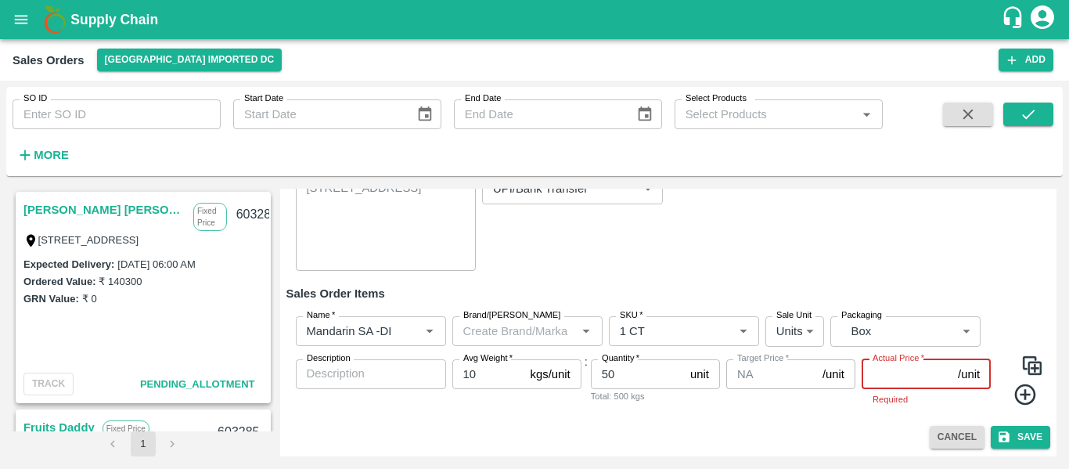
click at [869, 371] on input "Actual Price   *" at bounding box center [907, 374] width 90 height 30
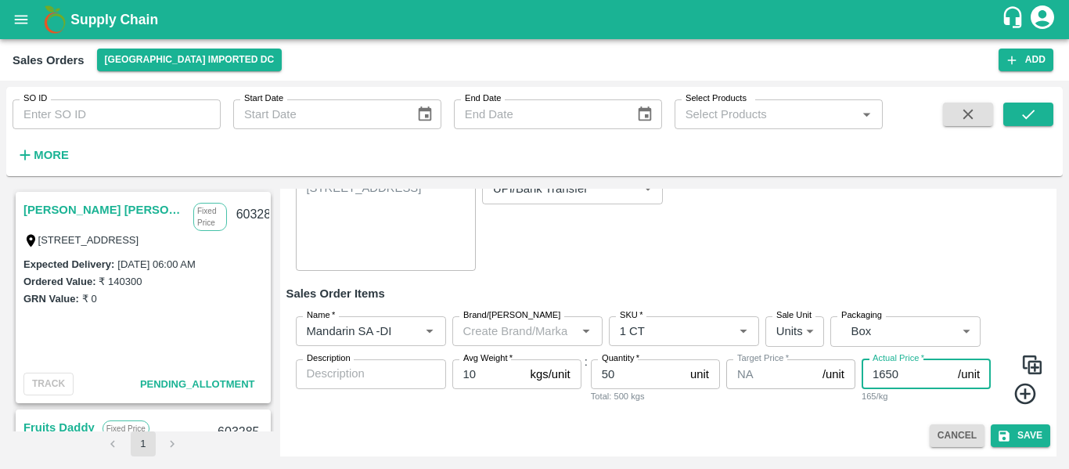
type input "1650"
click at [1022, 398] on icon at bounding box center [1025, 394] width 21 height 21
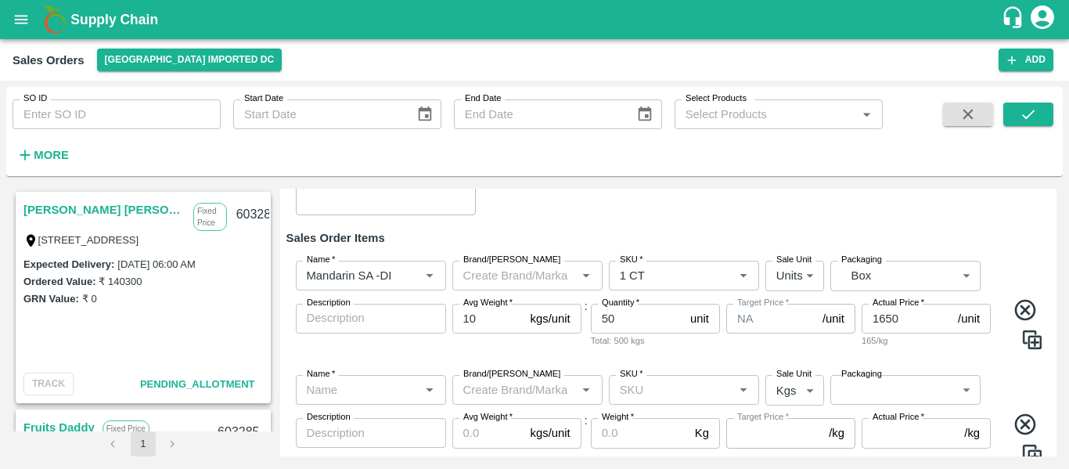
scroll to position [222, 0]
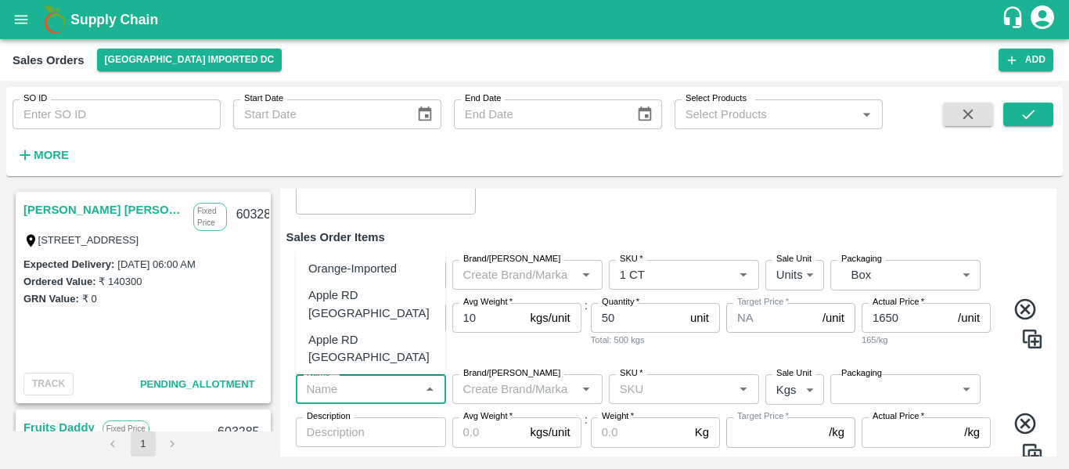
click at [339, 391] on input "Name   *" at bounding box center [358, 389] width 115 height 20
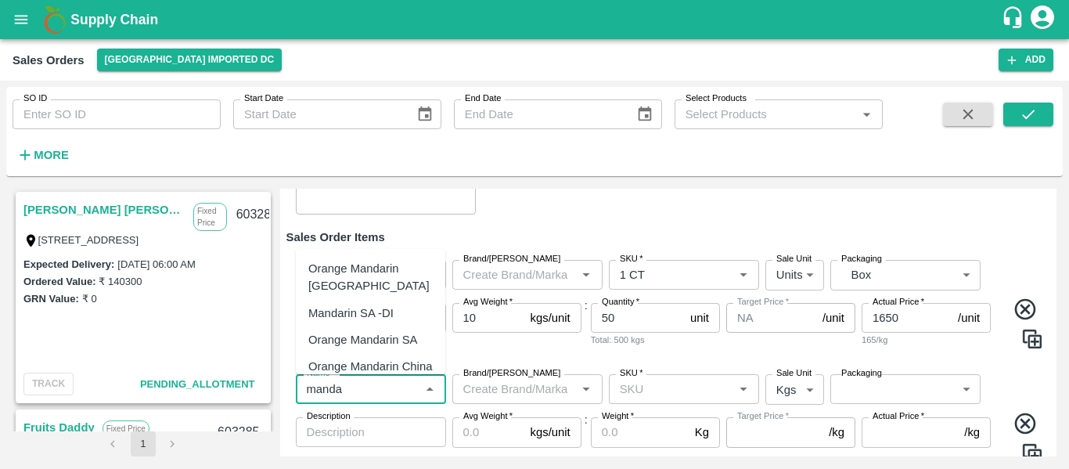
click at [376, 312] on div "Mandarin SA -DI" at bounding box center [350, 313] width 85 height 17
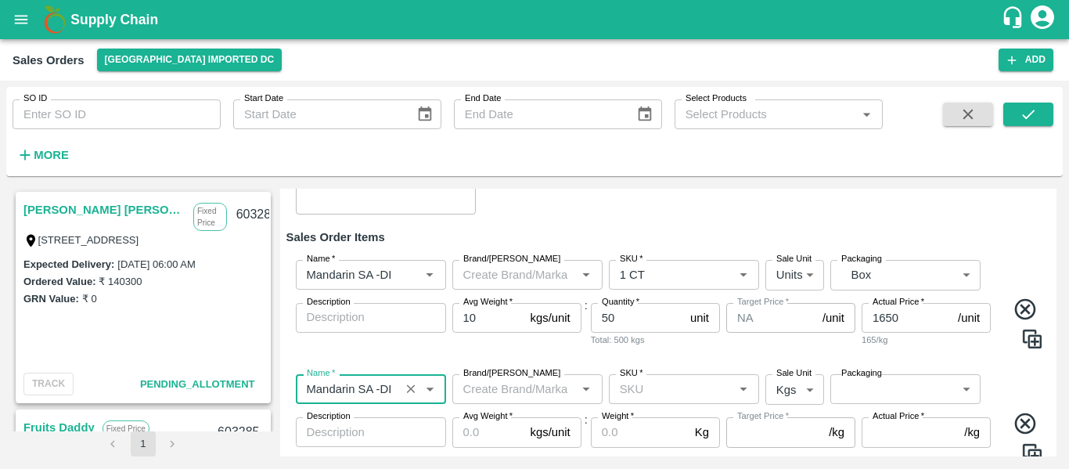
type input "Mandarin SA -DI"
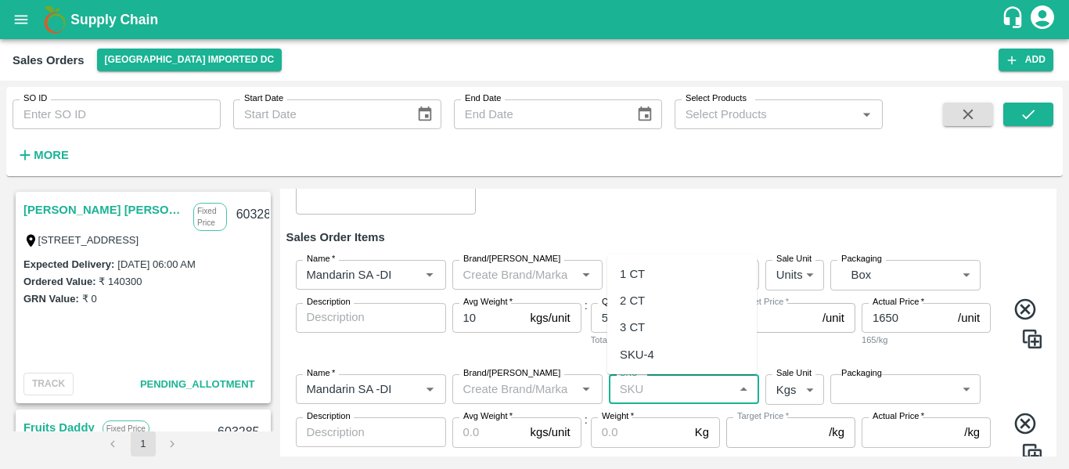
click at [645, 391] on input "SKU   *" at bounding box center [671, 389] width 115 height 20
click at [640, 303] on div "2 CT" at bounding box center [632, 300] width 25 height 17
type input "2 CT"
type input "NA"
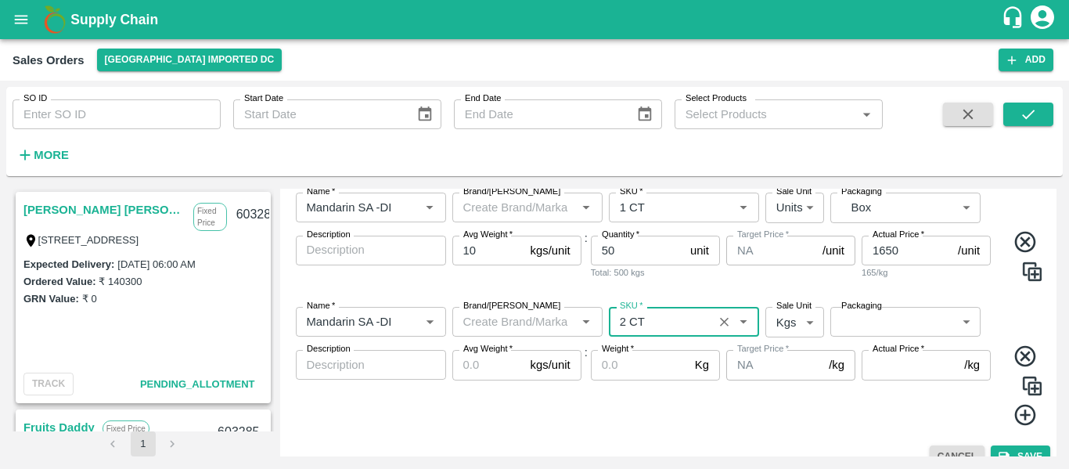
scroll to position [291, 0]
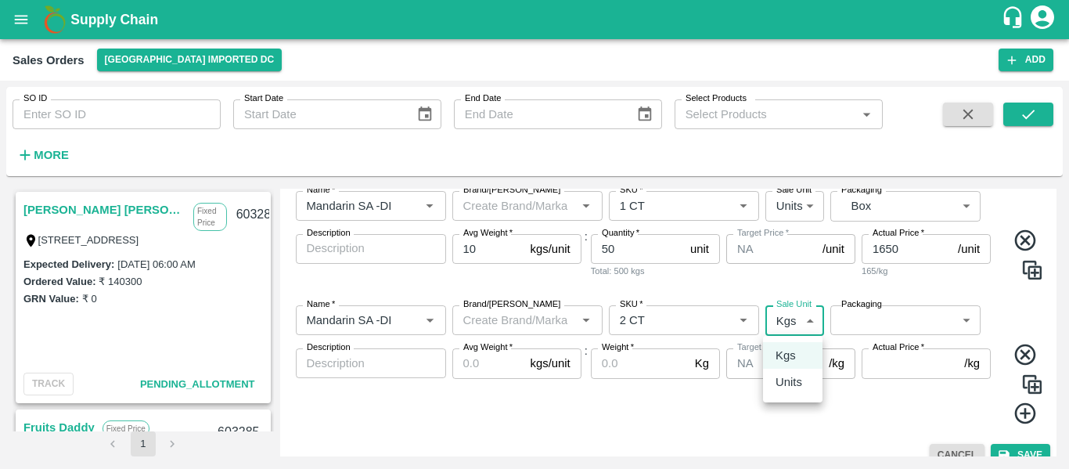
click at [784, 322] on body "Supply Chain Sales Orders Mumbai Imported DC Add SO ID SO ID Start Date Start D…" at bounding box center [534, 234] width 1069 height 469
click at [791, 376] on p "Units" at bounding box center [789, 381] width 27 height 17
type input "2"
click at [856, 326] on body "Supply Chain Sales Orders Mumbai Imported DC Add SO ID SO ID Start Date Start D…" at bounding box center [534, 234] width 1069 height 469
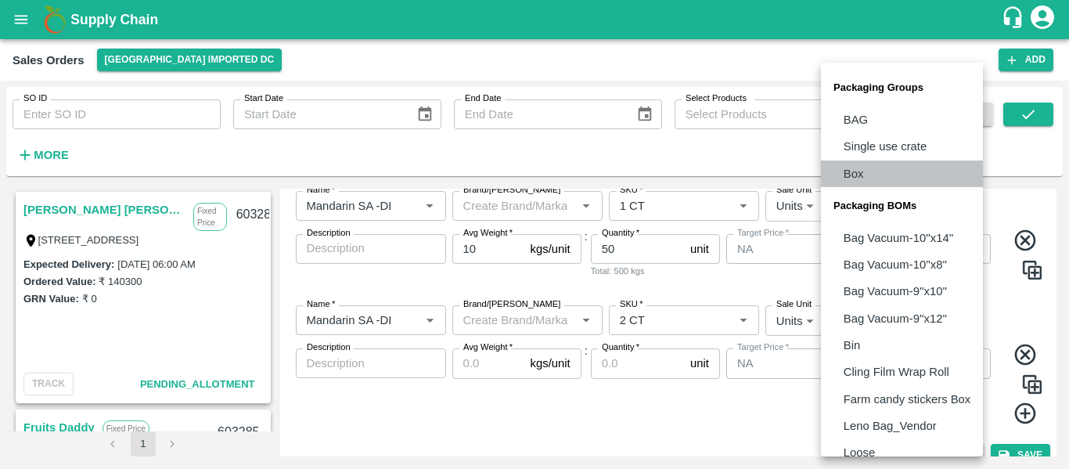
click at [860, 184] on li "Box" at bounding box center [902, 173] width 162 height 27
type input "GRP/1"
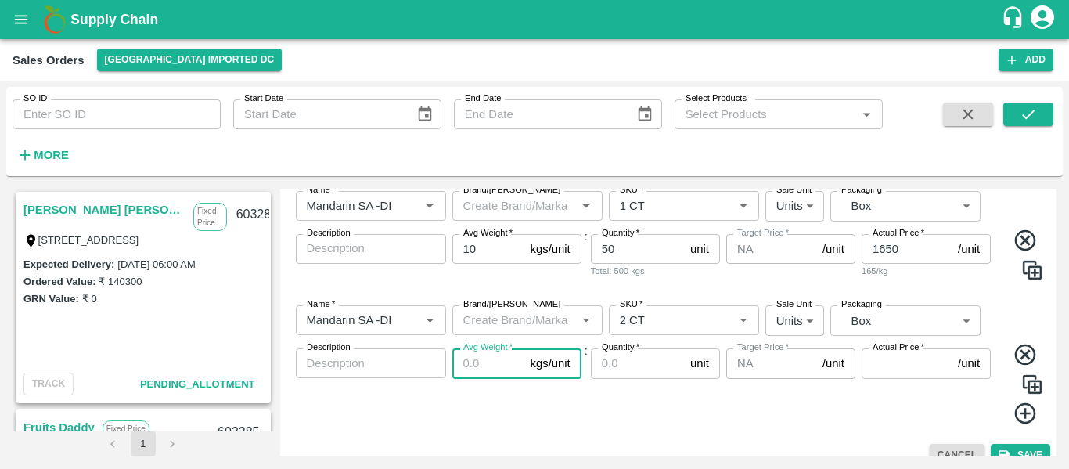
click at [495, 364] on input "Avg Weight   *" at bounding box center [488, 363] width 72 height 30
drag, startPoint x: 492, startPoint y: 364, endPoint x: 441, endPoint y: 364, distance: 51.7
click at [441, 364] on div "Name   * Name   * Brand/Marka Brand/Marka SKU   * SKU   * Sale Unit Units 2 Sal…" at bounding box center [669, 365] width 765 height 145
type input "10"
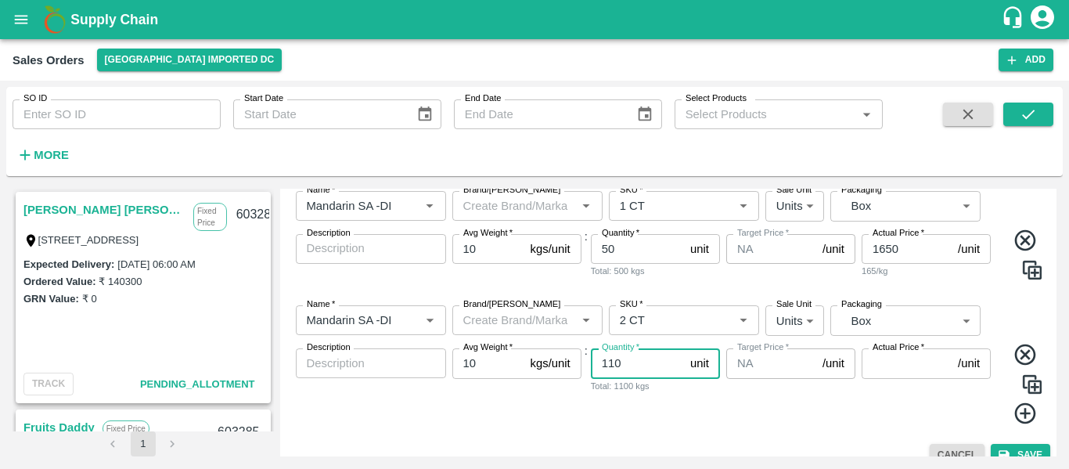
type input "110"
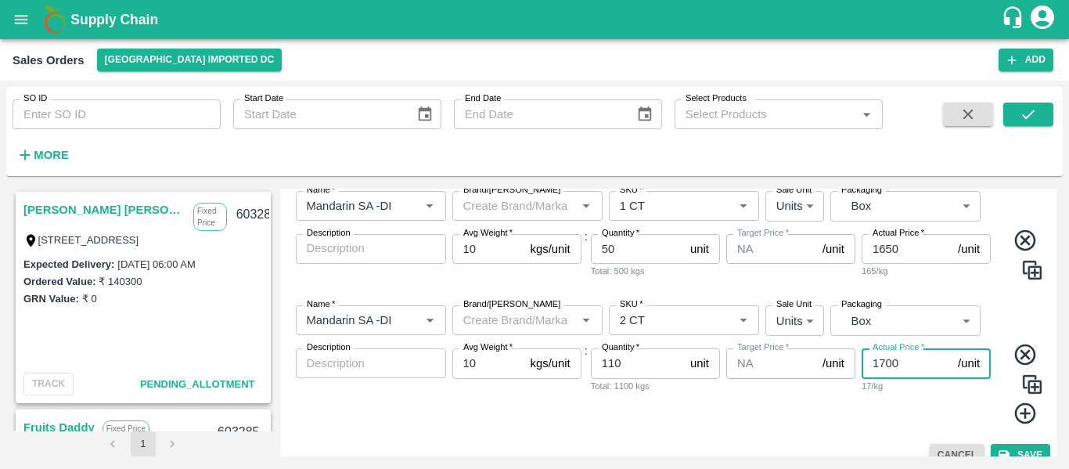
type input "1700"
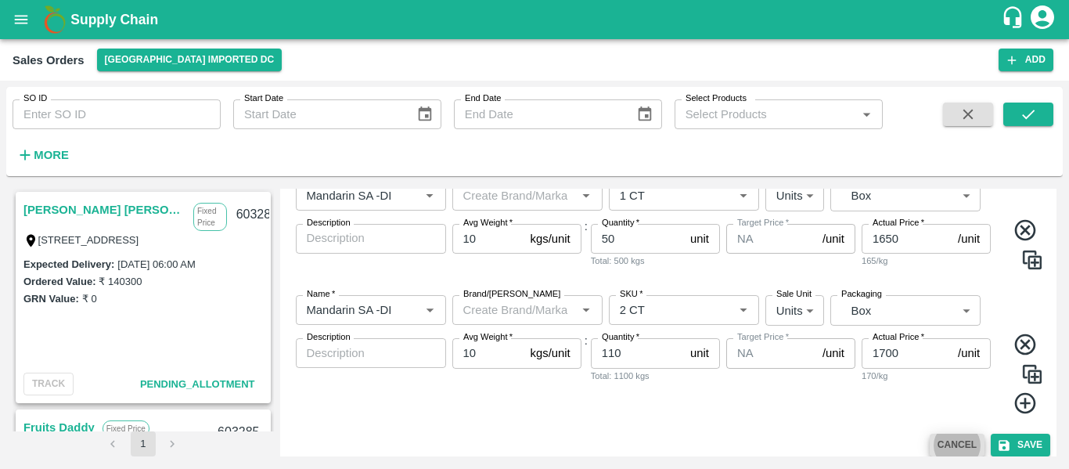
scroll to position [311, 0]
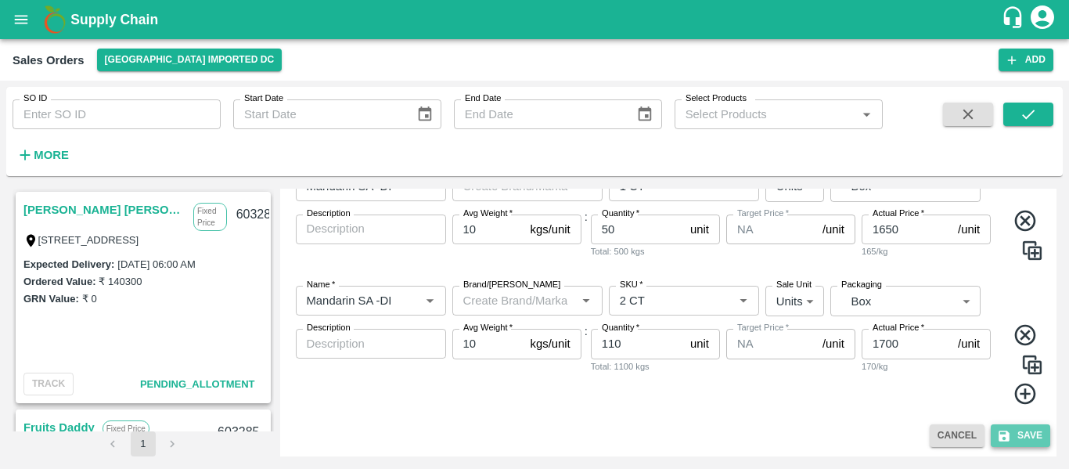
click at [1030, 431] on button "Save" at bounding box center [1020, 435] width 59 height 23
